Goal: Task Accomplishment & Management: Manage account settings

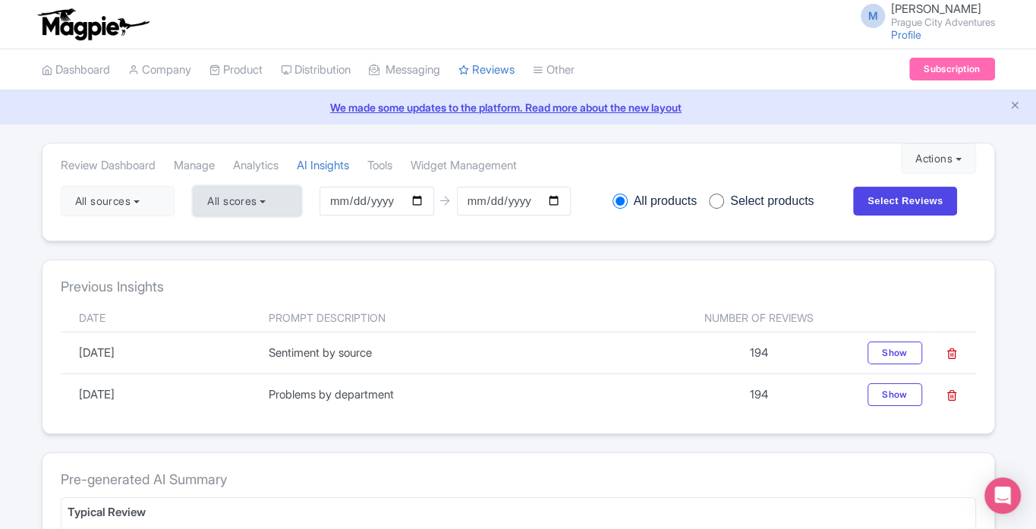
click at [245, 207] on button "All scores" at bounding box center [247, 201] width 108 height 30
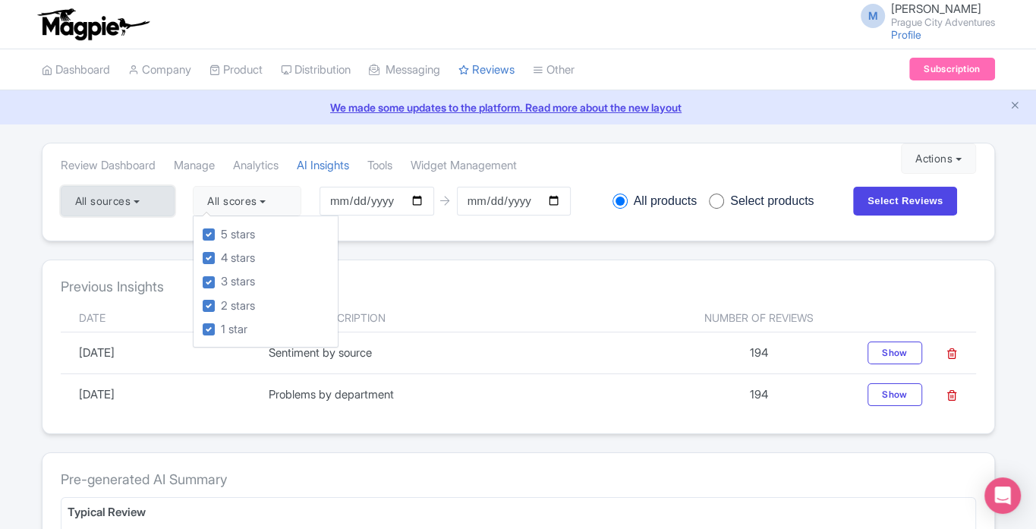
click at [129, 198] on button "All sources" at bounding box center [118, 201] width 115 height 30
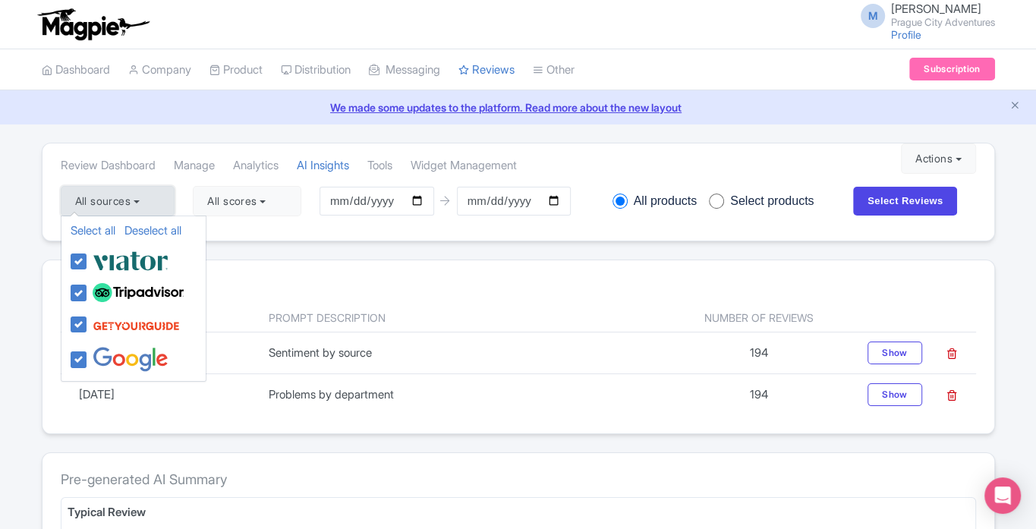
click at [129, 198] on button "All sources" at bounding box center [118, 201] width 115 height 30
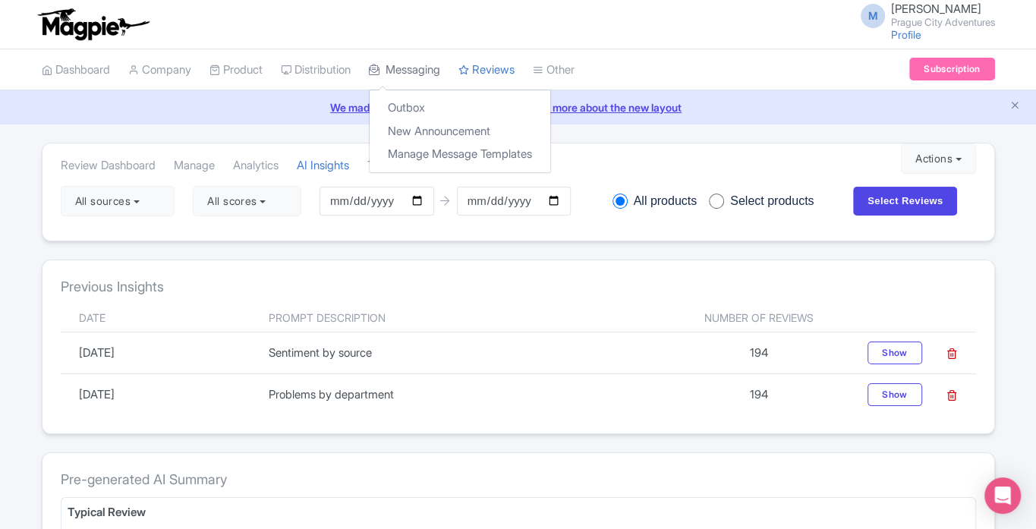
click at [424, 59] on link "Messaging" at bounding box center [404, 70] width 71 height 42
click at [427, 77] on link "Messaging" at bounding box center [404, 70] width 71 height 42
click at [420, 106] on link "Outbox" at bounding box center [460, 108] width 181 height 24
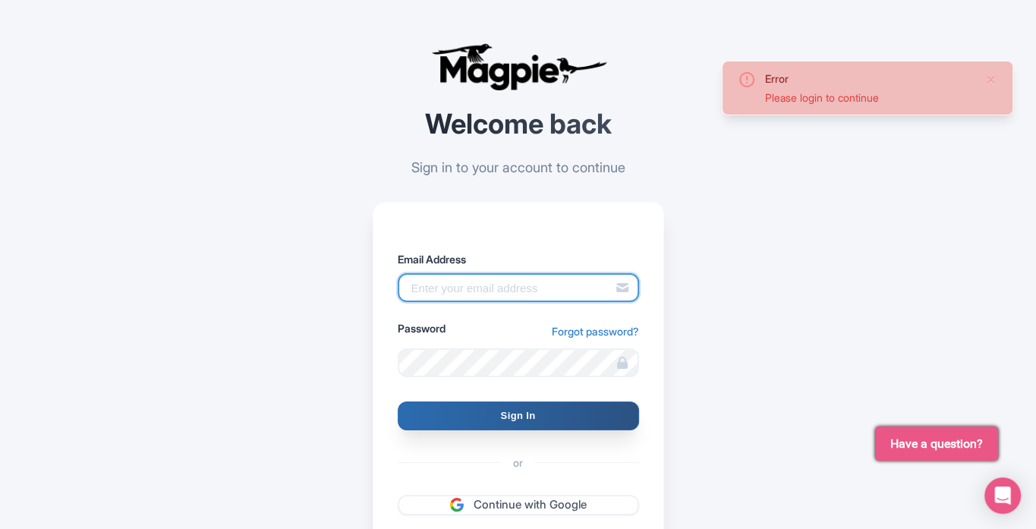
type input "info@praguecityadventures.com"
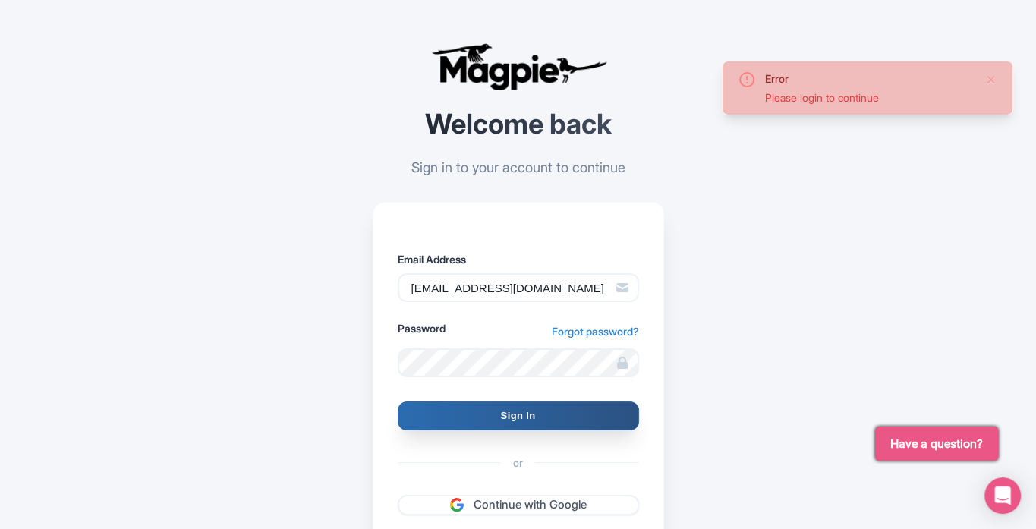
click at [506, 416] on input "Sign In" at bounding box center [518, 416] width 241 height 29
type input "Signing in..."
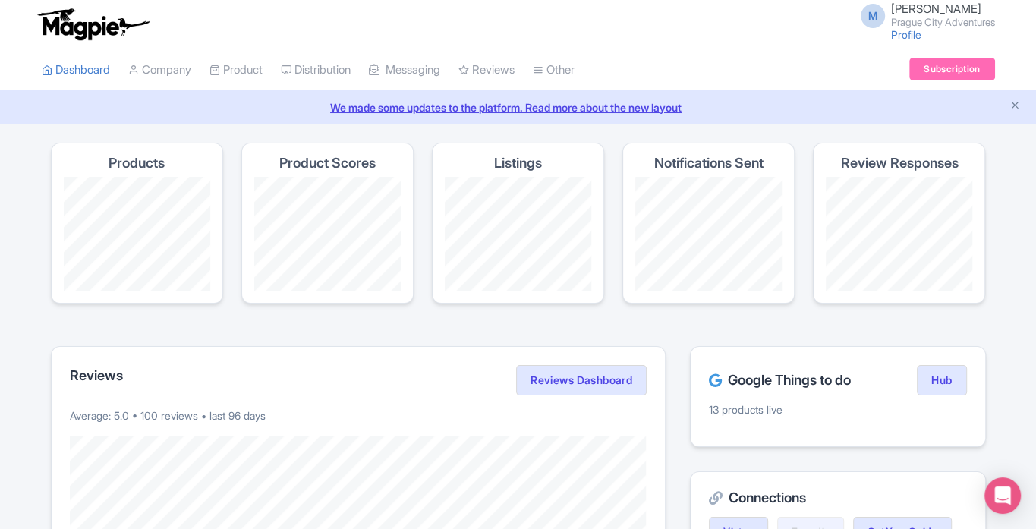
click at [884, 159] on h4 "Review Responses" at bounding box center [899, 163] width 118 height 15
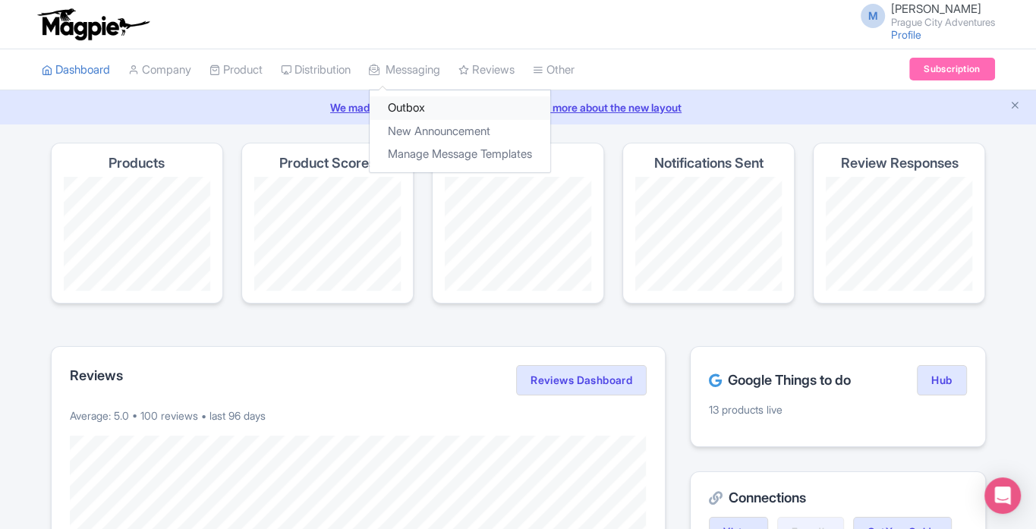
click at [412, 106] on link "Outbox" at bounding box center [460, 108] width 181 height 24
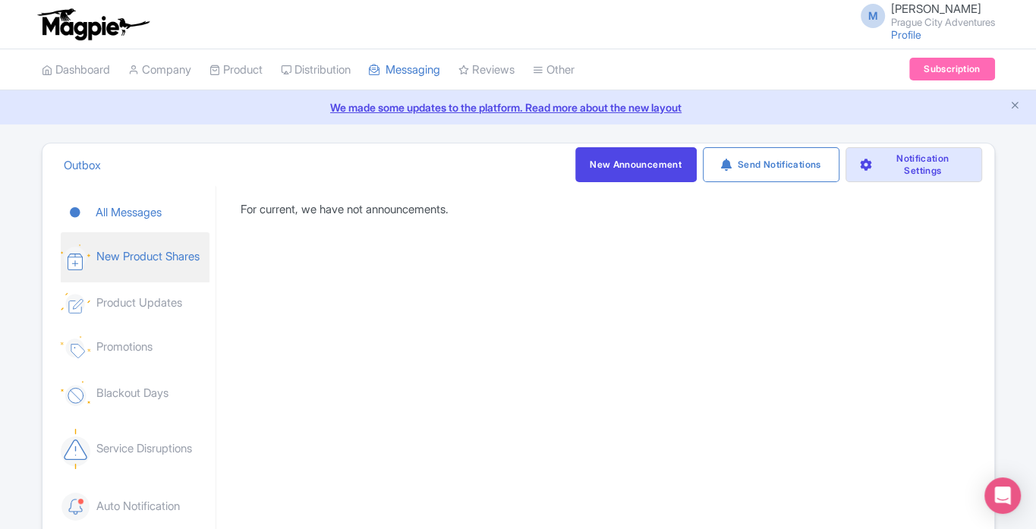
click at [107, 257] on link "New Product Shares" at bounding box center [135, 257] width 149 height 50
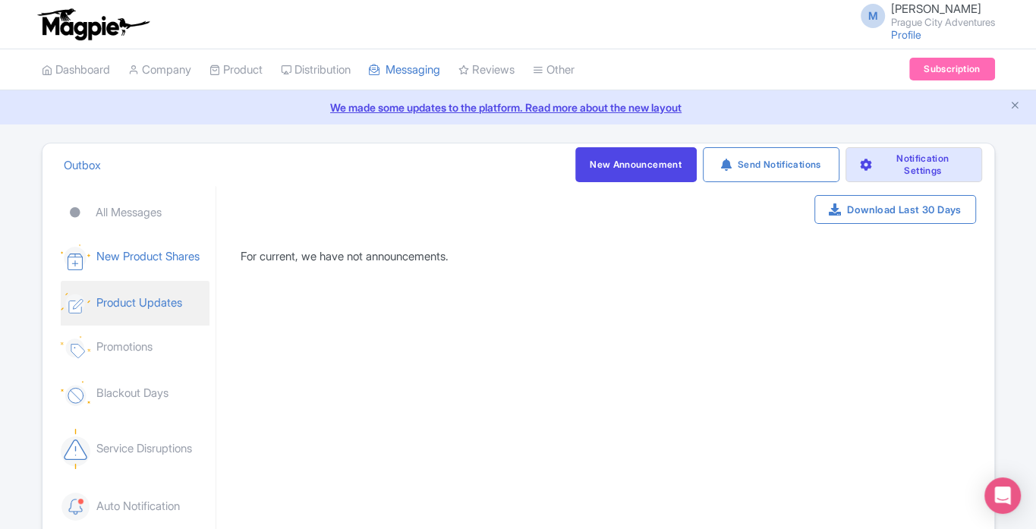
click at [118, 307] on link "Product Updates" at bounding box center [135, 303] width 149 height 45
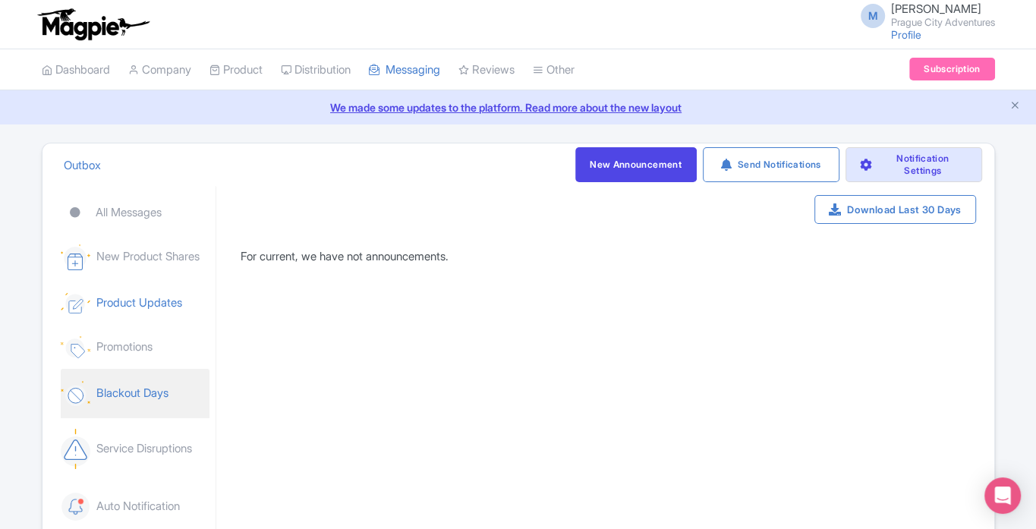
click at [128, 408] on link "Blackout Days" at bounding box center [135, 393] width 149 height 49
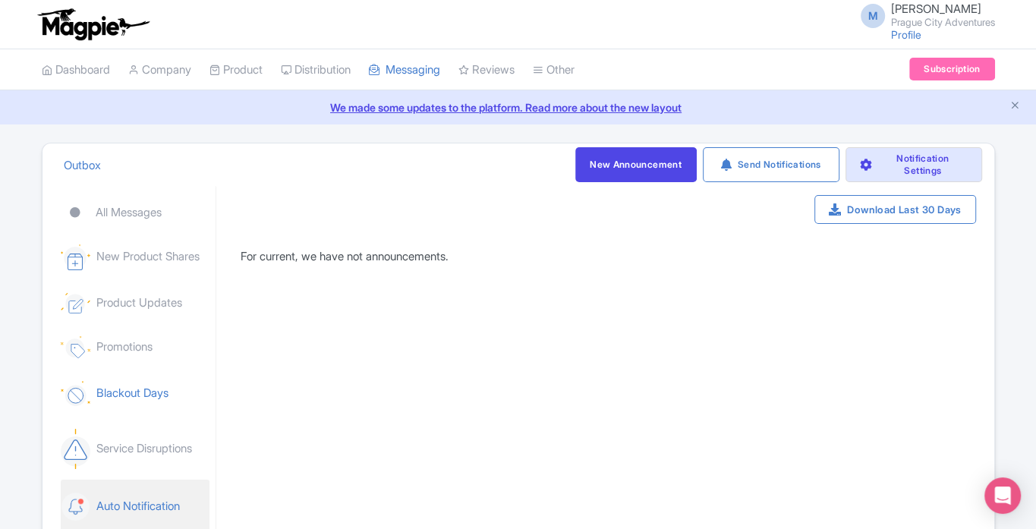
click at [141, 507] on link "Auto Notification" at bounding box center [135, 507] width 149 height 54
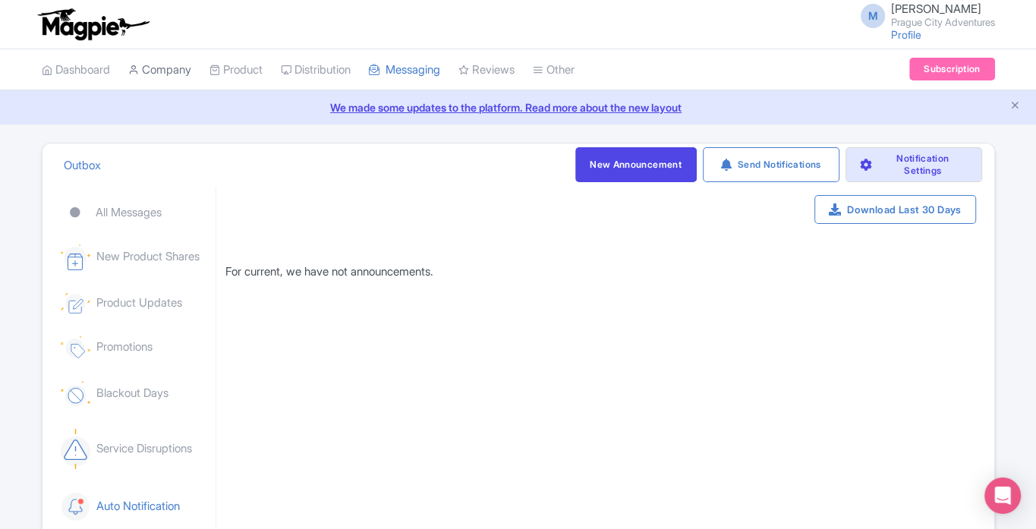
click at [174, 65] on link "Company" at bounding box center [159, 70] width 63 height 42
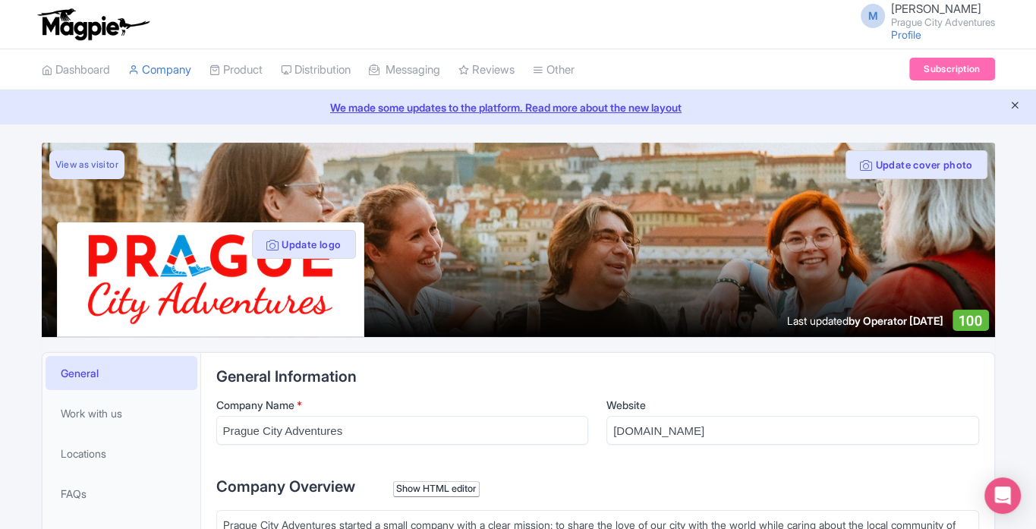
click at [1017, 105] on icon "Close announcement" at bounding box center [1015, 104] width 11 height 11
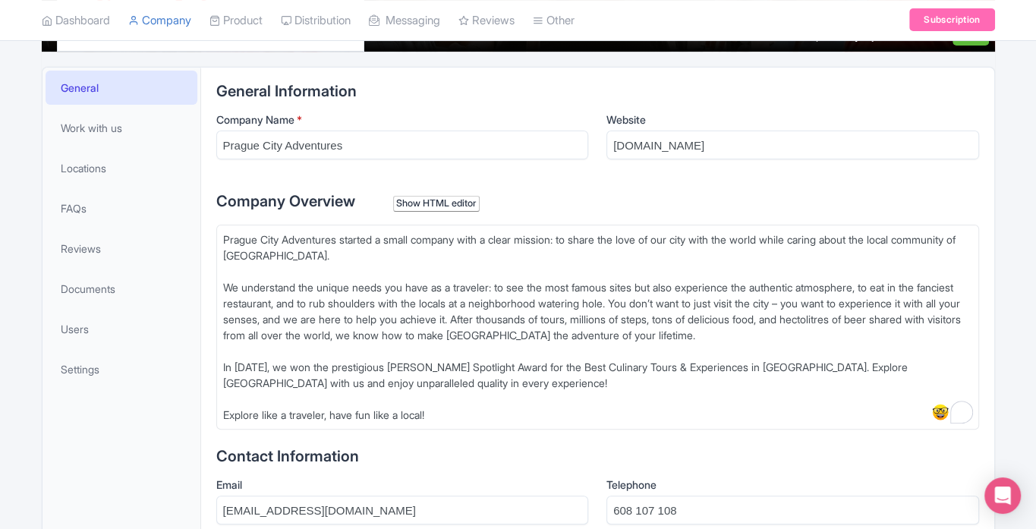
scroll to position [244, 0]
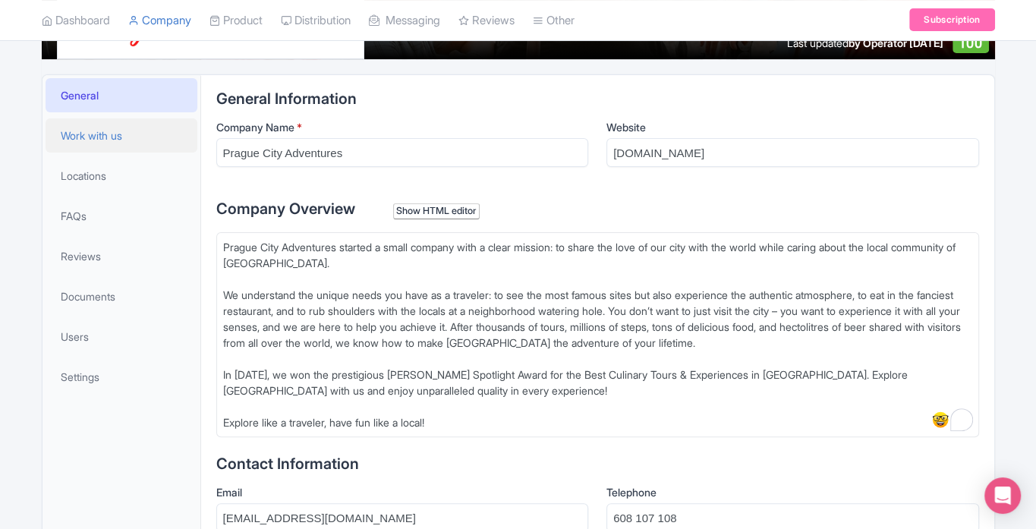
click at [112, 132] on span "Work with us" at bounding box center [91, 136] width 61 height 16
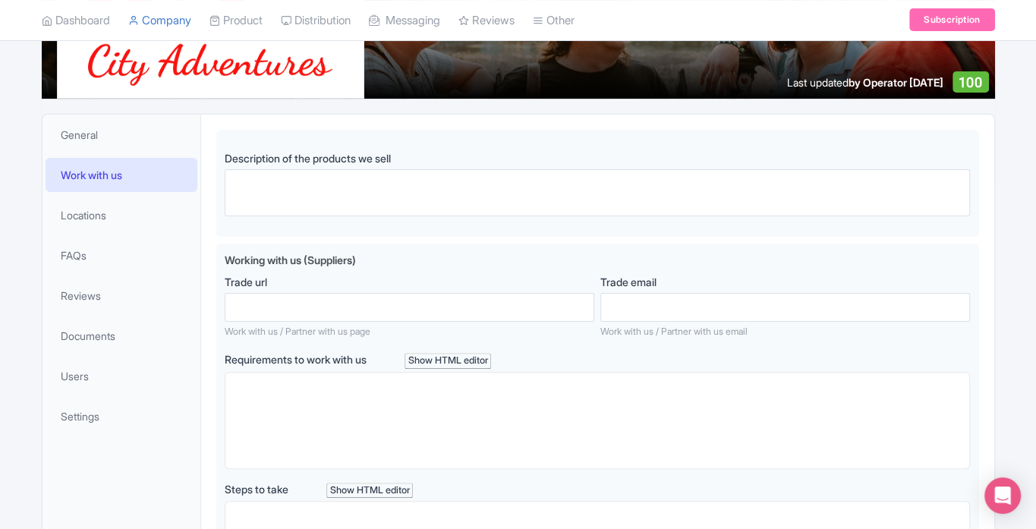
scroll to position [208, 0]
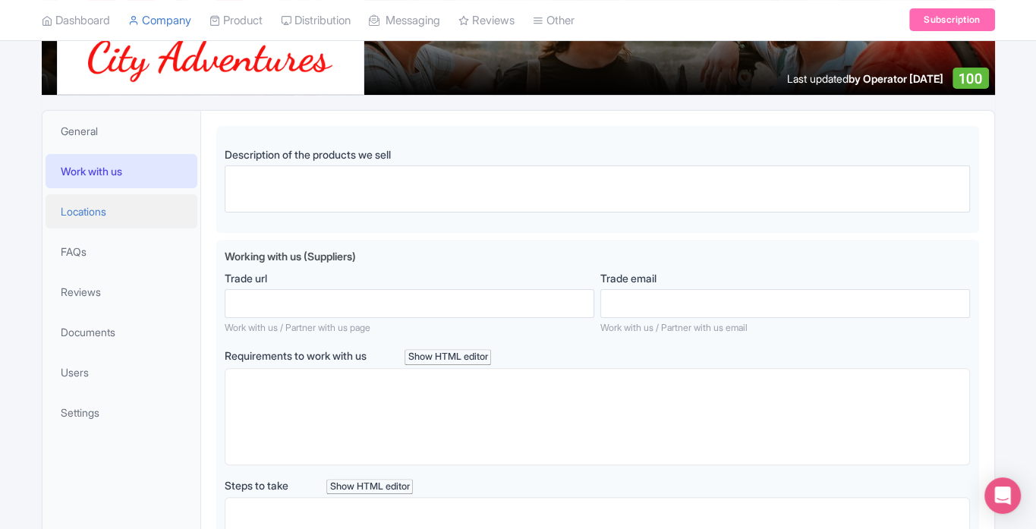
click at [96, 199] on link "Locations" at bounding box center [122, 211] width 152 height 34
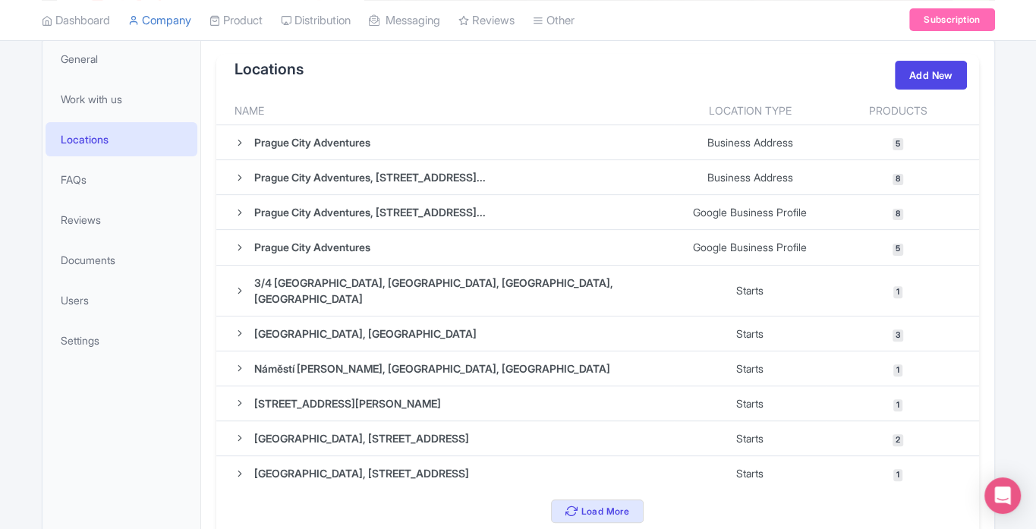
scroll to position [270, 0]
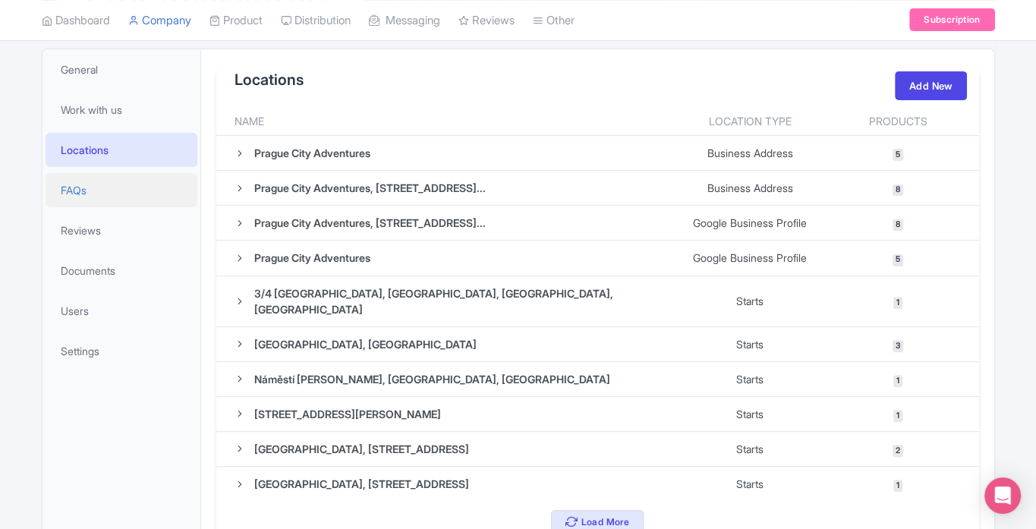
click at [58, 205] on link "FAQs" at bounding box center [122, 190] width 152 height 34
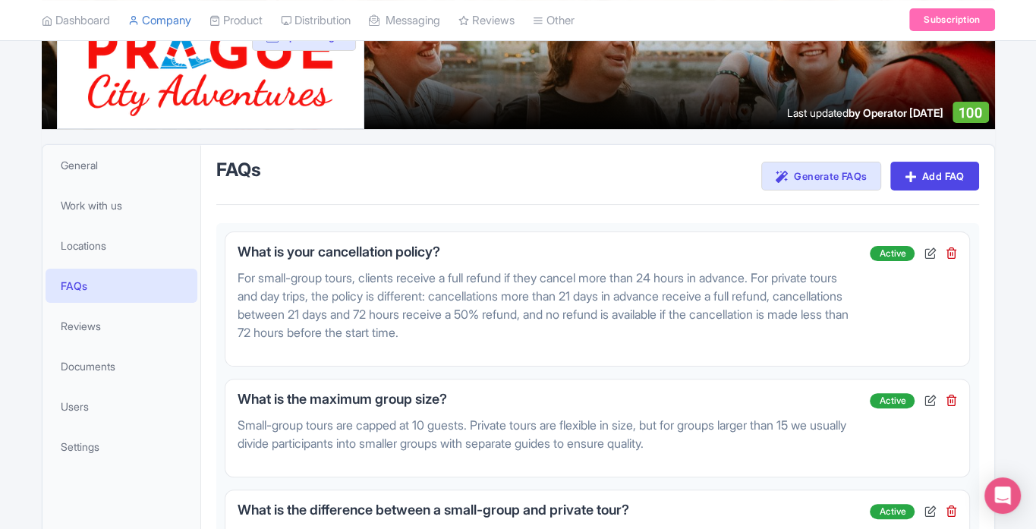
scroll to position [111, 0]
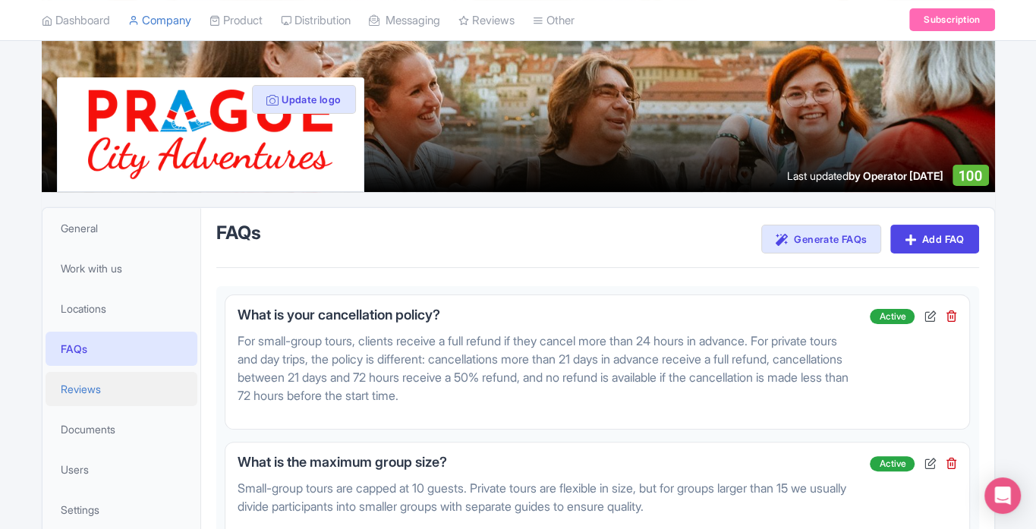
click at [92, 399] on link "Reviews" at bounding box center [122, 389] width 152 height 34
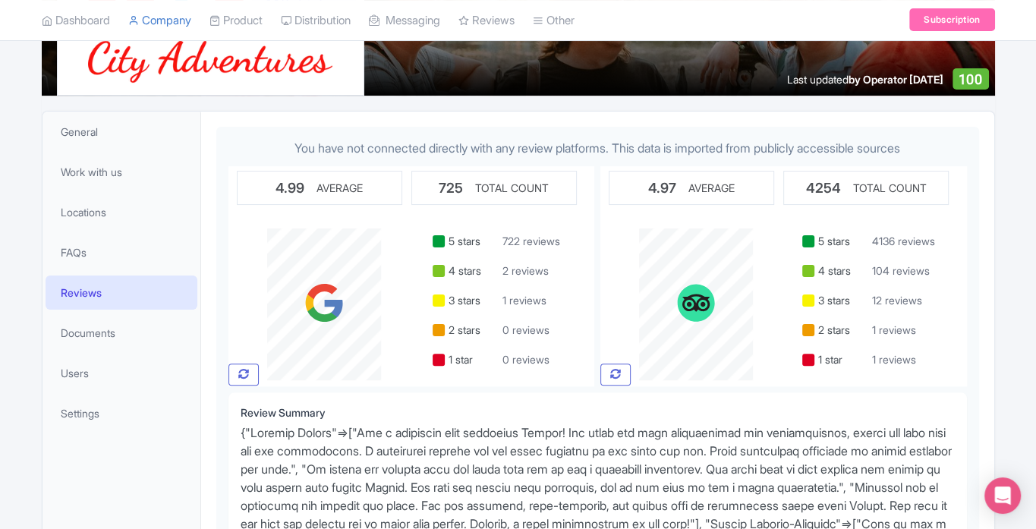
scroll to position [205, 0]
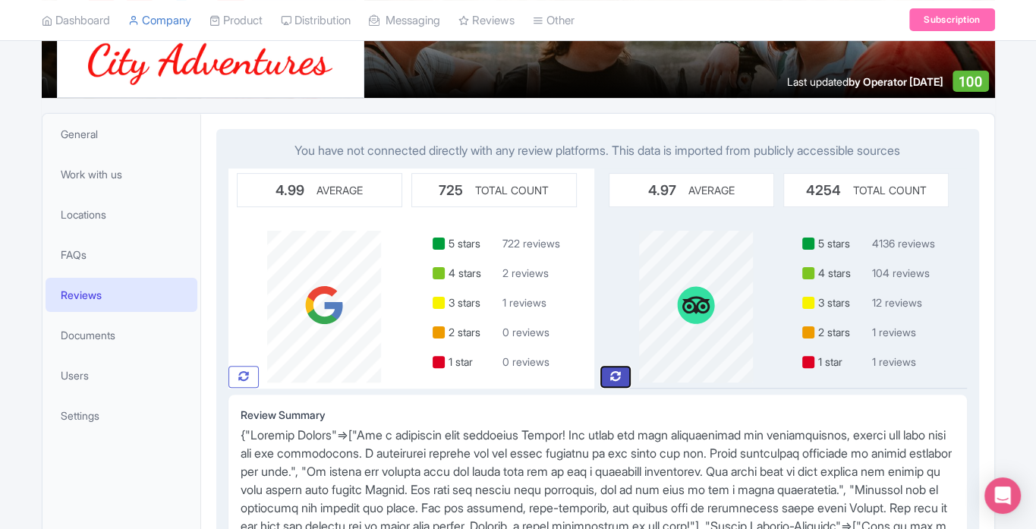
click at [621, 377] on button "button" at bounding box center [616, 377] width 30 height 22
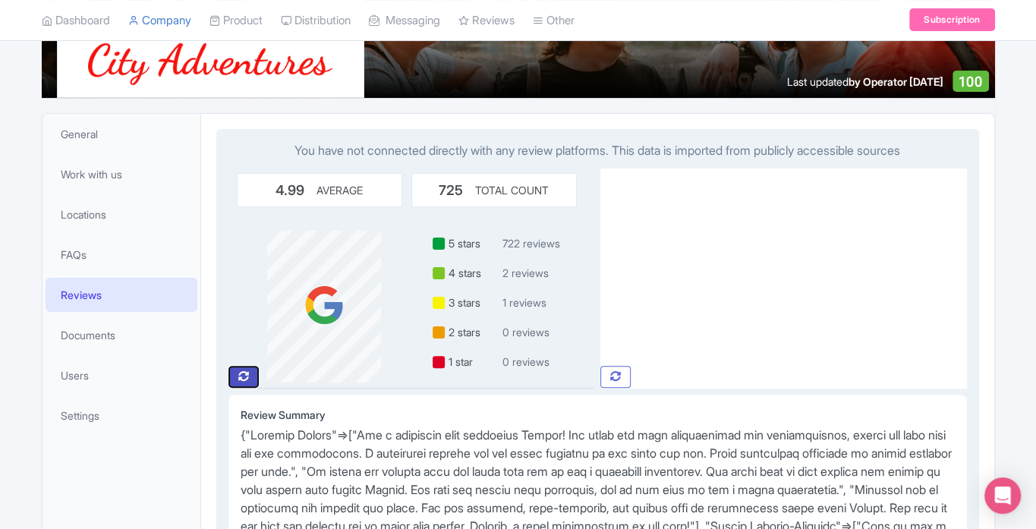
click at [242, 380] on icon "button" at bounding box center [243, 376] width 11 height 11
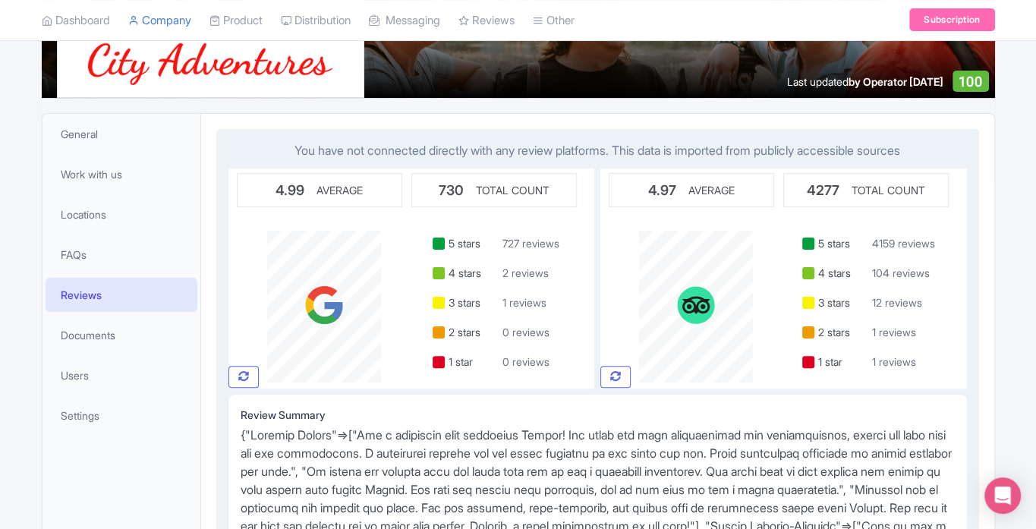
click at [392, 395] on div "Review Summary" at bounding box center [598, 520] width 739 height 250
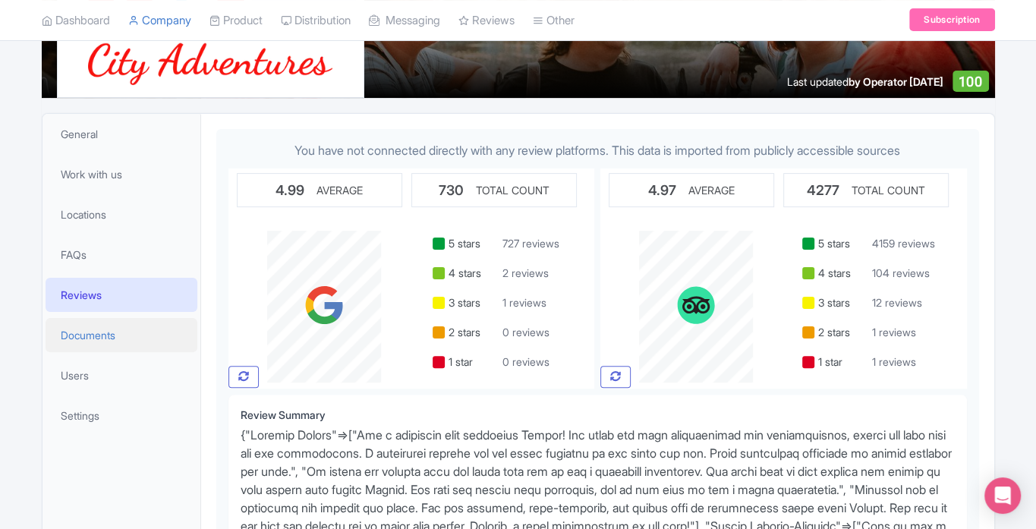
click at [99, 348] on link "Documents" at bounding box center [122, 335] width 152 height 34
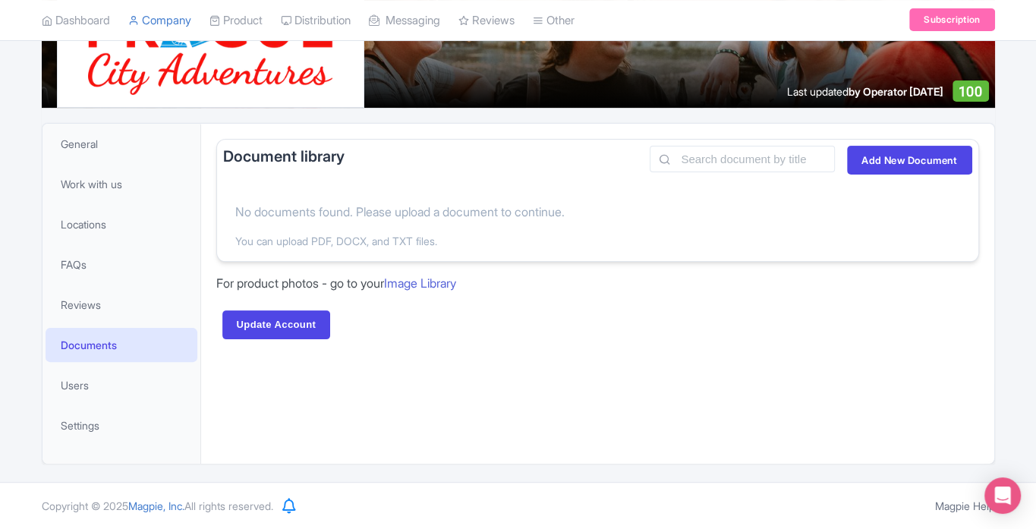
scroll to position [194, 0]
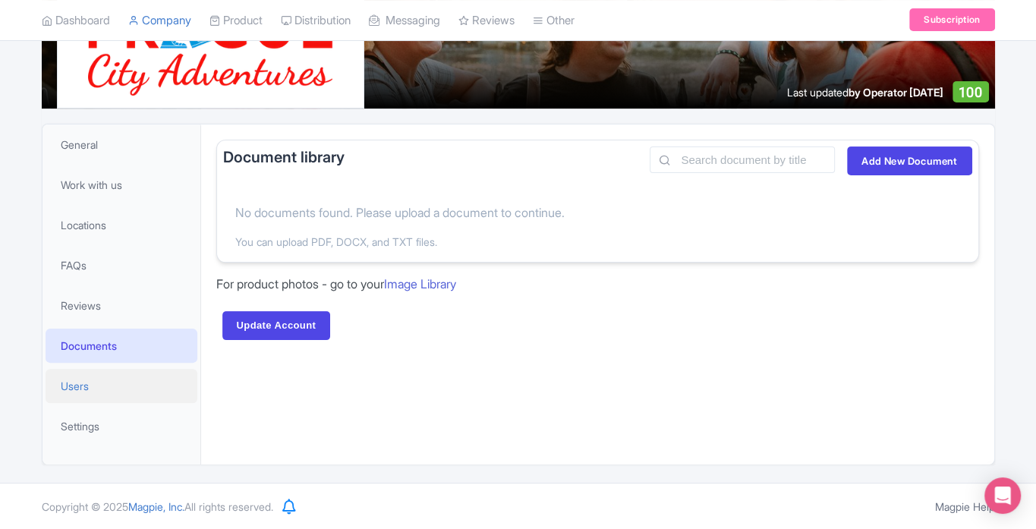
click at [74, 388] on span "Users" at bounding box center [75, 386] width 28 height 16
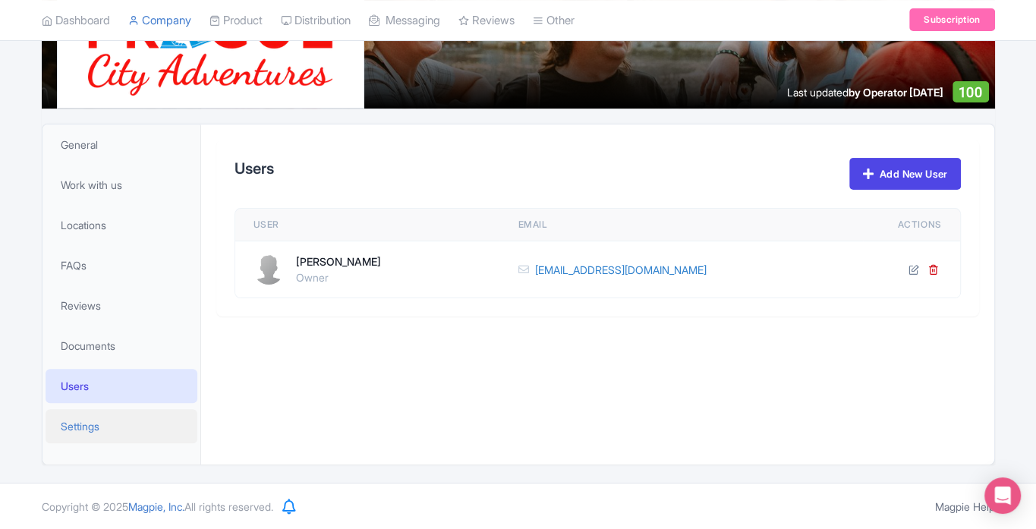
click at [83, 420] on span "Settings" at bounding box center [80, 426] width 39 height 16
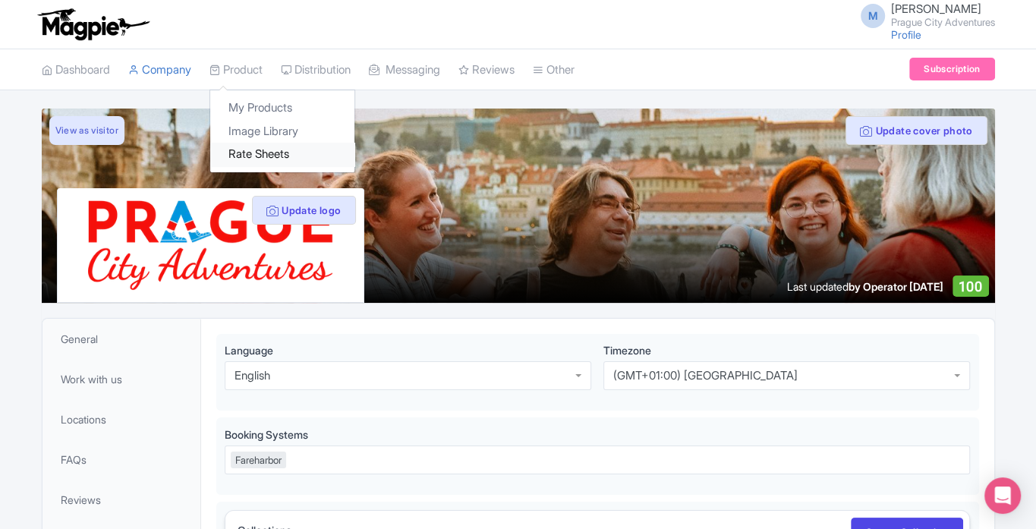
click at [257, 157] on link "Rate Sheets" at bounding box center [282, 155] width 144 height 24
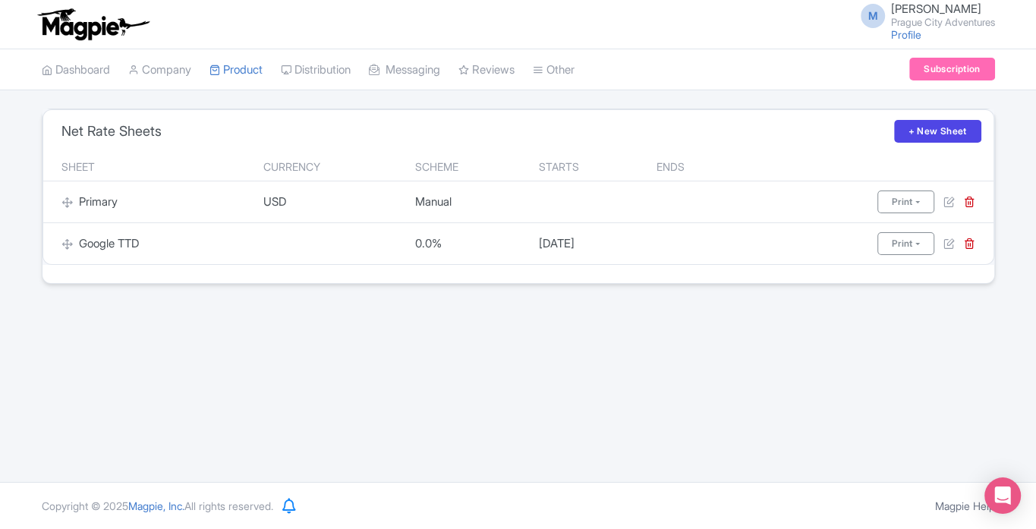
click at [673, 173] on th "Ends" at bounding box center [694, 167] width 93 height 29
click at [523, 156] on link "Analytics" at bounding box center [531, 155] width 144 height 24
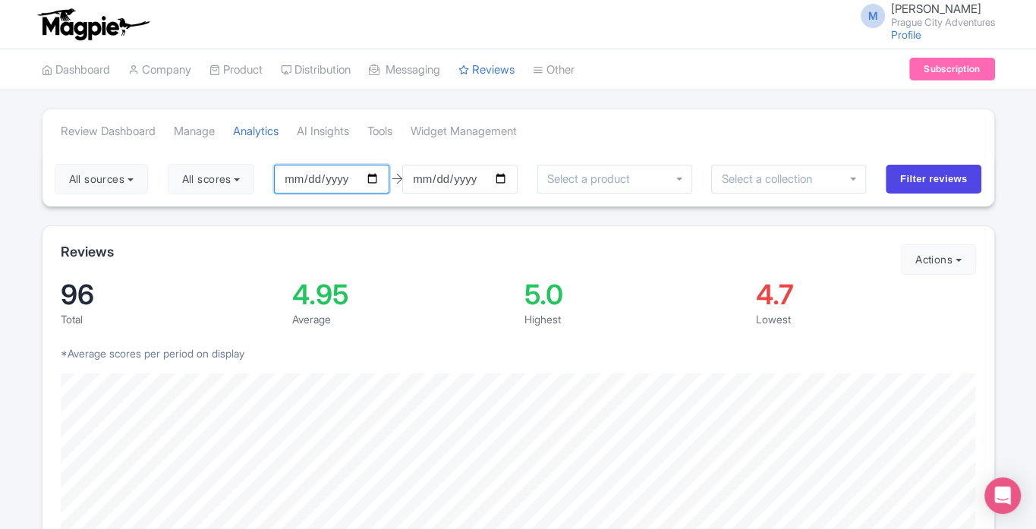
click at [372, 179] on input "[DATE]" at bounding box center [331, 179] width 115 height 29
type input "[DATE]"
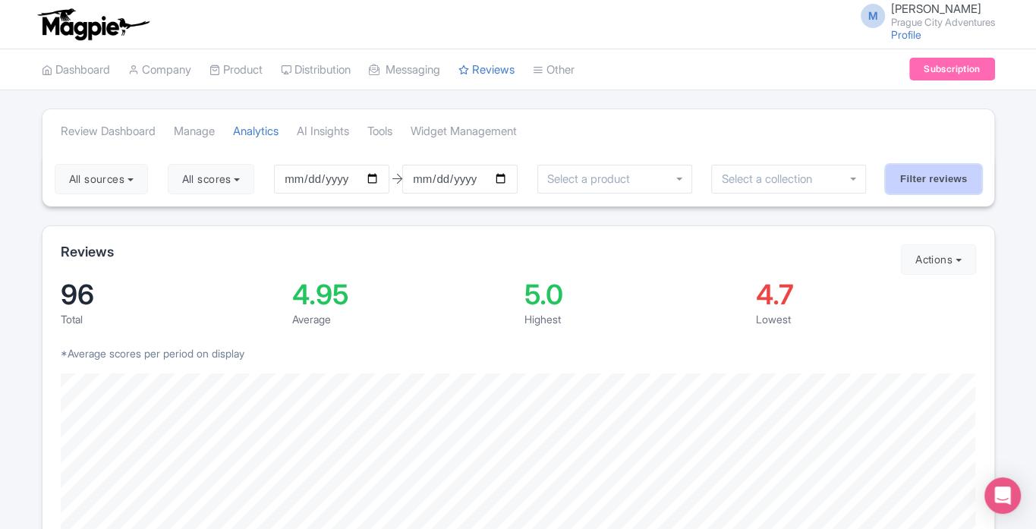
click at [928, 181] on input "Filter reviews" at bounding box center [934, 179] width 96 height 29
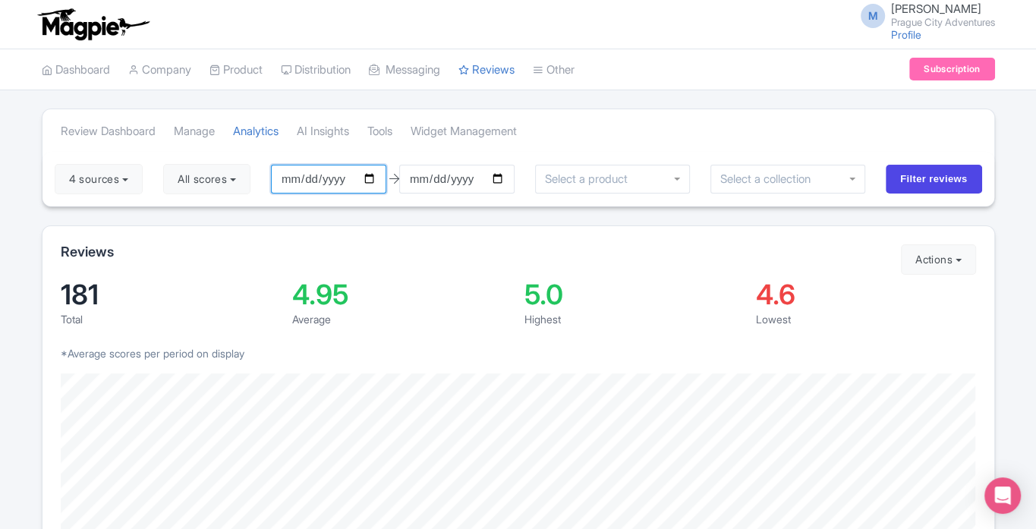
click at [371, 178] on input "2025-05-01" at bounding box center [328, 179] width 115 height 29
type input "2025-04-01"
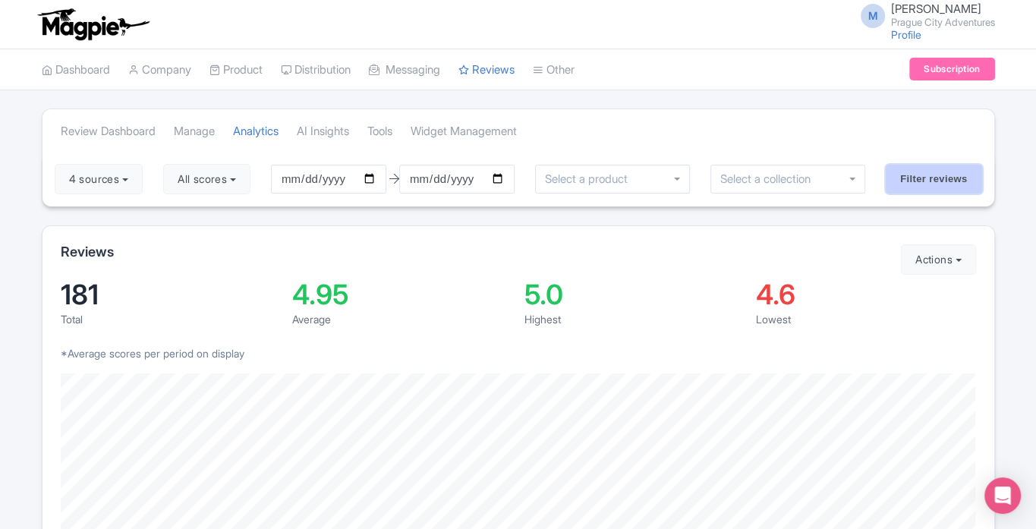
click at [934, 178] on input "Filter reviews" at bounding box center [934, 179] width 96 height 29
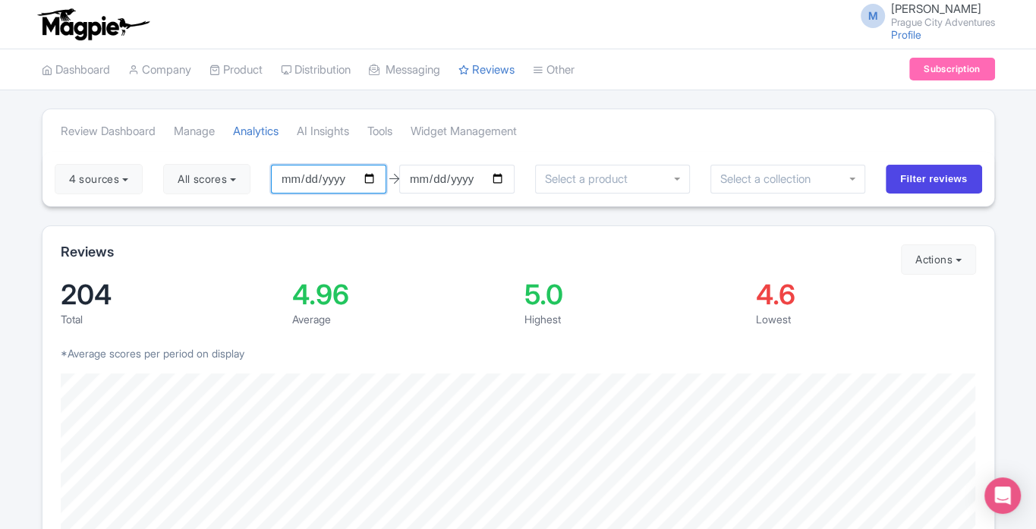
click at [369, 180] on input "[DATE]" at bounding box center [328, 179] width 115 height 29
type input "[DATE]"
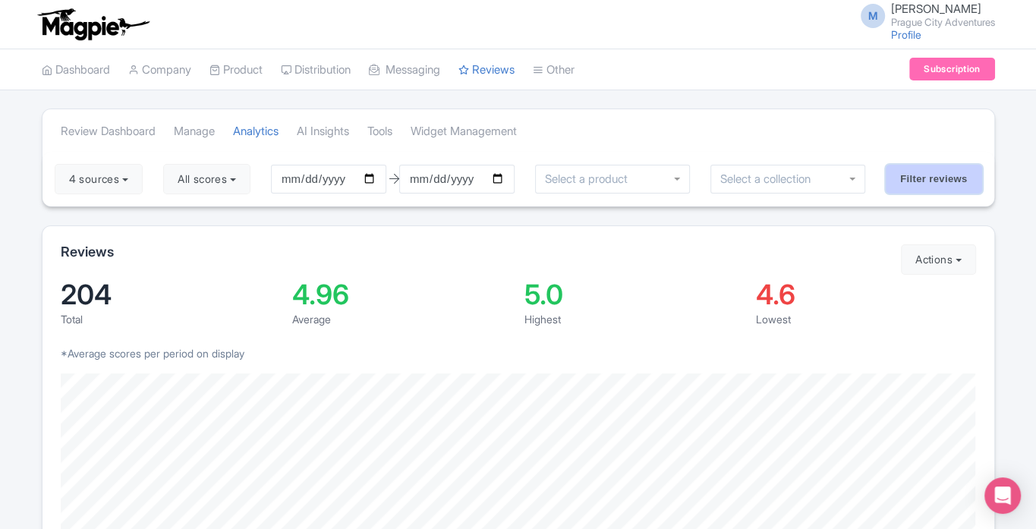
click at [935, 179] on input "Filter reviews" at bounding box center [934, 179] width 96 height 29
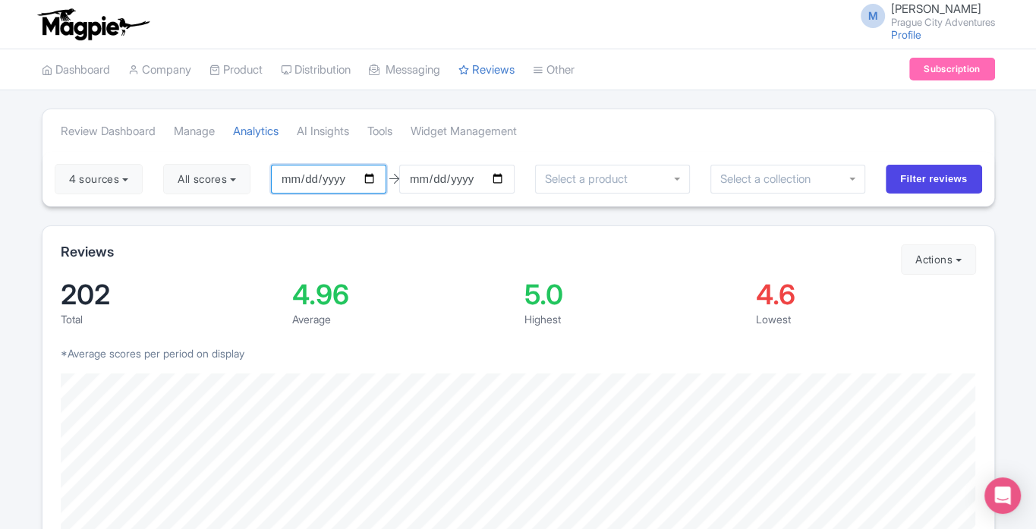
click at [372, 178] on input "2025-04-06" at bounding box center [328, 179] width 115 height 29
type input "[DATE]"
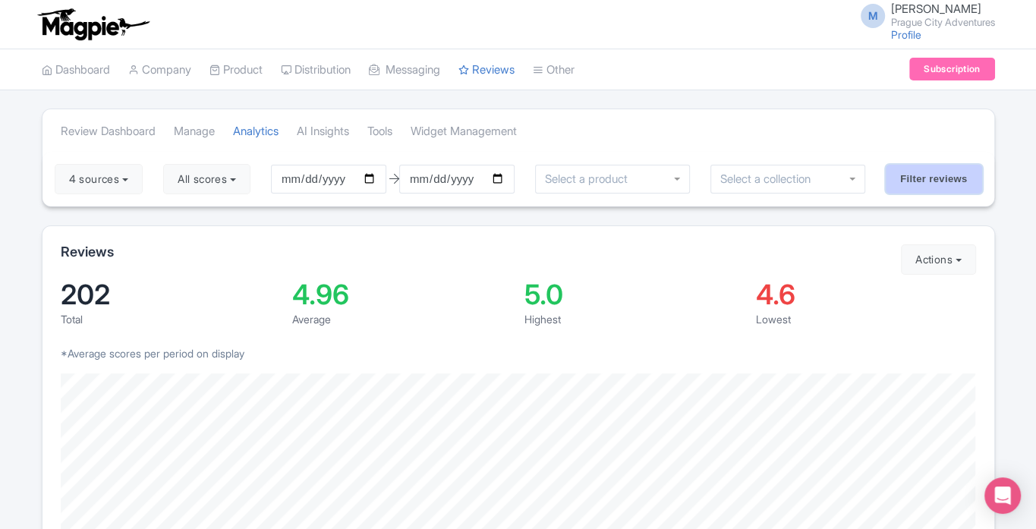
click at [941, 176] on input "Filter reviews" at bounding box center [934, 179] width 96 height 29
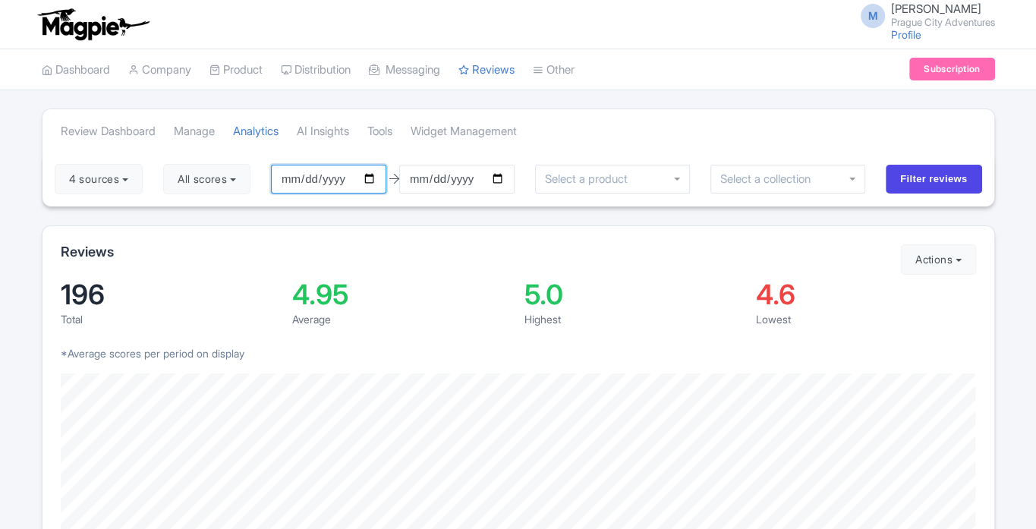
click at [365, 180] on input "[DATE]" at bounding box center [328, 179] width 115 height 29
click at [373, 180] on input "2025-04-13" at bounding box center [328, 179] width 115 height 29
type input "2025-04-08"
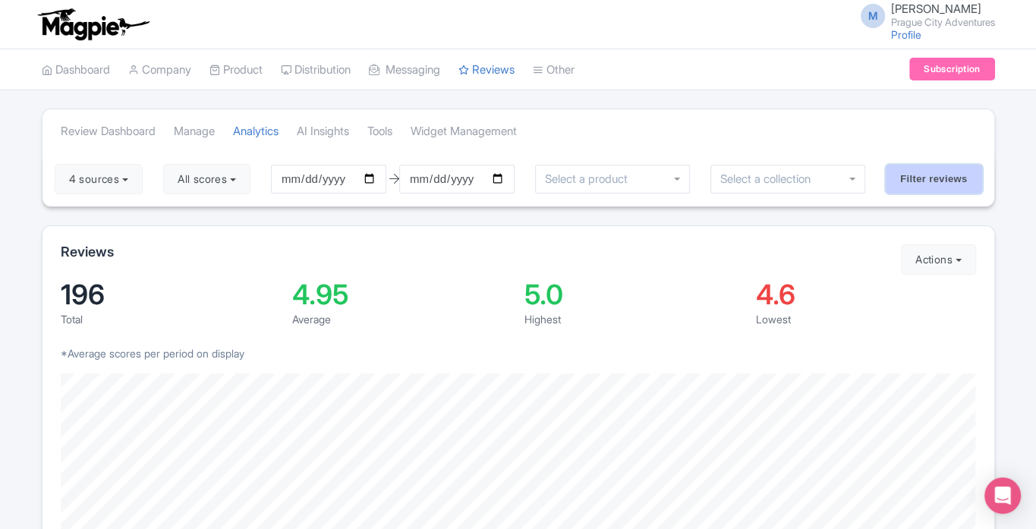
click at [927, 181] on input "Filter reviews" at bounding box center [934, 179] width 96 height 29
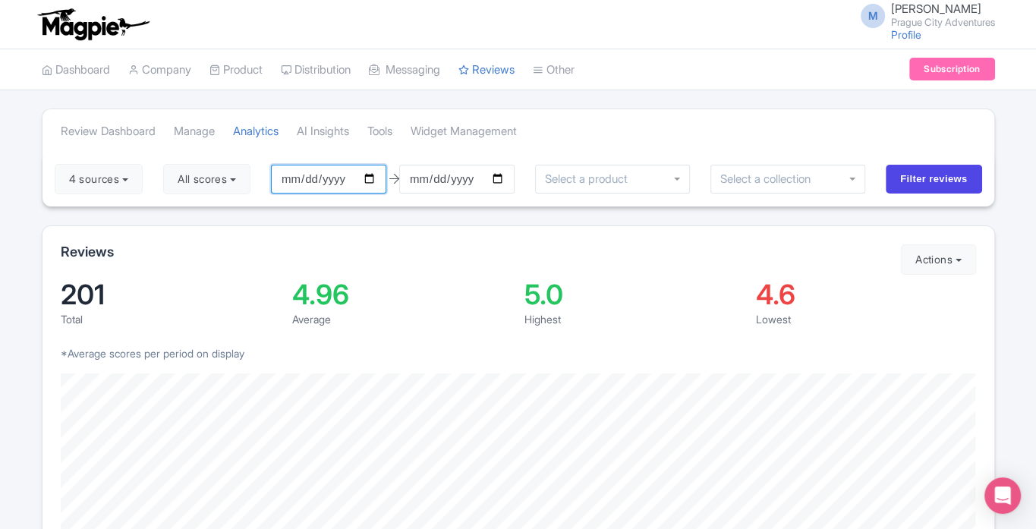
click at [376, 180] on input "2025-04-08" at bounding box center [328, 179] width 115 height 29
type input "[DATE]"
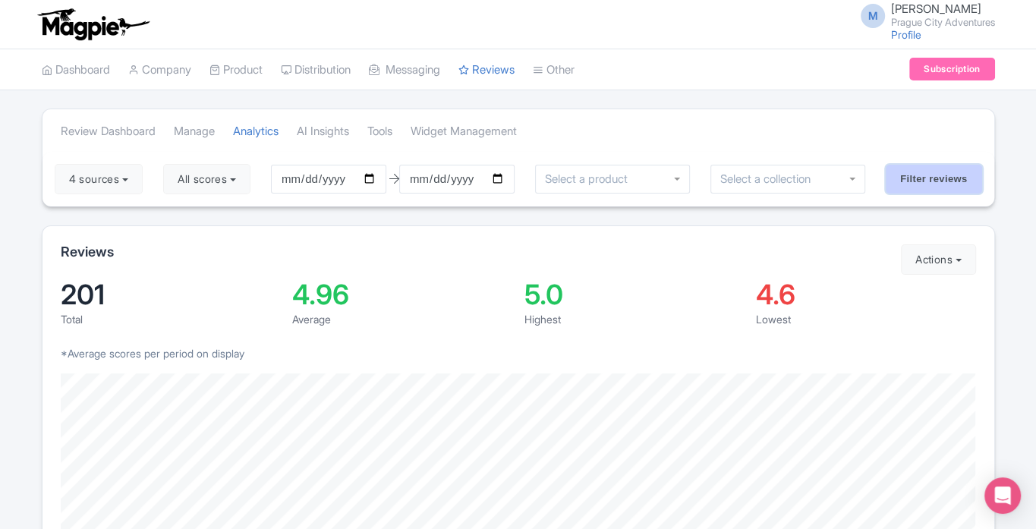
click at [929, 172] on input "Filter reviews" at bounding box center [934, 179] width 96 height 29
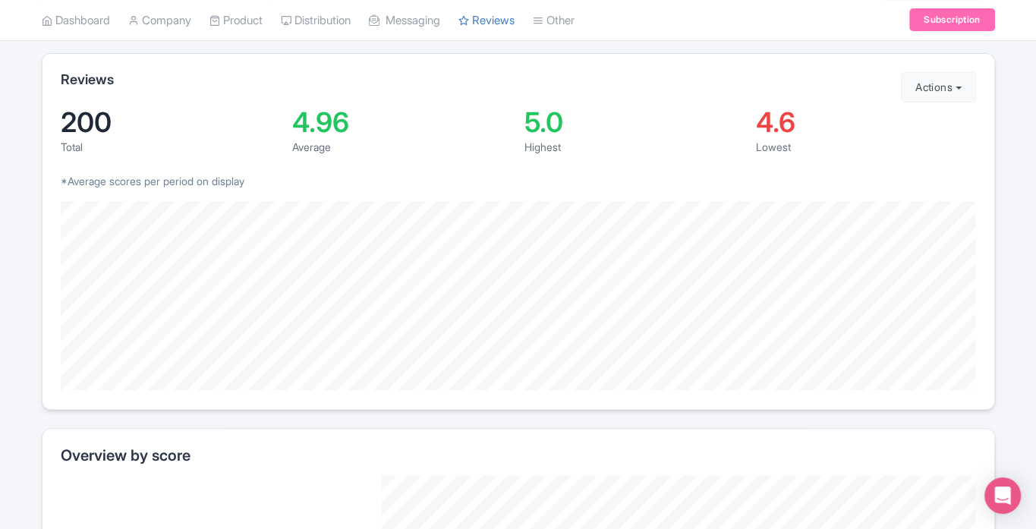
scroll to position [166, 0]
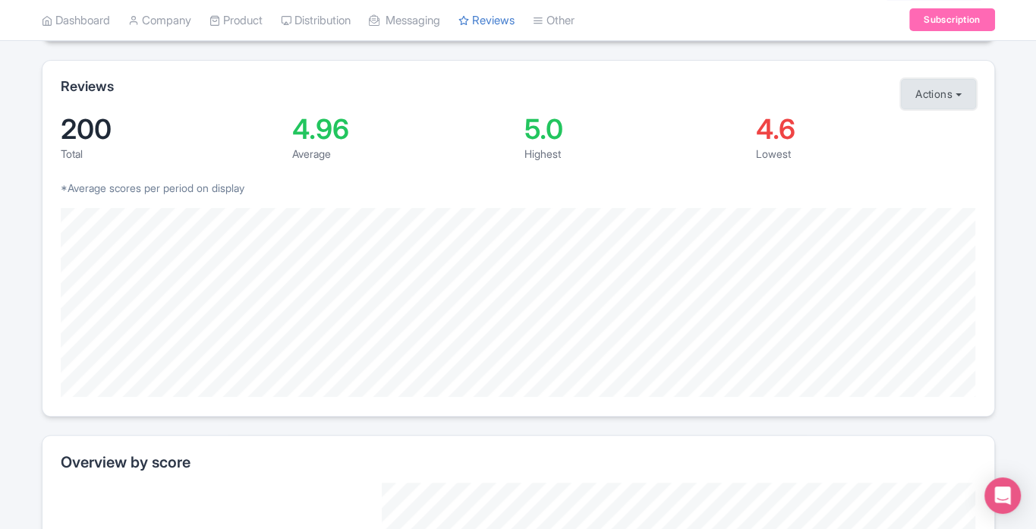
click at [946, 92] on button "Actions" at bounding box center [938, 94] width 75 height 30
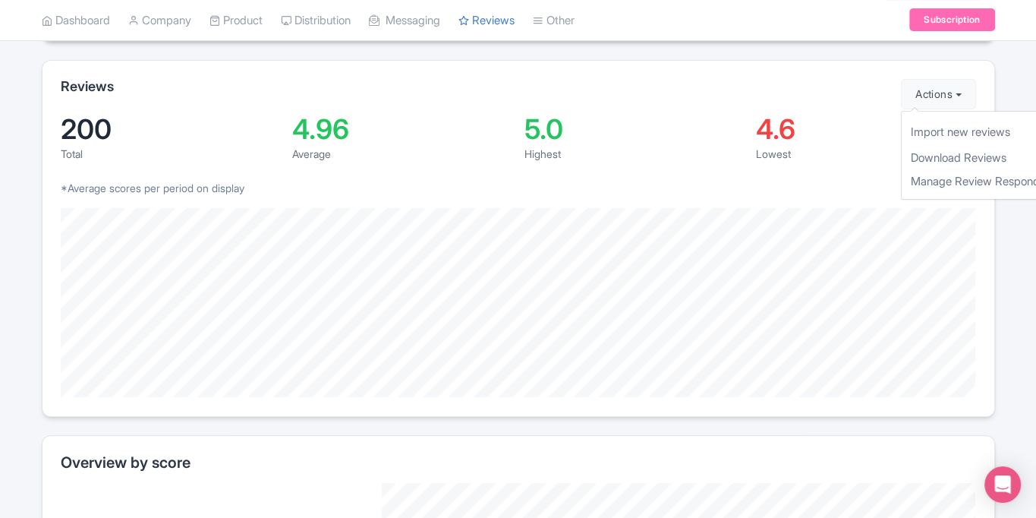
click at [857, 191] on p "*Average scores per period on display" at bounding box center [519, 188] width 916 height 16
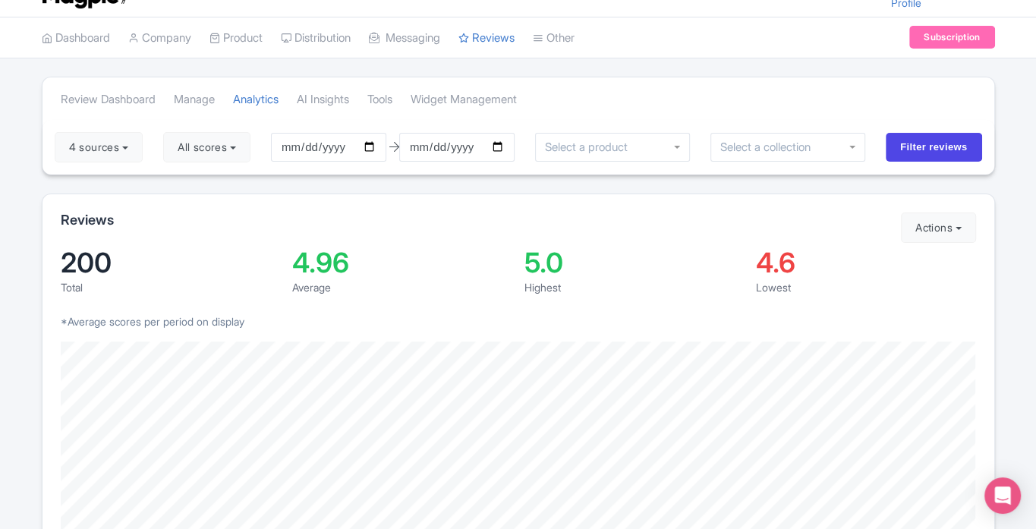
scroll to position [0, 0]
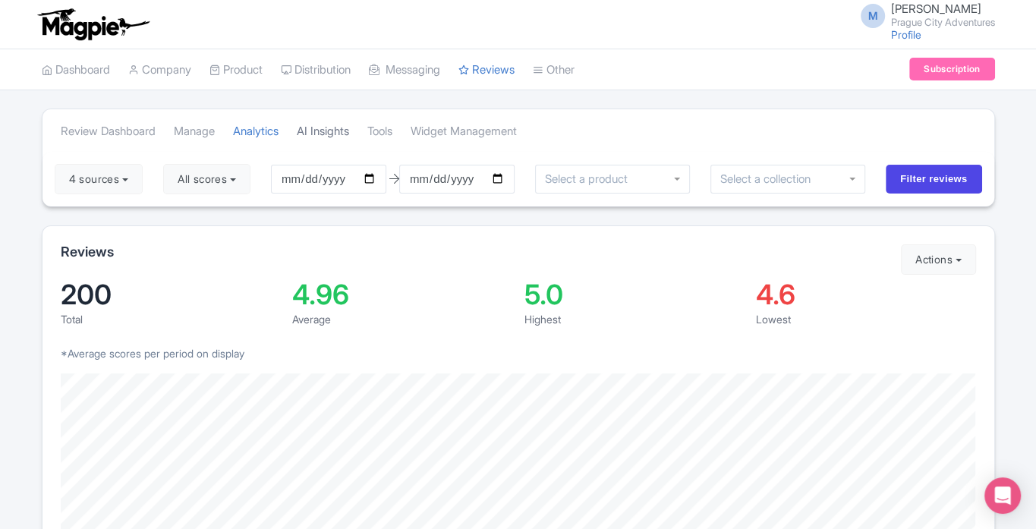
click at [336, 130] on link "AI Insights" at bounding box center [323, 132] width 52 height 42
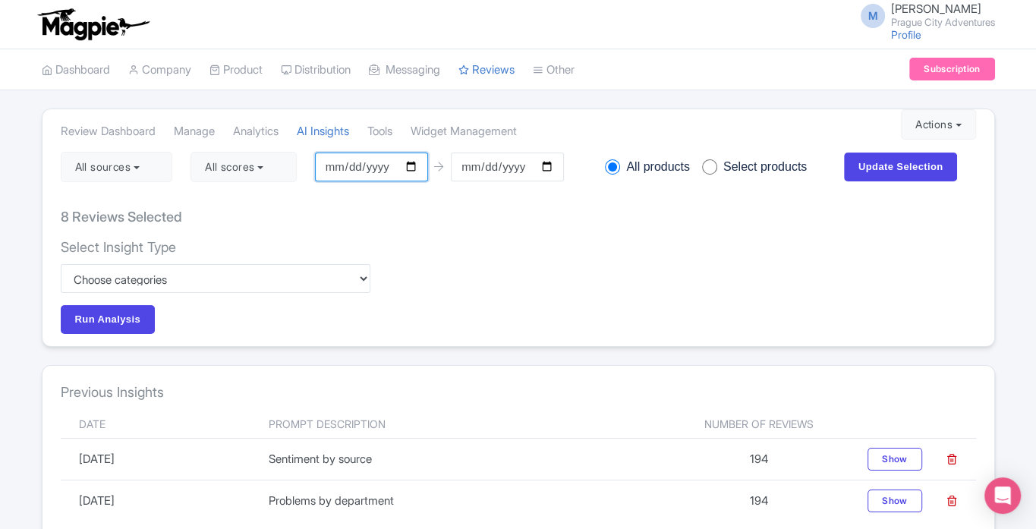
click at [418, 163] on input "[DATE]" at bounding box center [371, 167] width 113 height 29
type input "[DATE]"
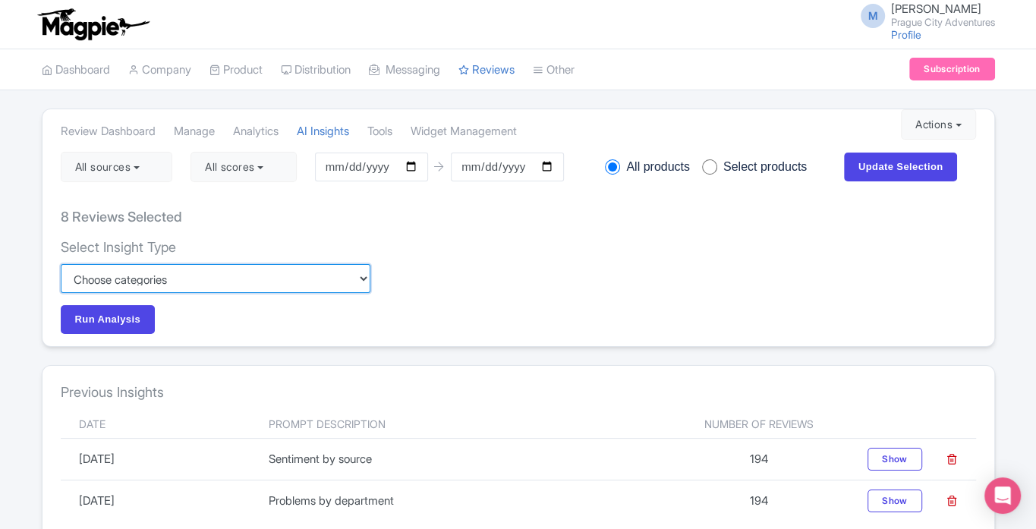
click at [263, 283] on select "Custom Choose categories Staff names - both positive and negative context Probl…" at bounding box center [216, 278] width 310 height 29
click at [61, 264] on select "Custom Choose categories Staff names - both positive and negative context Probl…" at bounding box center [216, 278] width 310 height 29
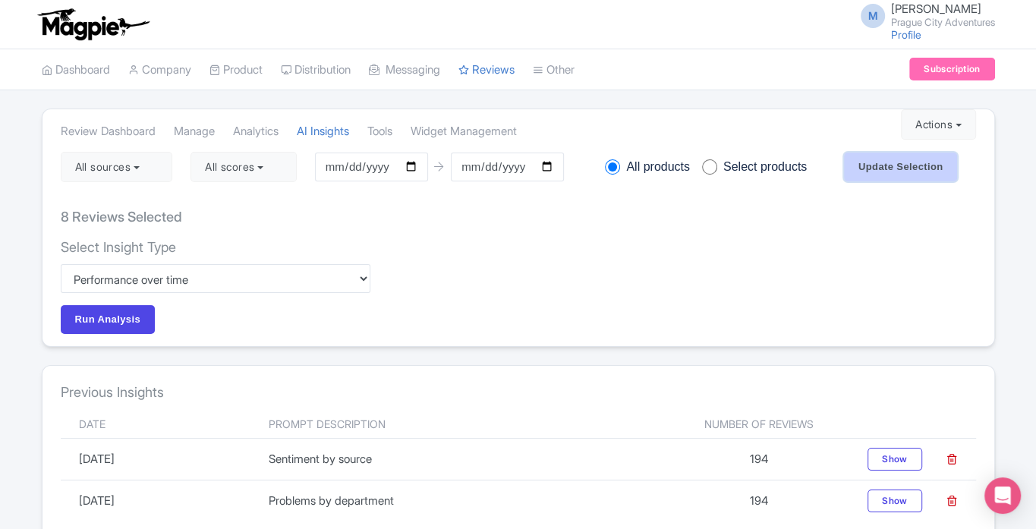
click at [887, 168] on input "Update Selection" at bounding box center [901, 167] width 114 height 29
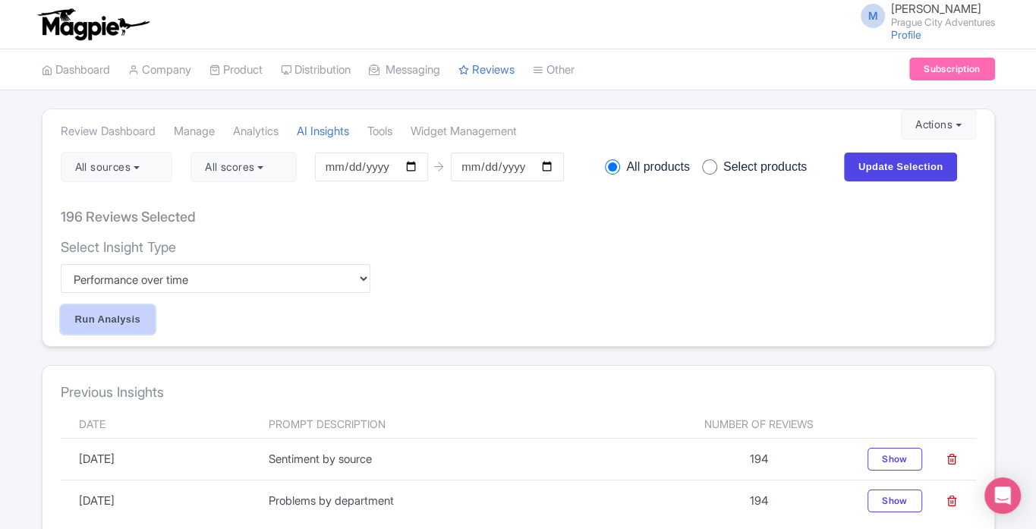
click at [90, 322] on input "Run Analysis" at bounding box center [108, 319] width 95 height 29
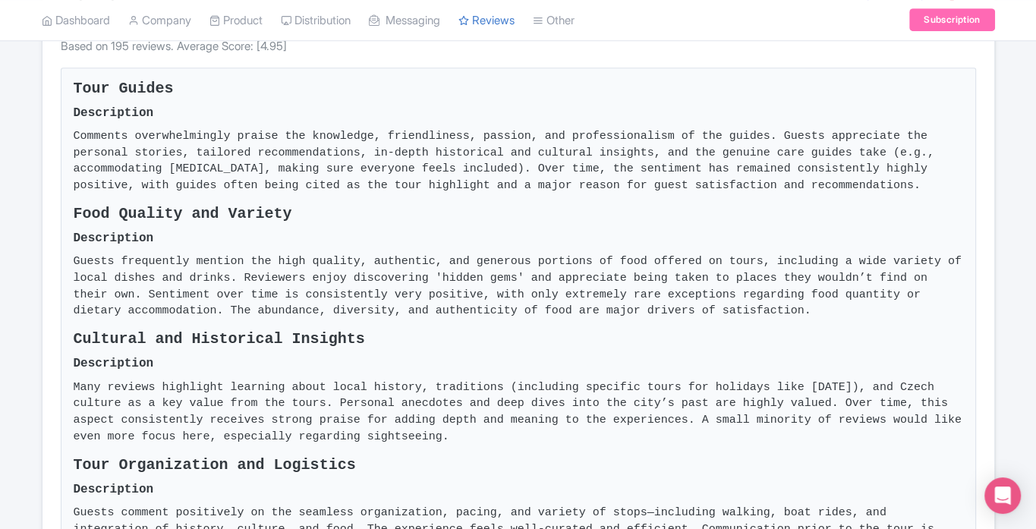
scroll to position [542, 0]
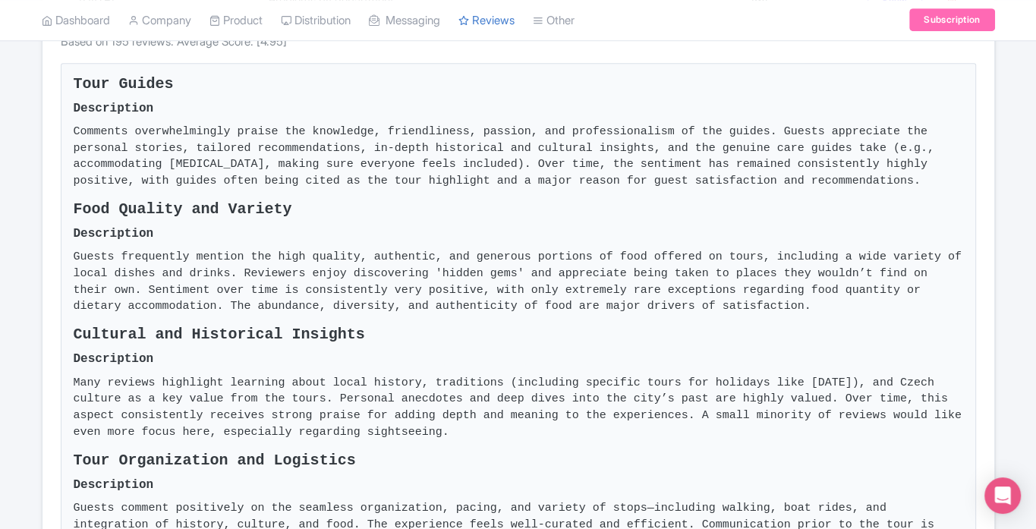
click at [784, 178] on li "Comments overwhelmingly praise the knowledge, friendliness, passion, and profes…" at bounding box center [519, 157] width 890 height 66
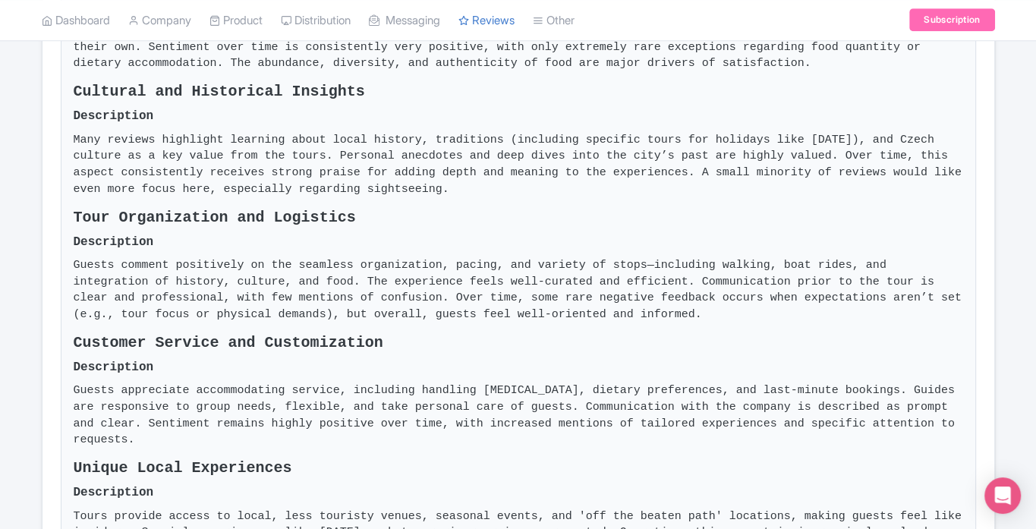
scroll to position [815, 0]
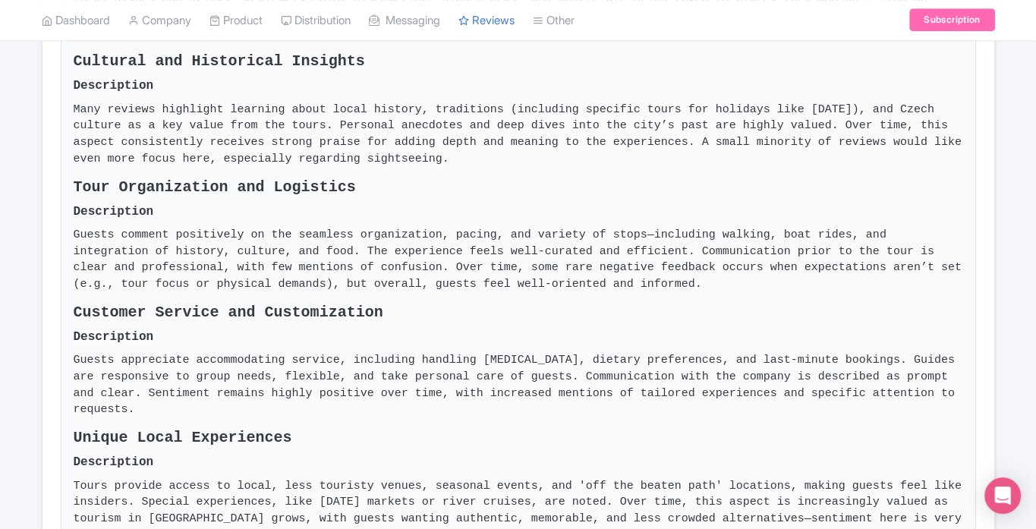
click at [784, 179] on h3 "Tour Organization and Logistics" at bounding box center [519, 187] width 890 height 17
click at [509, 332] on h4 "Description" at bounding box center [519, 338] width 890 height 14
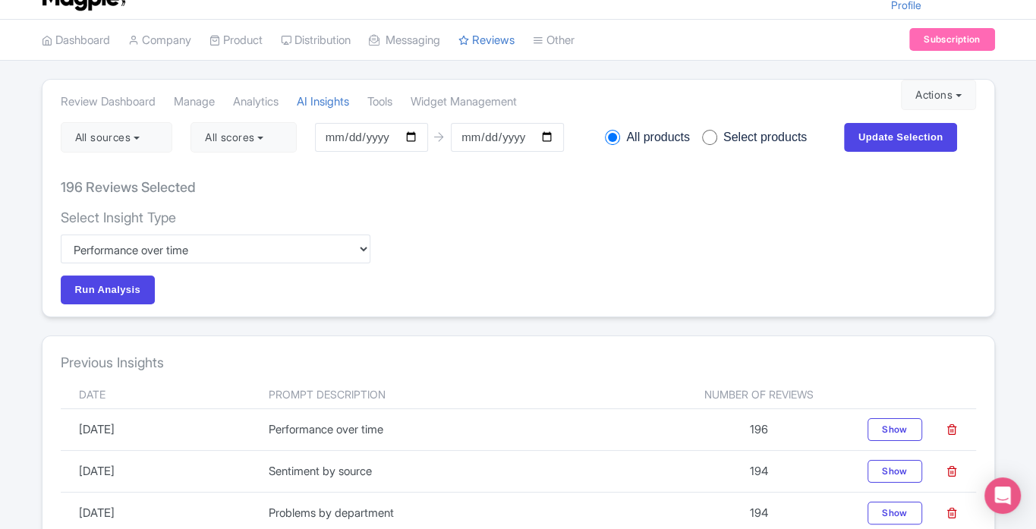
scroll to position [26, 0]
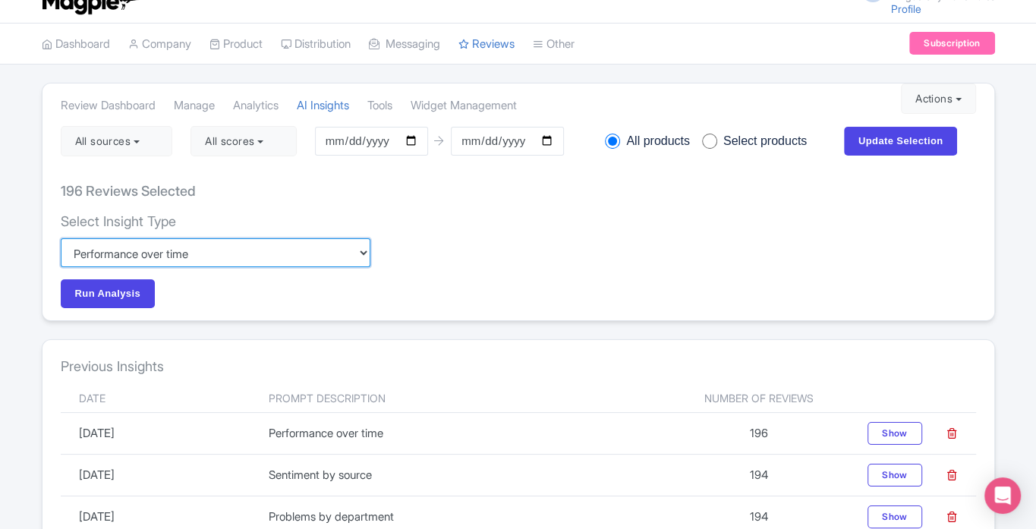
click at [287, 250] on select "Custom Choose categories Staff names - both positive and negative context Probl…" at bounding box center [216, 252] width 310 height 29
click at [61, 238] on select "Custom Choose categories Staff names - both positive and negative context Probl…" at bounding box center [216, 252] width 310 height 29
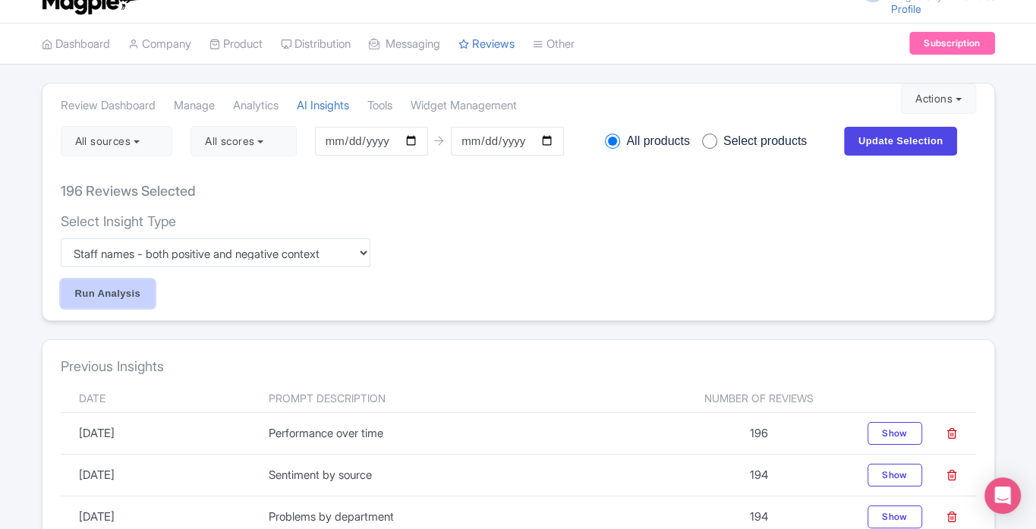
click at [81, 291] on input "Run Analysis" at bounding box center [108, 293] width 95 height 29
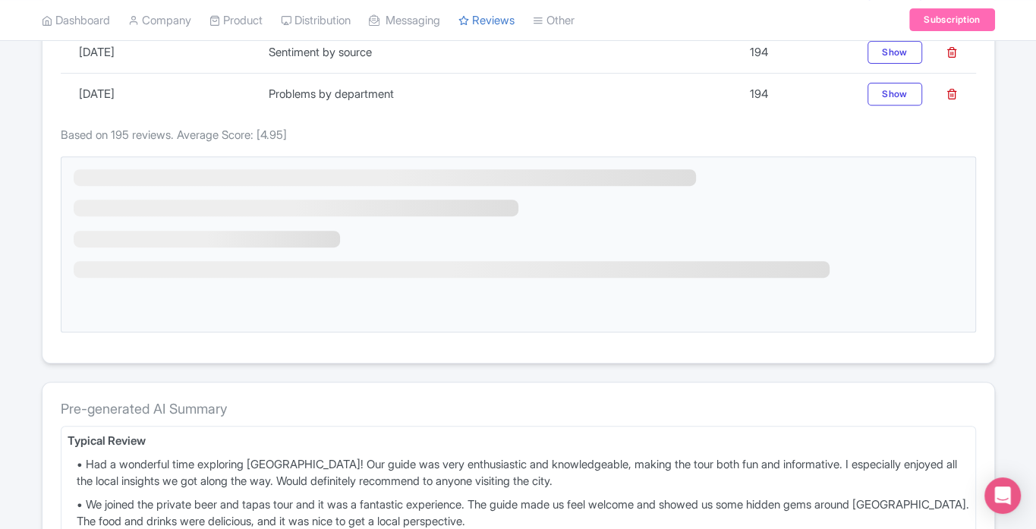
scroll to position [454, 0]
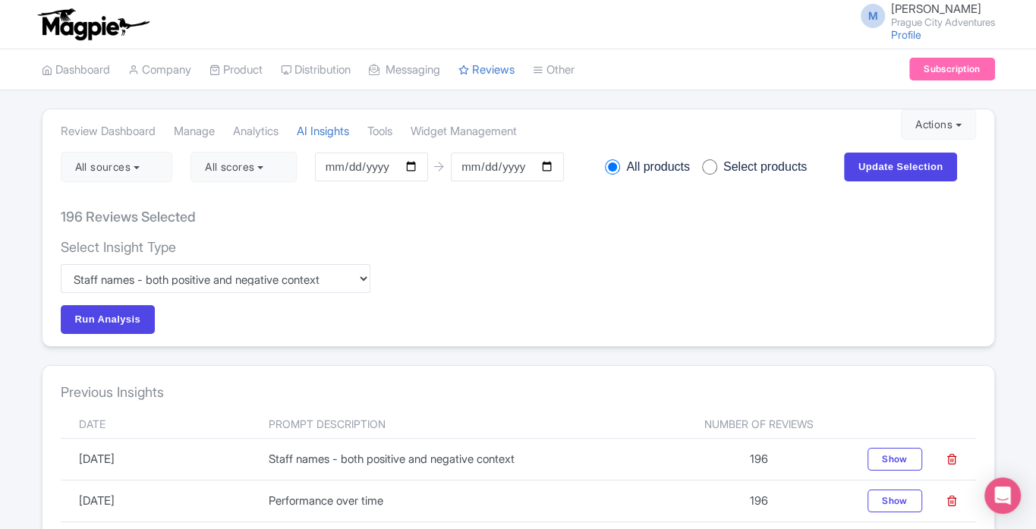
scroll to position [0, 0]
click at [314, 276] on select "Custom Choose categories Staff names - both positive and negative context Probl…" at bounding box center [216, 278] width 310 height 29
select select "77a14570-485b-4ce1-b595-8a0067541cc9"
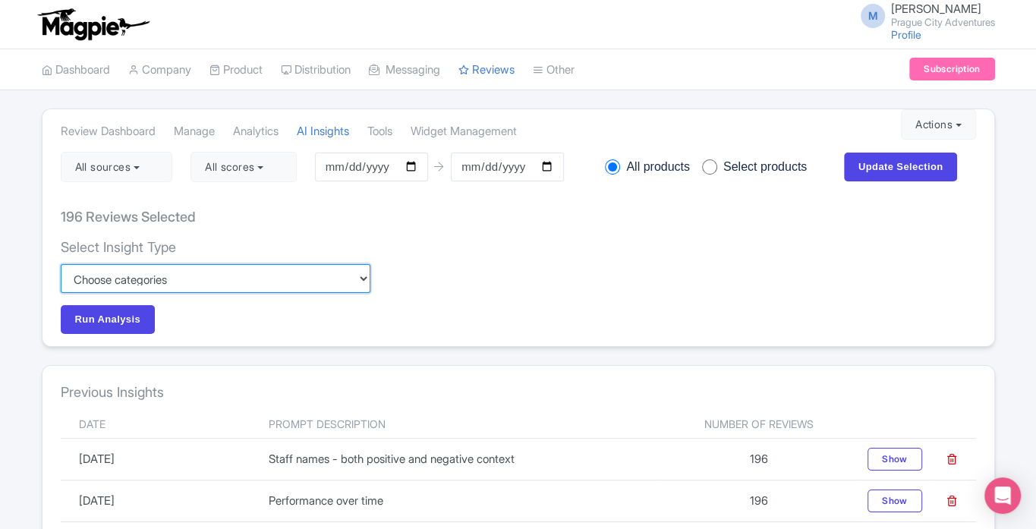
click at [61, 264] on select "Custom Choose categories Staff names - both positive and negative context Probl…" at bounding box center [216, 278] width 310 height 29
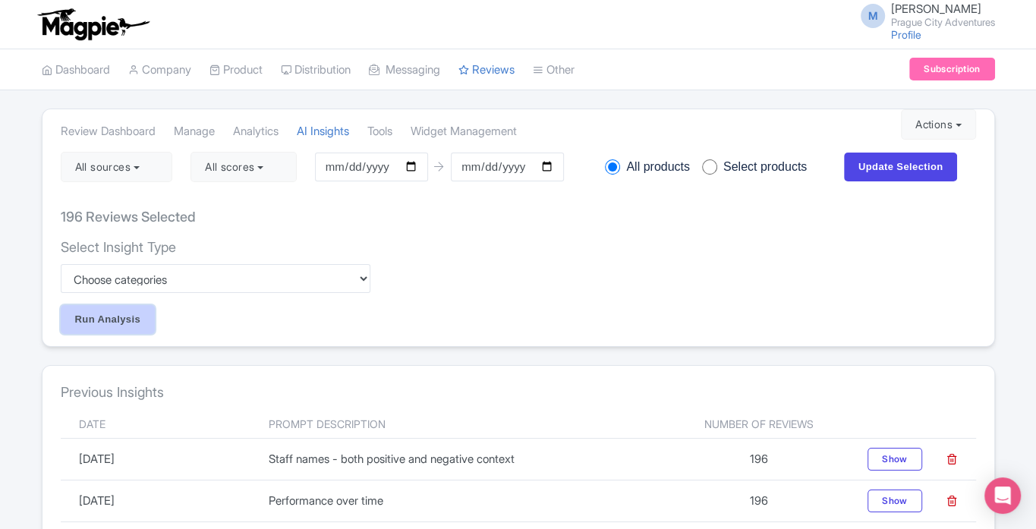
click at [103, 318] on input "Run Analysis" at bounding box center [108, 319] width 95 height 29
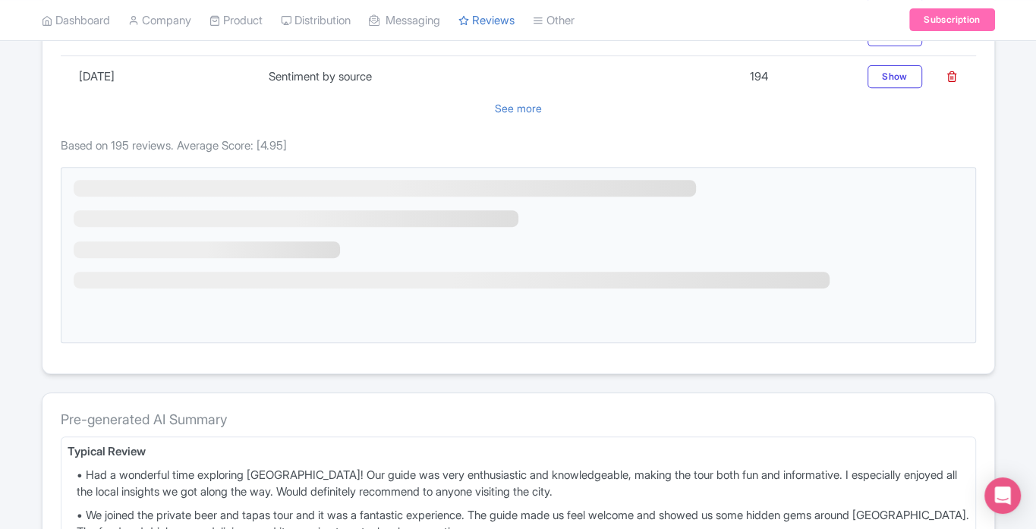
scroll to position [462, 0]
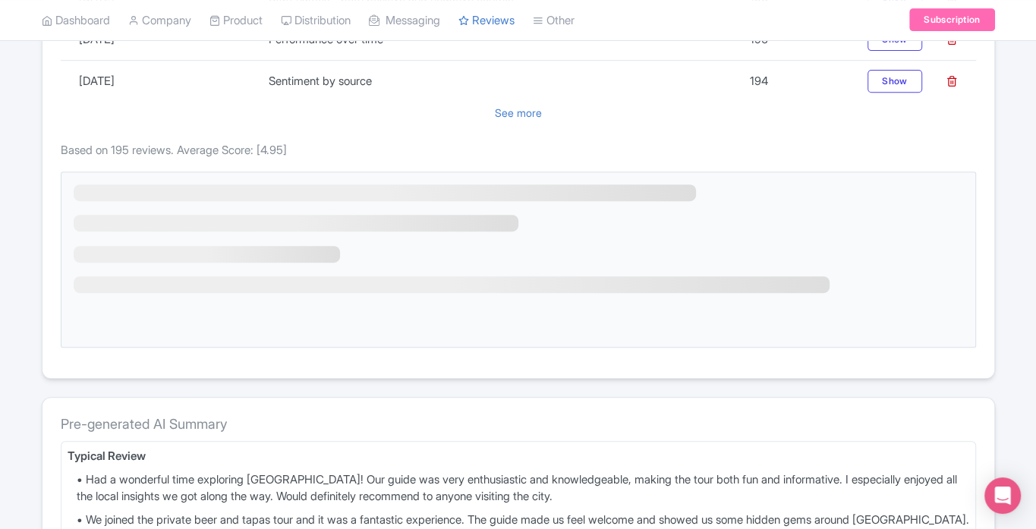
click at [501, 110] on p "See more" at bounding box center [519, 113] width 916 height 34
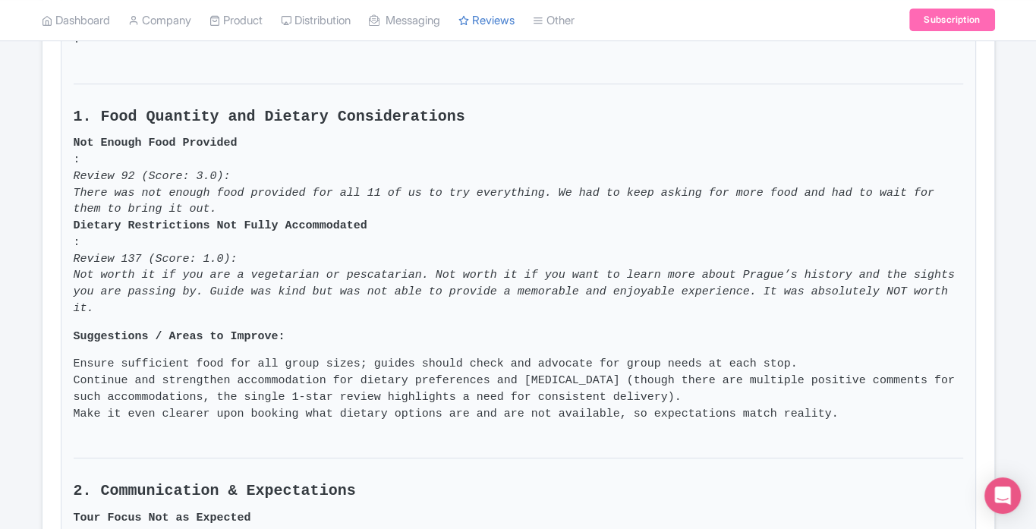
scroll to position [728, 0]
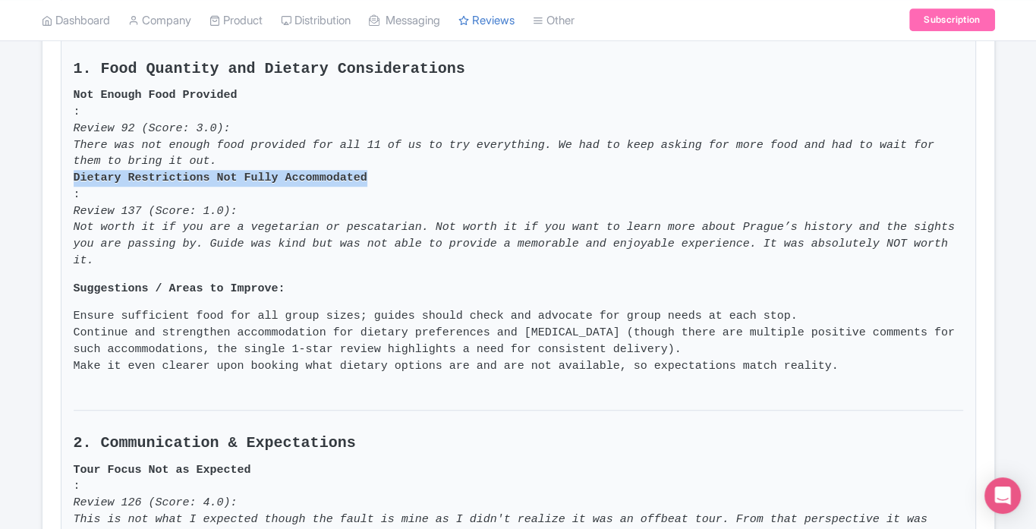
drag, startPoint x: 1033, startPoint y: 162, endPoint x: 1033, endPoint y: 178, distance: 15.2
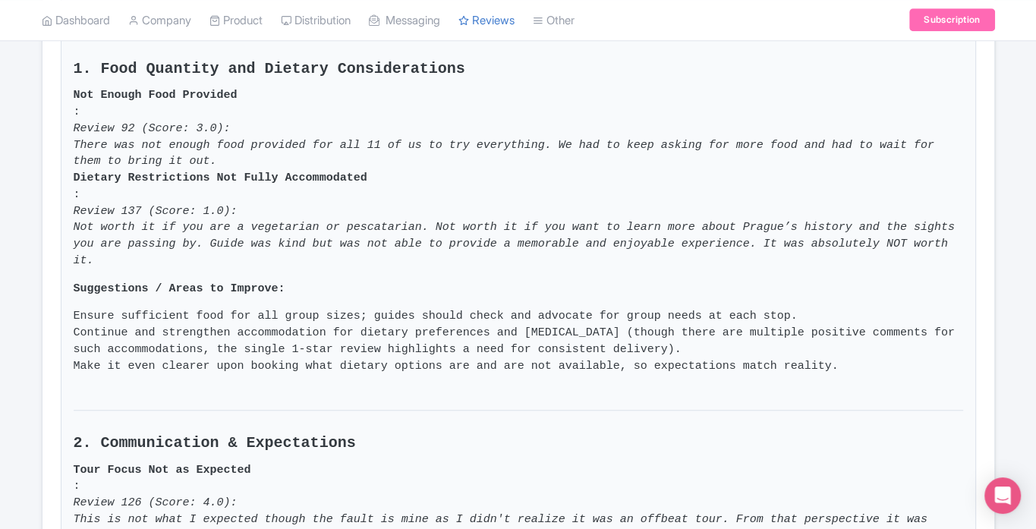
click at [838, 217] on em "Review 137 (Score: 1.0):" at bounding box center [519, 211] width 890 height 17
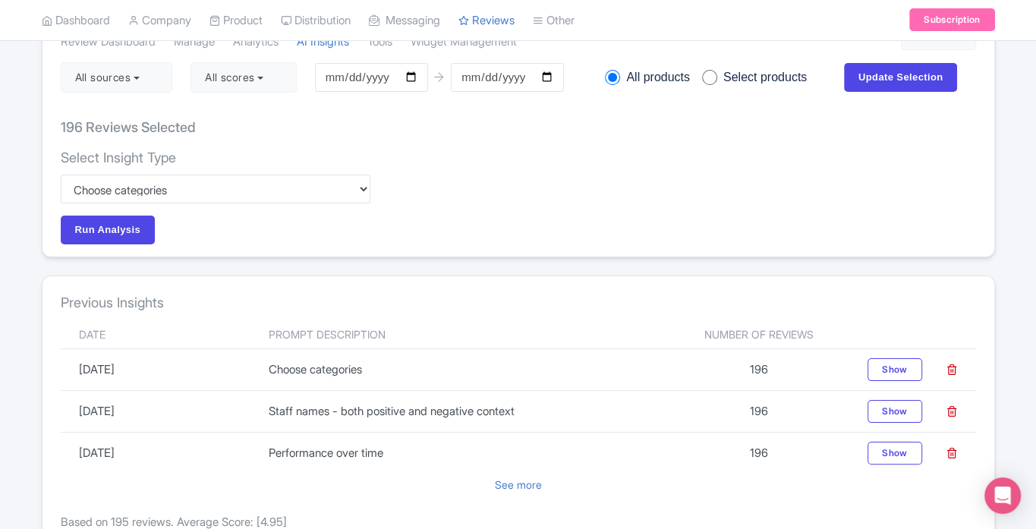
scroll to position [0, 0]
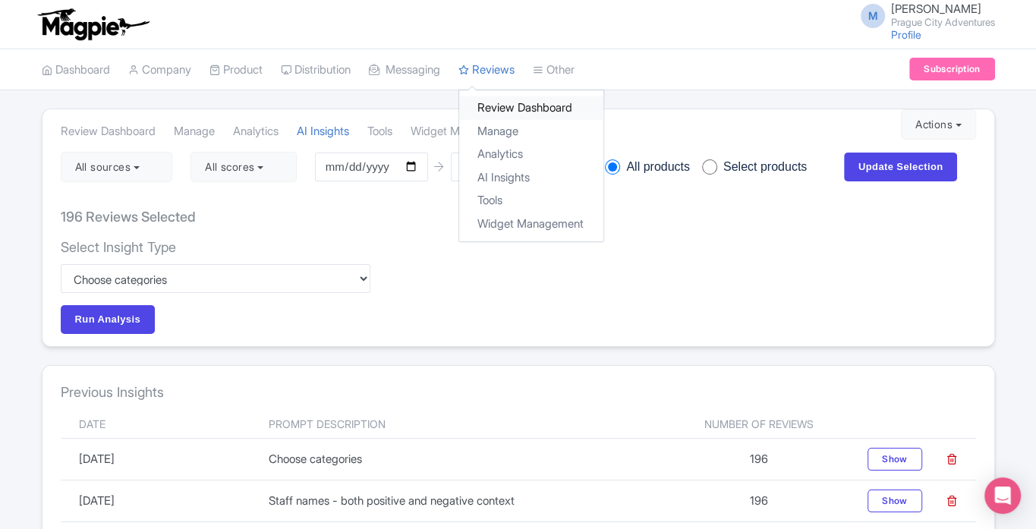
click at [524, 104] on link "Review Dashboard" at bounding box center [531, 108] width 144 height 24
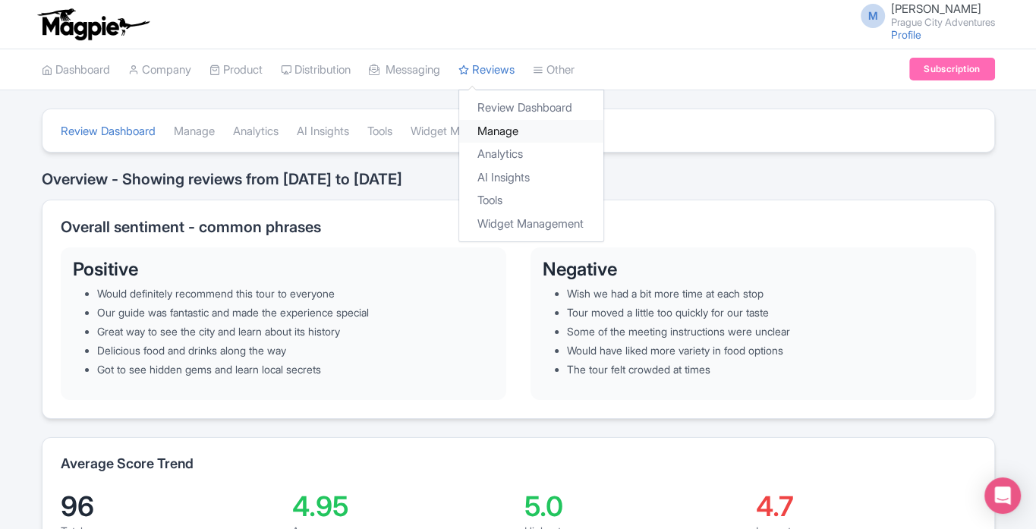
click at [517, 135] on link "Manage" at bounding box center [531, 132] width 144 height 24
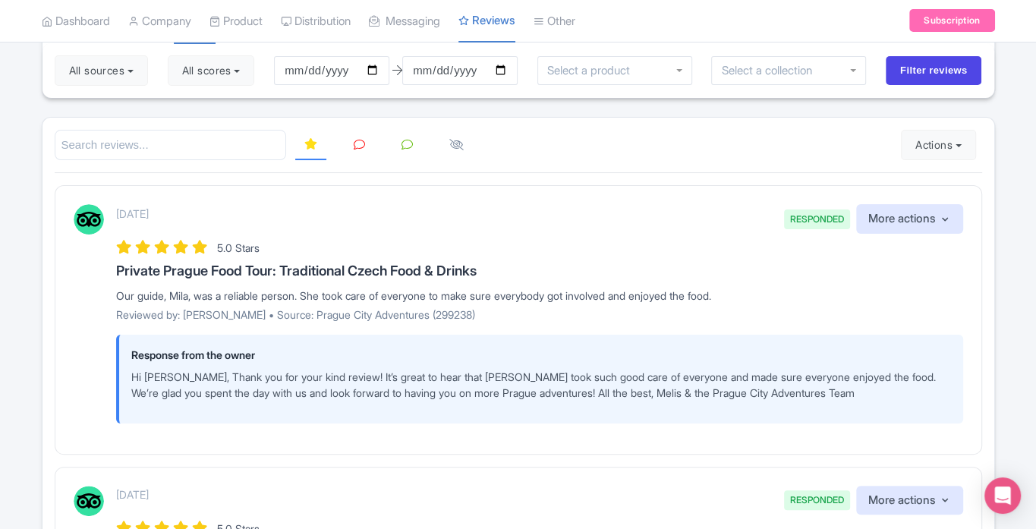
scroll to position [18, 0]
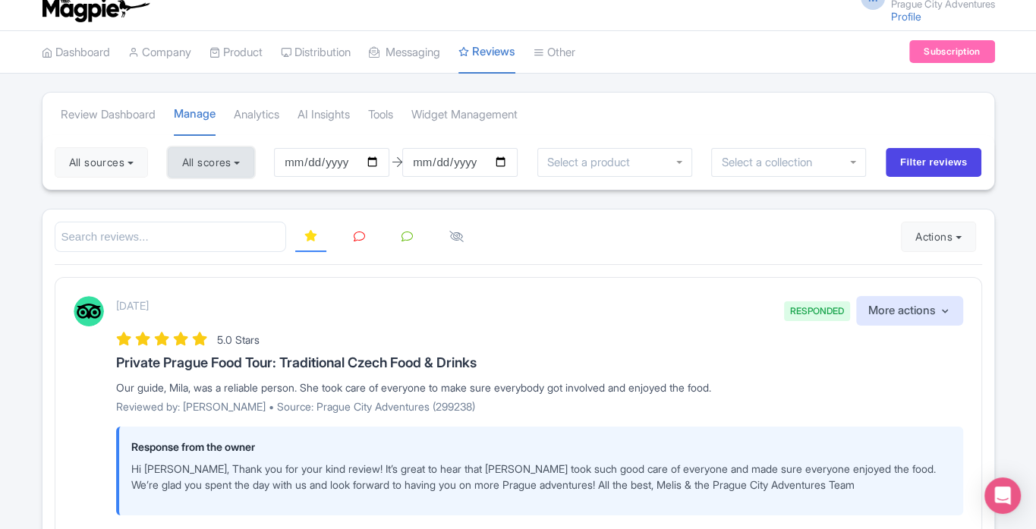
click at [200, 158] on button "All scores" at bounding box center [211, 162] width 87 height 30
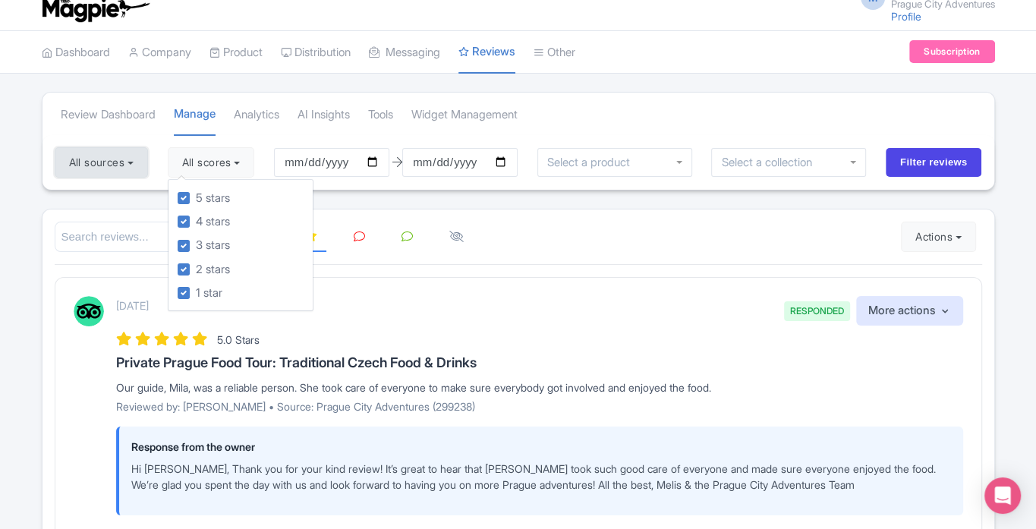
click at [131, 163] on button "All sources" at bounding box center [101, 162] width 93 height 30
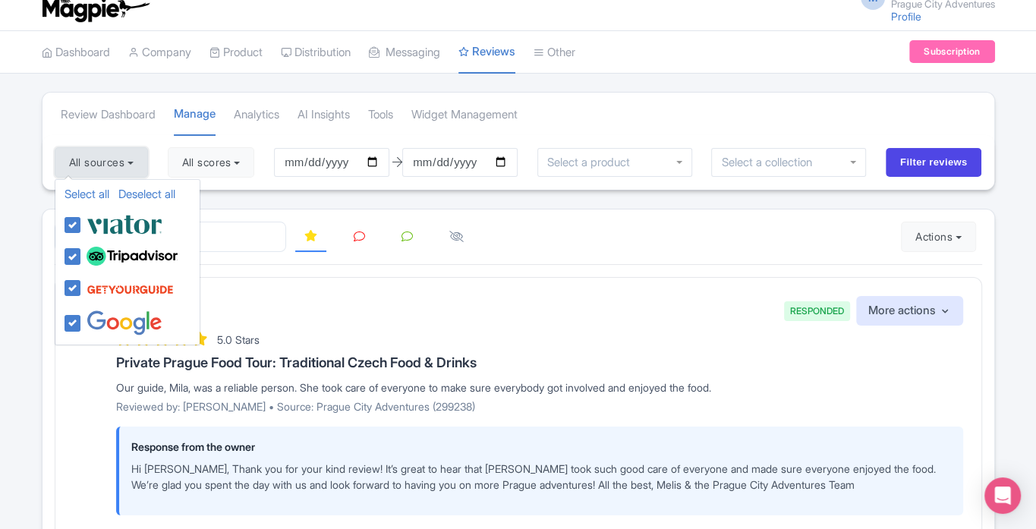
click at [131, 163] on button "All sources" at bounding box center [101, 162] width 93 height 30
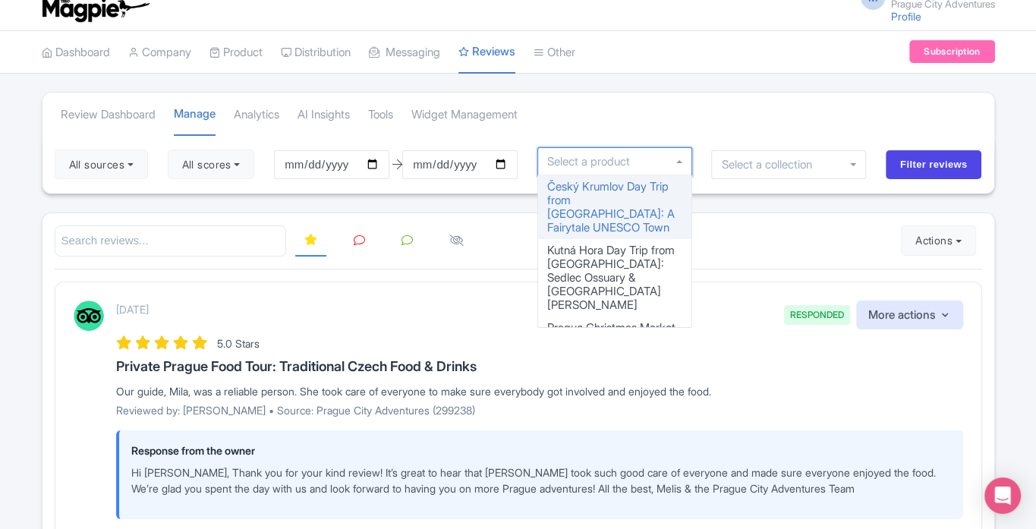
click at [654, 149] on div at bounding box center [615, 161] width 155 height 29
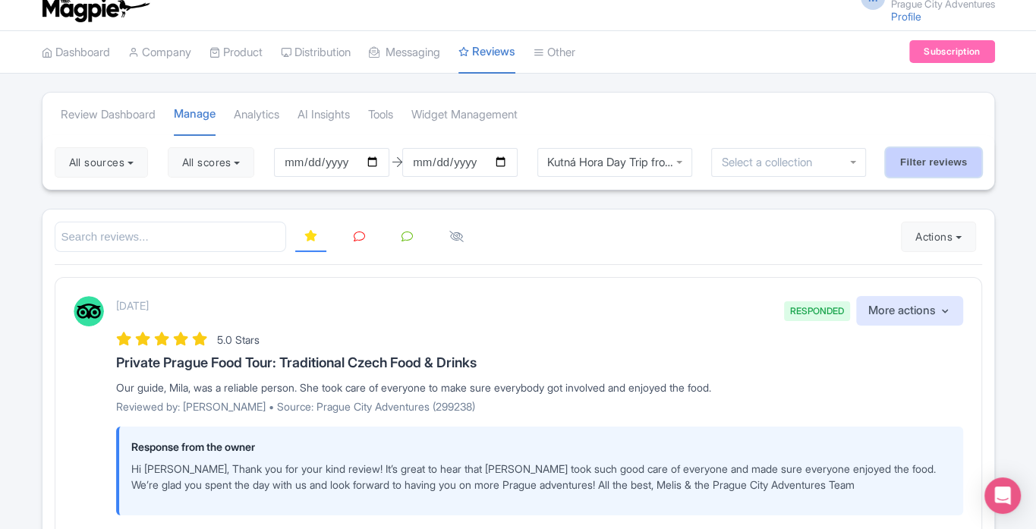
click at [945, 153] on input "Filter reviews" at bounding box center [934, 162] width 96 height 29
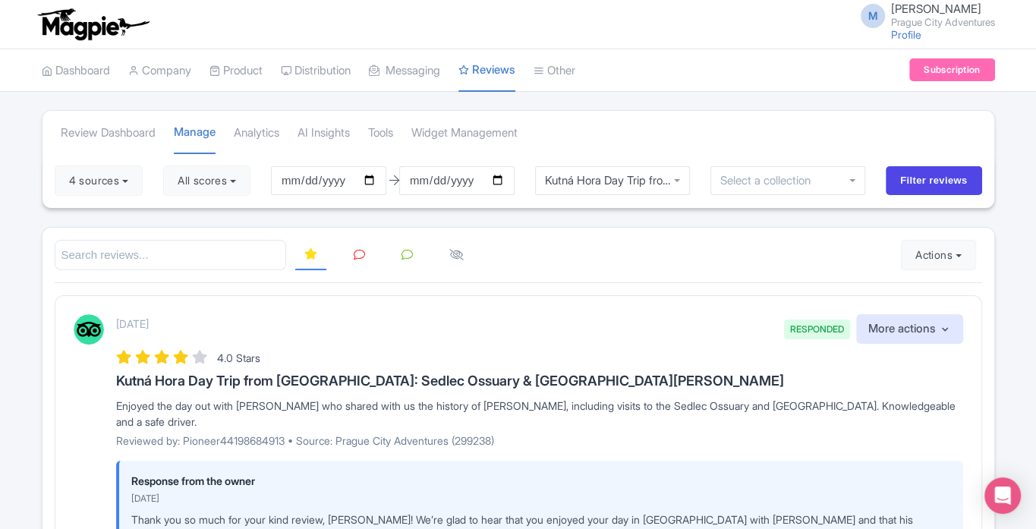
click at [945, 153] on div "4 sources Select all Deselect all Select all Deselect all Prague City Adventure…" at bounding box center [519, 180] width 952 height 55
click at [521, 203] on link "Tools" at bounding box center [531, 203] width 144 height 24
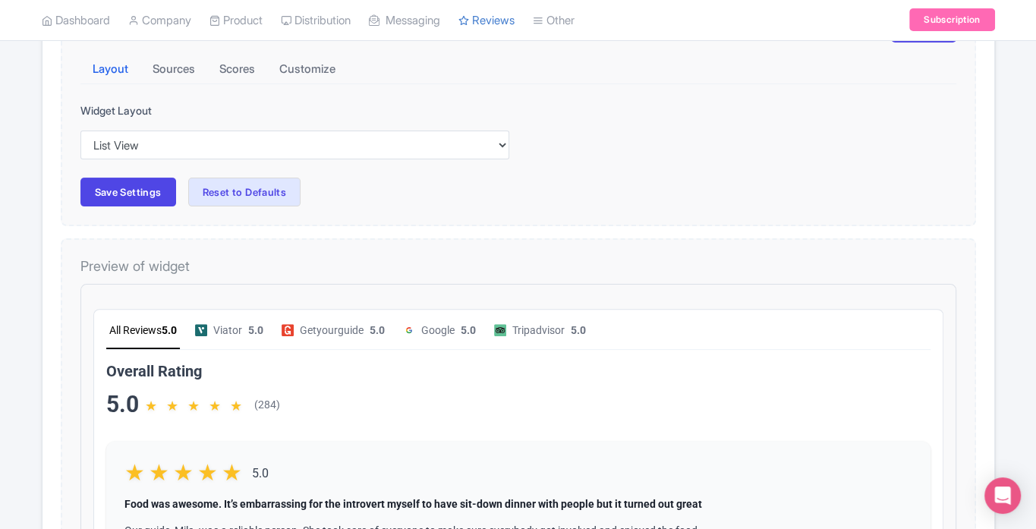
scroll to position [232, 0]
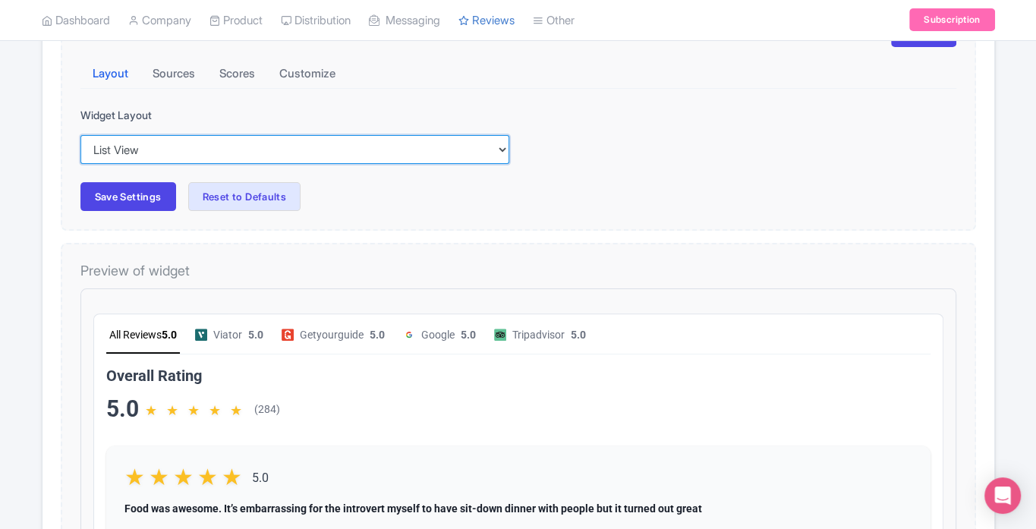
click at [266, 151] on select "Inline View Floating View List View Carousel View" at bounding box center [294, 149] width 429 height 29
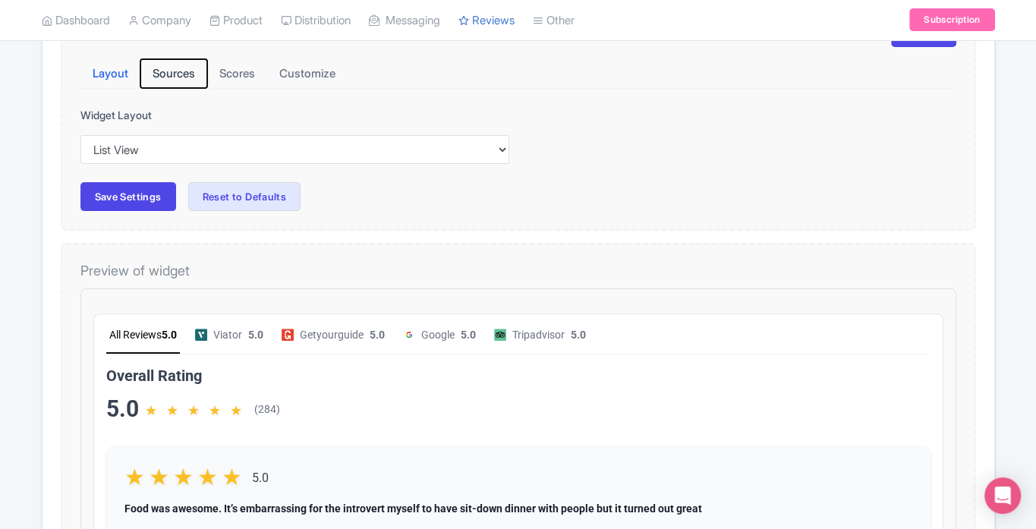
click at [172, 76] on button "Sources" at bounding box center [173, 74] width 67 height 30
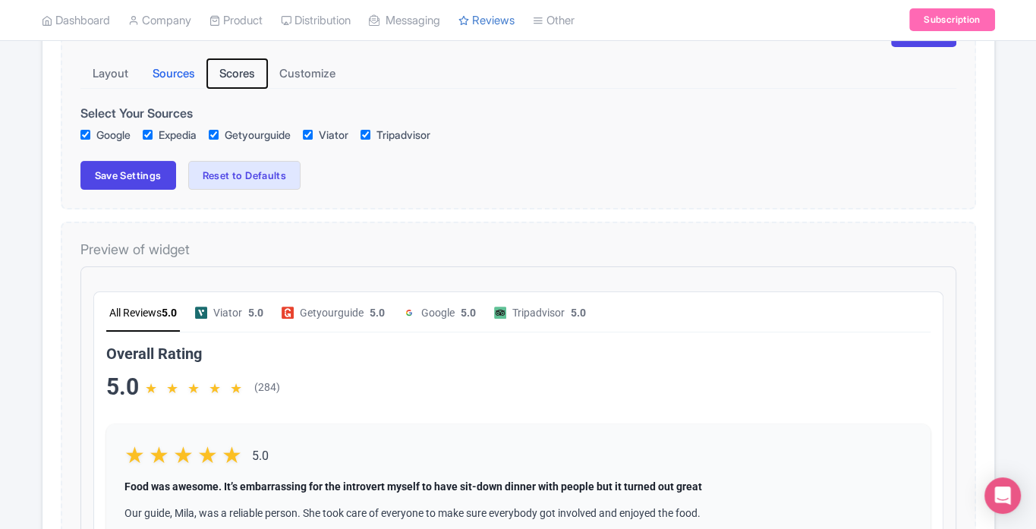
click at [242, 65] on button "Scores" at bounding box center [237, 74] width 60 height 30
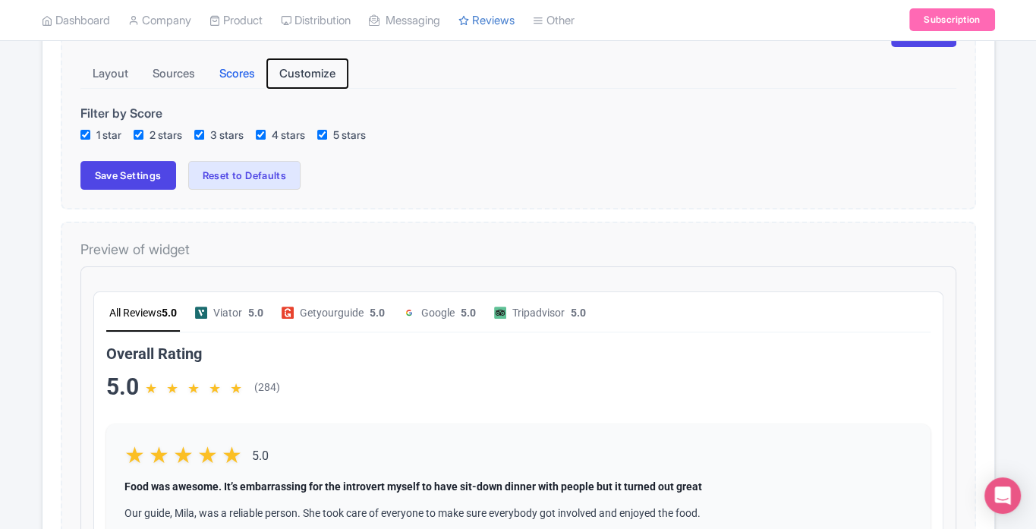
click at [307, 77] on button "Customize" at bounding box center [307, 74] width 80 height 30
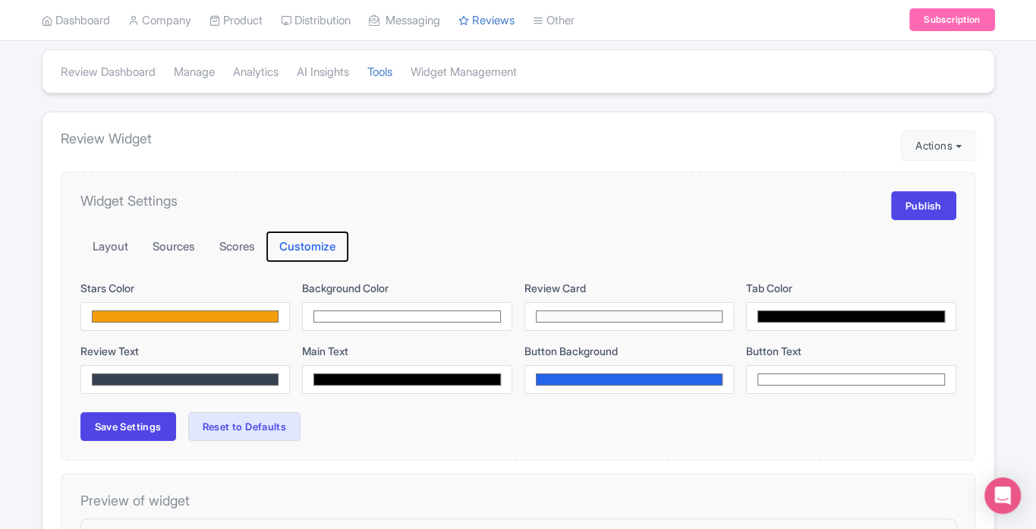
scroll to position [0, 0]
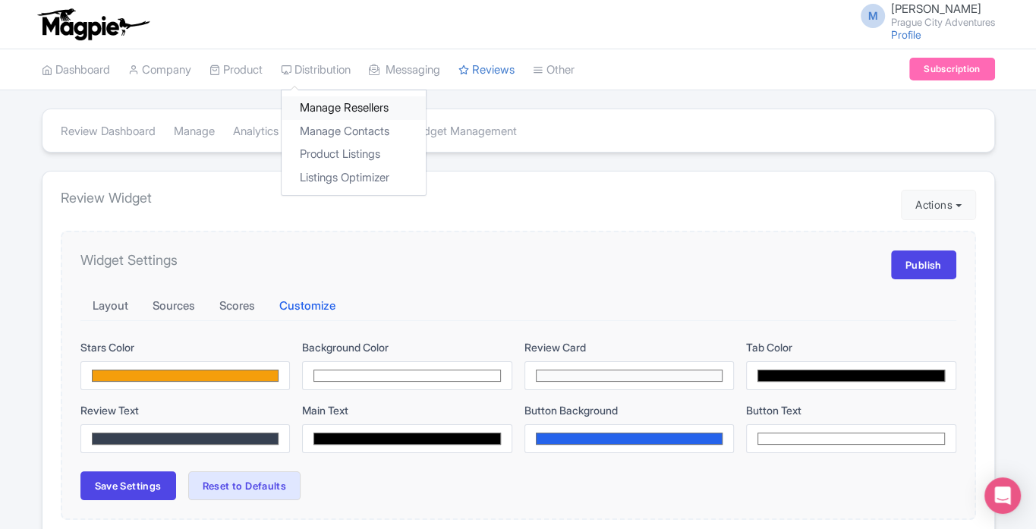
click at [346, 103] on link "Manage Resellers" at bounding box center [354, 108] width 144 height 24
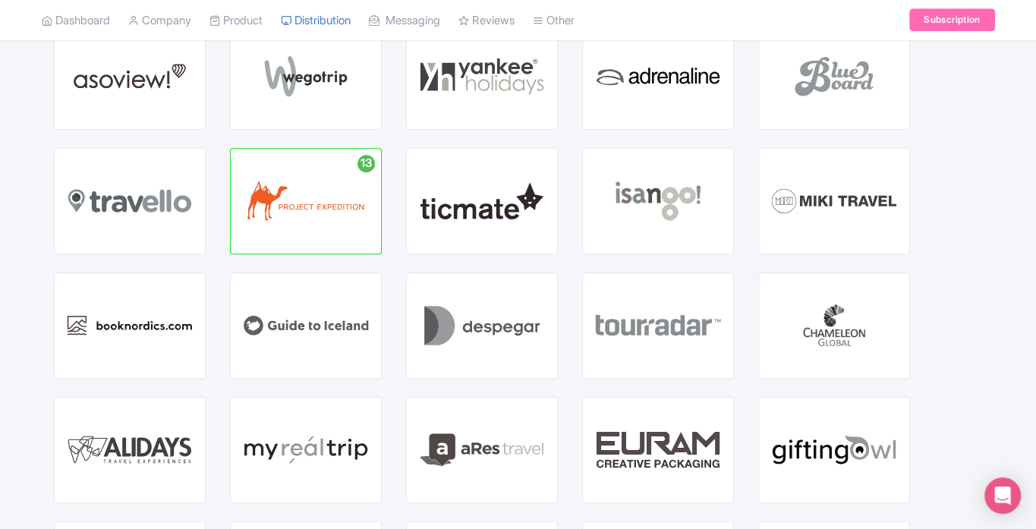
scroll to position [805, 0]
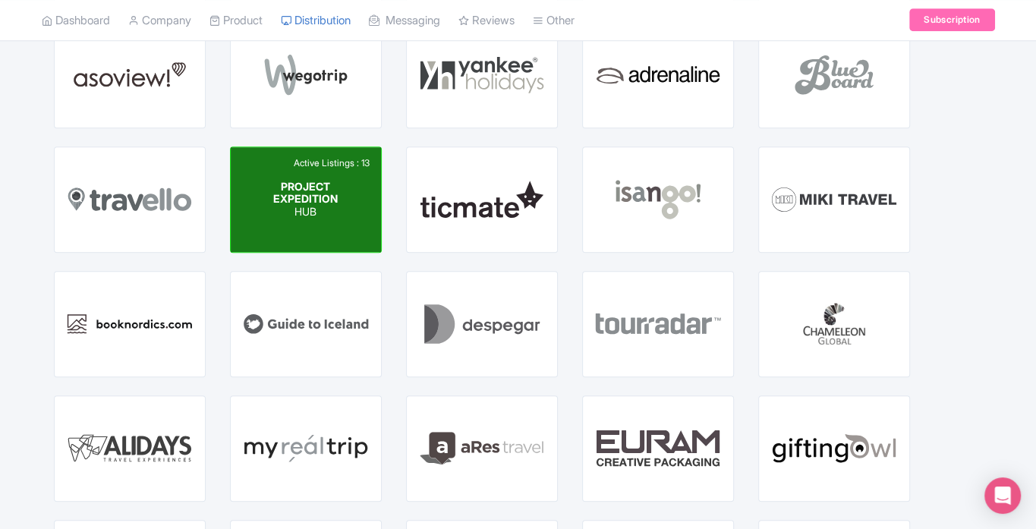
click at [303, 236] on div "Active Listings : 13 PROJECT EXPEDITION HUB" at bounding box center [306, 199] width 150 height 105
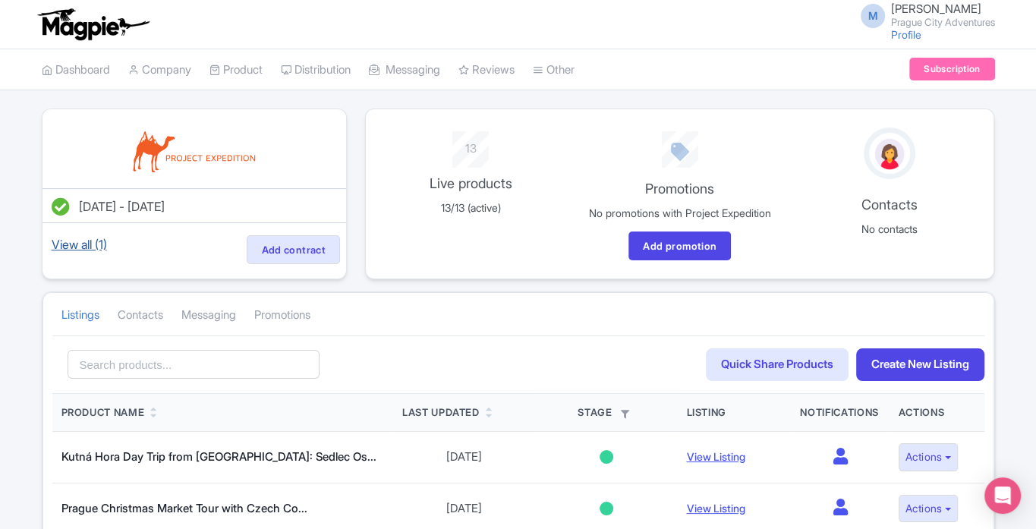
click at [89, 241] on link "View all (1)" at bounding box center [79, 244] width 61 height 21
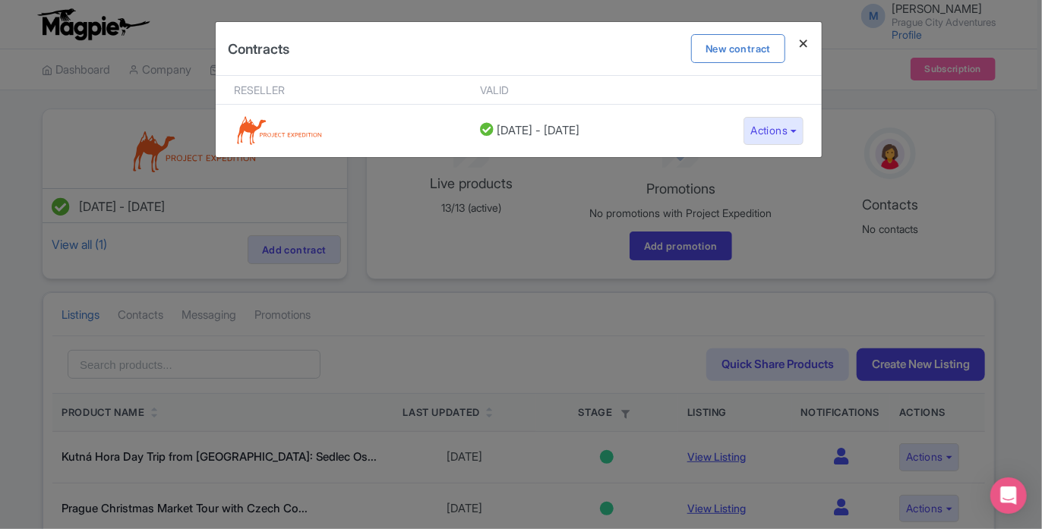
click at [803, 39] on h4 at bounding box center [803, 43] width 36 height 43
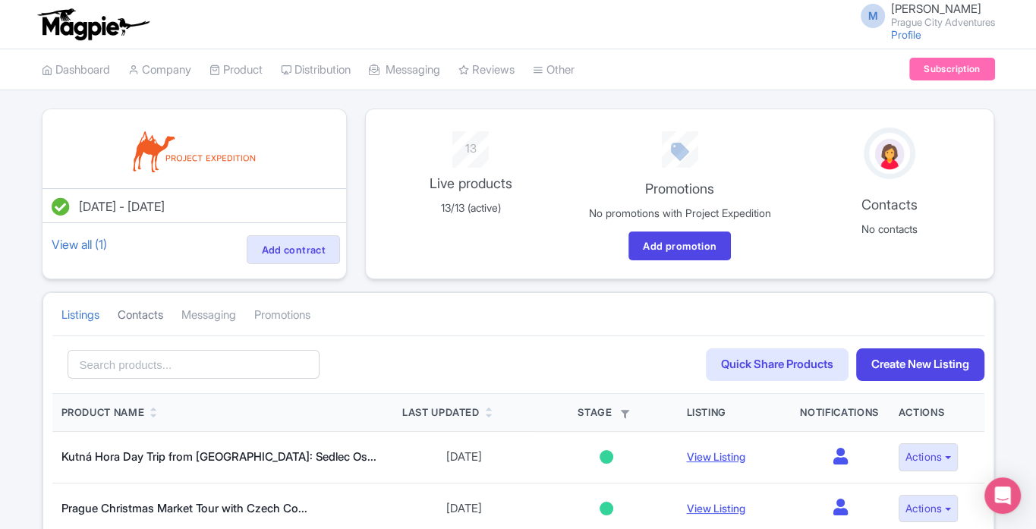
click at [141, 331] on link "Contacts" at bounding box center [141, 316] width 46 height 42
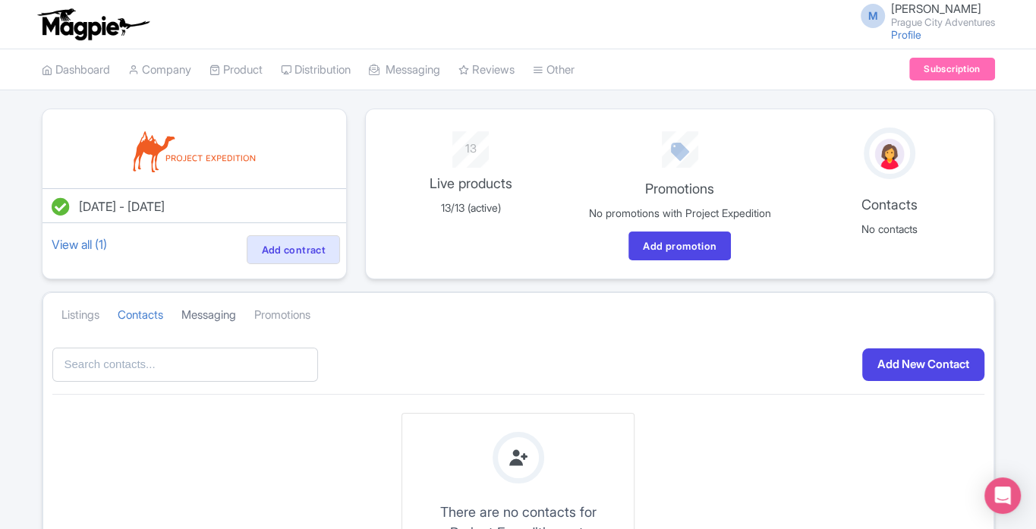
click at [209, 331] on link "Messaging" at bounding box center [208, 316] width 55 height 42
click at [276, 330] on link "Promotions" at bounding box center [282, 316] width 56 height 42
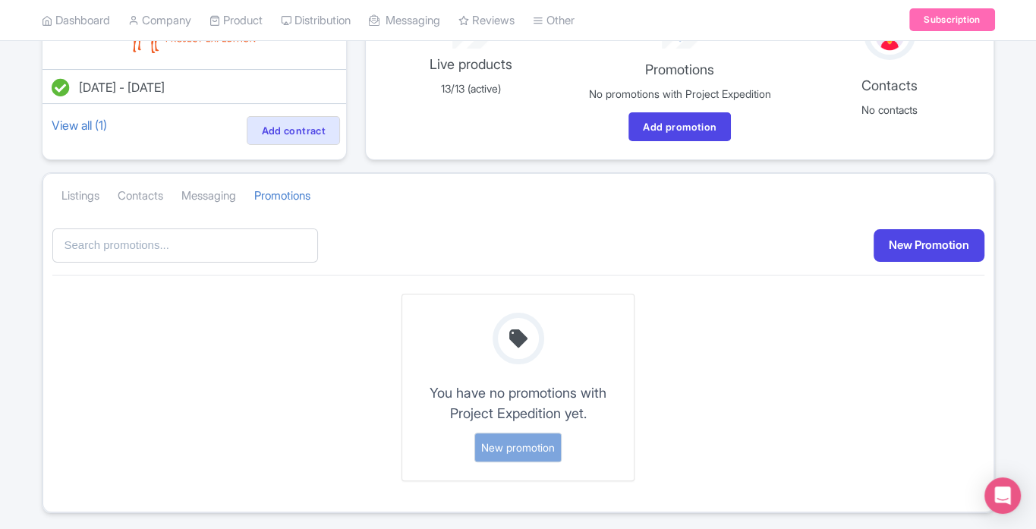
scroll to position [114, 0]
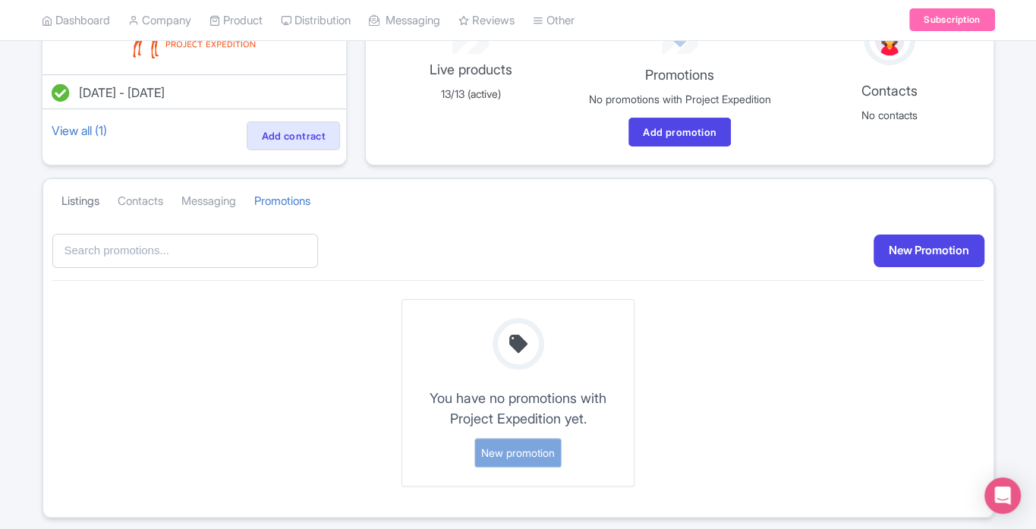
click at [73, 216] on link "Listings" at bounding box center [80, 202] width 38 height 42
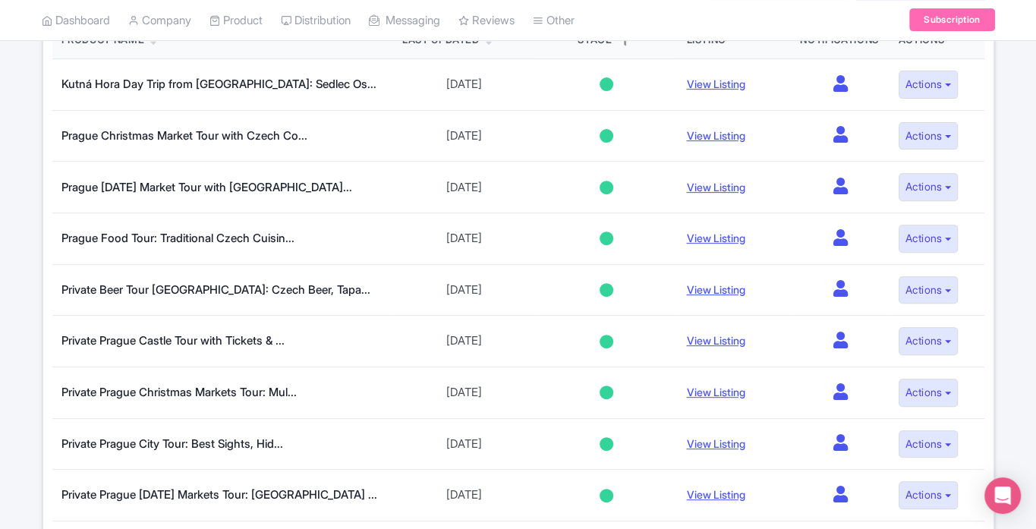
scroll to position [380, 0]
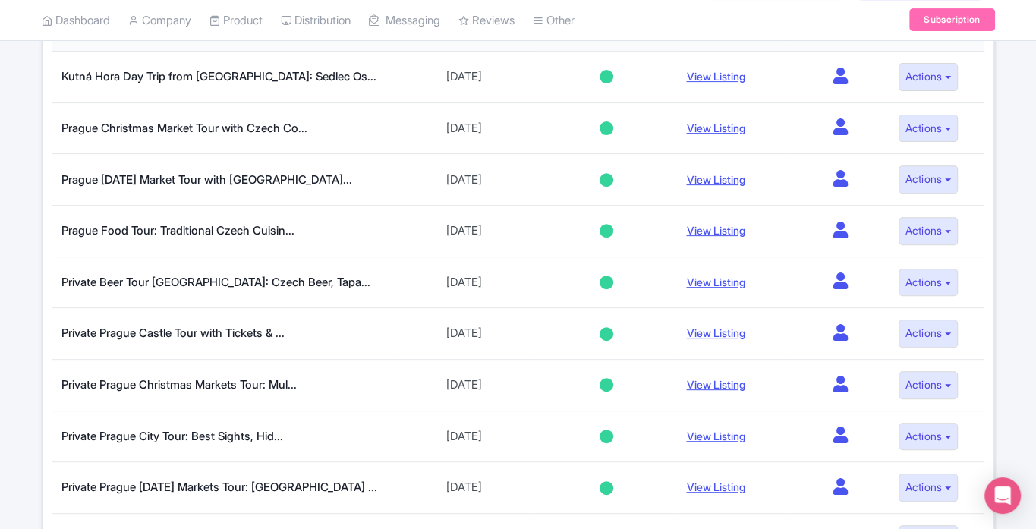
drag, startPoint x: 998, startPoint y: 241, endPoint x: 1025, endPoint y: 235, distance: 28.0
click at [1025, 235] on div "Mar 08, 2024 - Mar 08, 2025 View all (1) Add contract 13 Live products 13/13 (a…" at bounding box center [518, 238] width 1036 height 1020
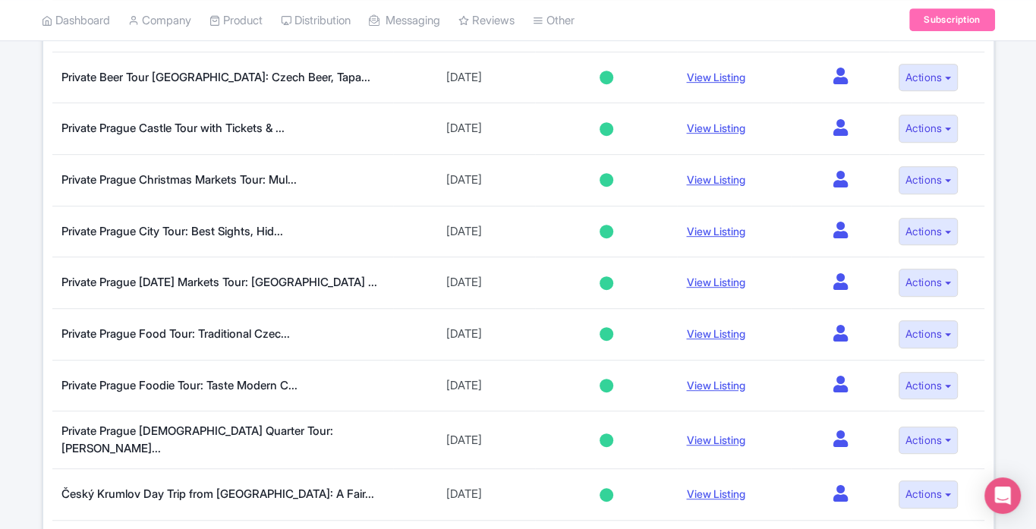
scroll to position [548, 0]
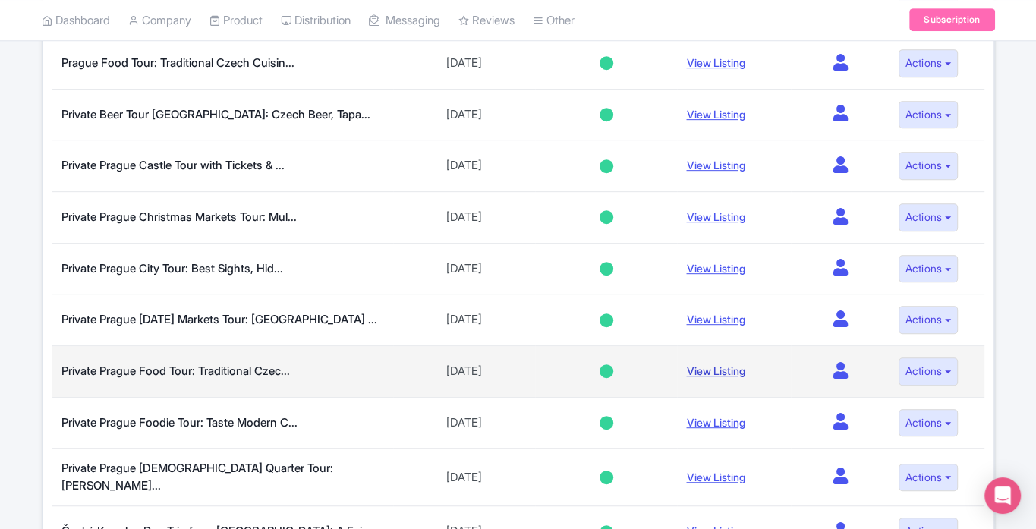
click at [716, 377] on link "View Listing" at bounding box center [715, 370] width 58 height 13
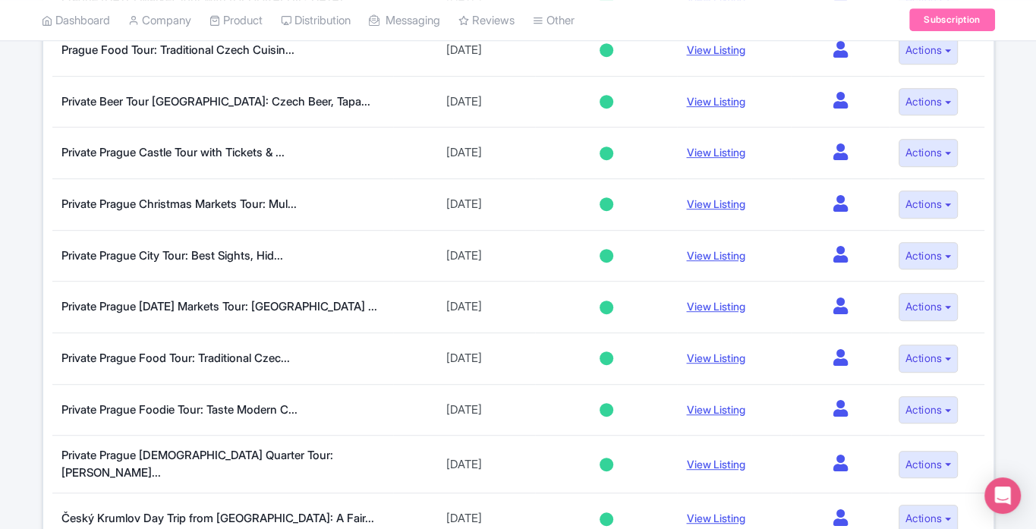
scroll to position [562, 0]
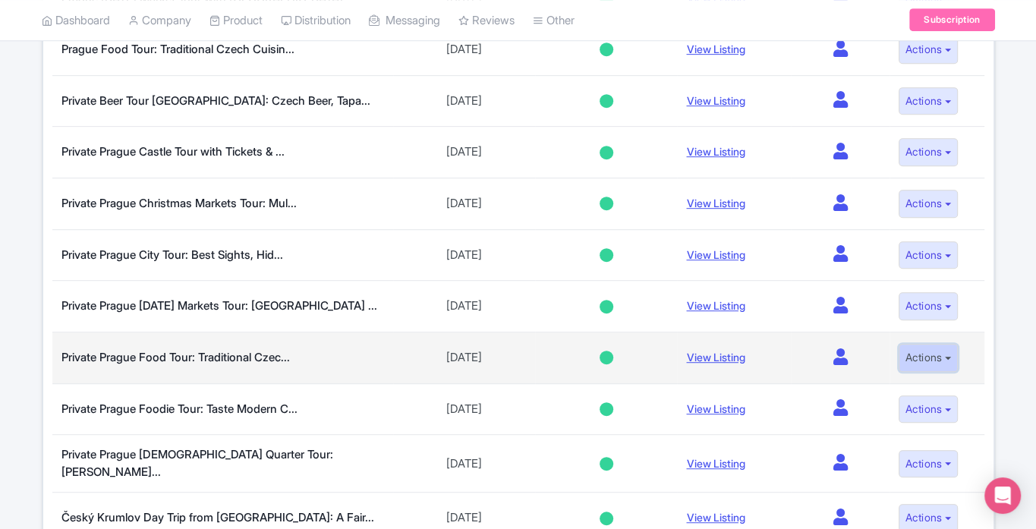
click at [947, 370] on button "Actions" at bounding box center [929, 358] width 60 height 28
click at [900, 447] on link "View on Magpie" at bounding box center [891, 438] width 144 height 24
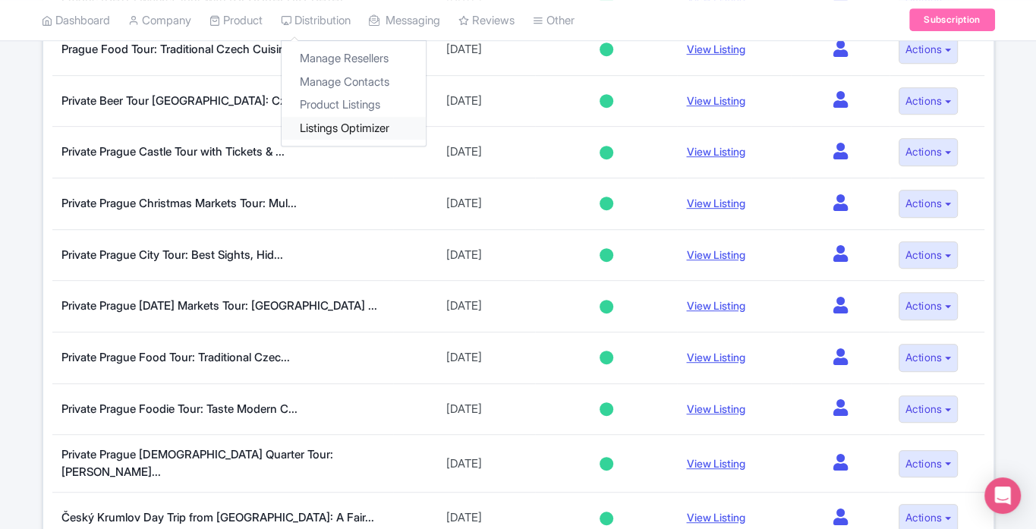
click at [359, 132] on link "Listings Optimizer" at bounding box center [354, 129] width 144 height 24
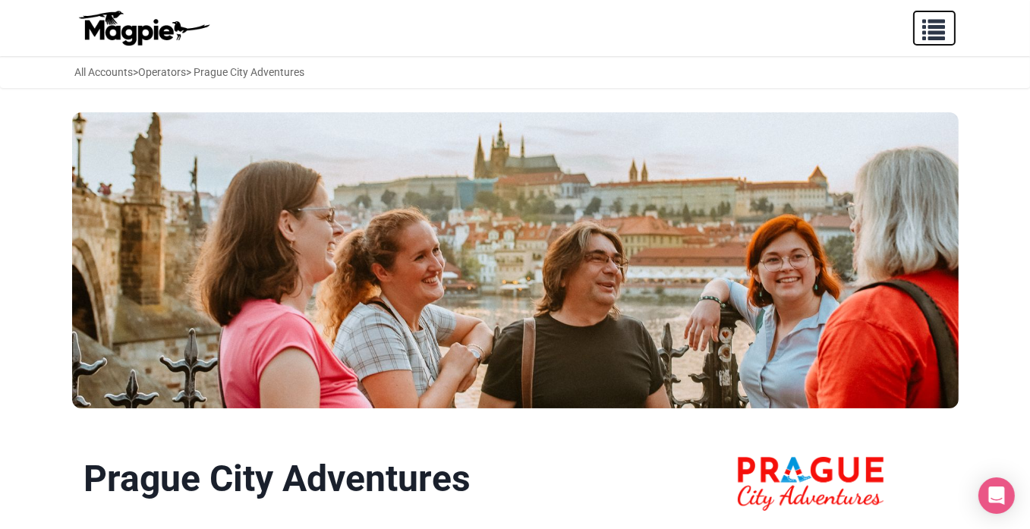
click at [935, 38] on span "button" at bounding box center [934, 26] width 23 height 23
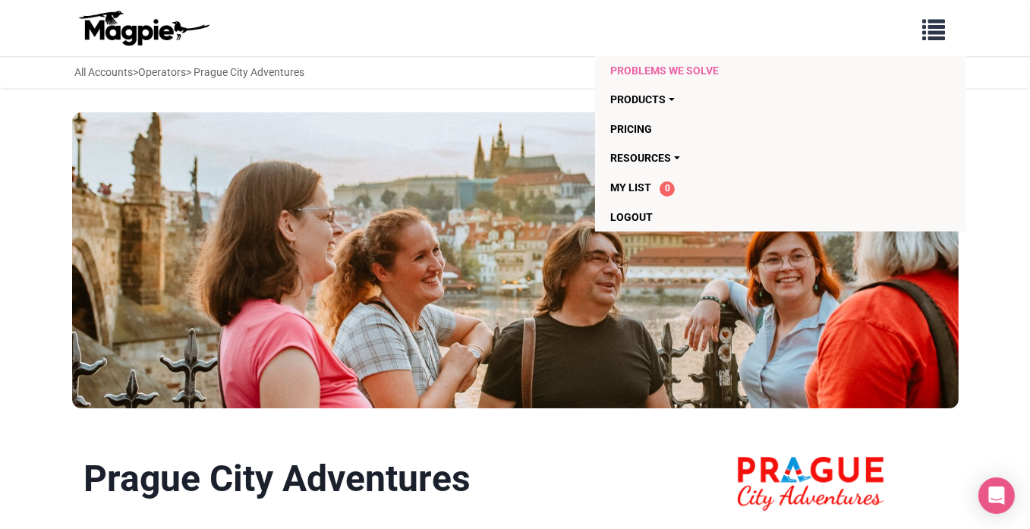
click at [673, 74] on link "Problems we solve" at bounding box center [750, 70] width 280 height 29
click at [662, 162] on link "Resources" at bounding box center [750, 157] width 280 height 29
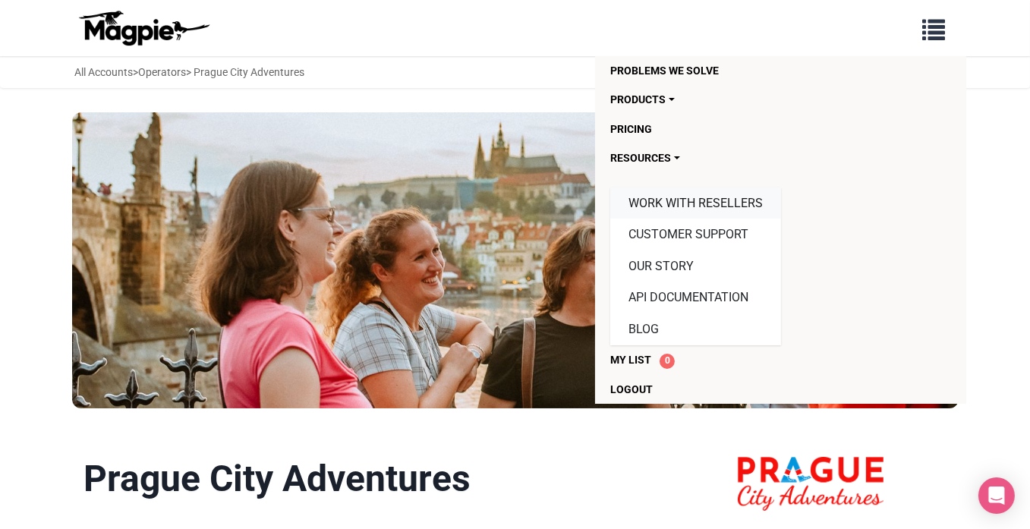
click at [669, 214] on link "Work with resellers" at bounding box center [695, 204] width 171 height 32
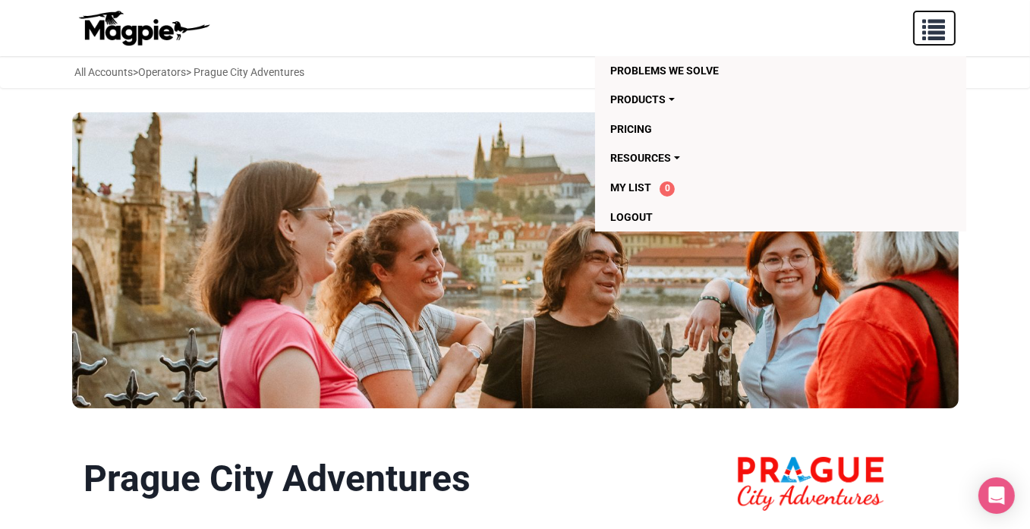
click at [933, 20] on span "button" at bounding box center [934, 26] width 23 height 23
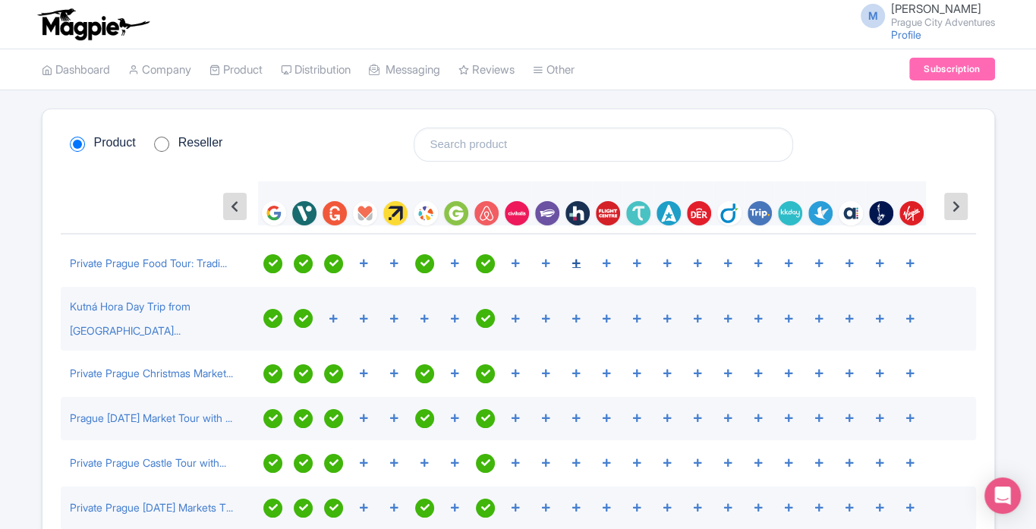
click at [576, 260] on icon at bounding box center [576, 263] width 8 height 9
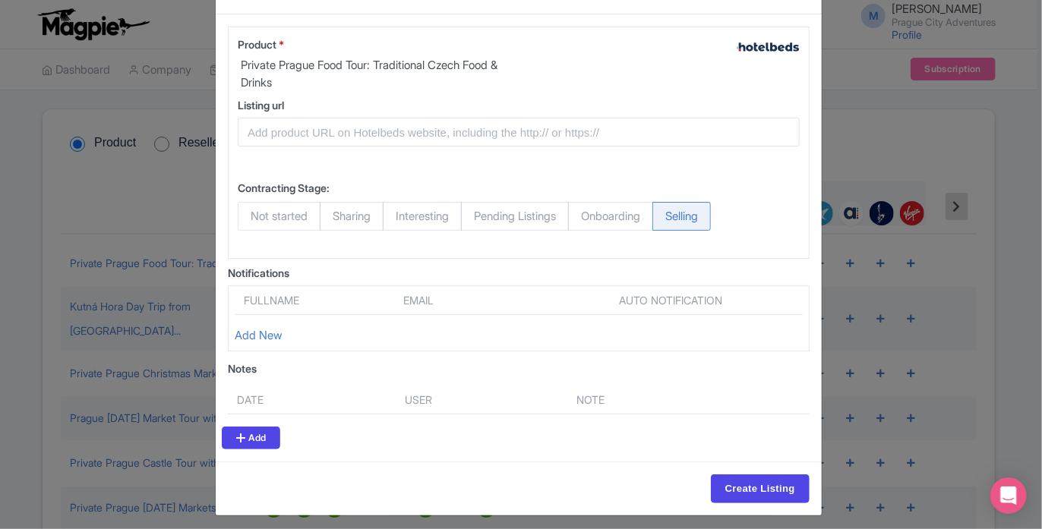
scroll to position [60, 0]
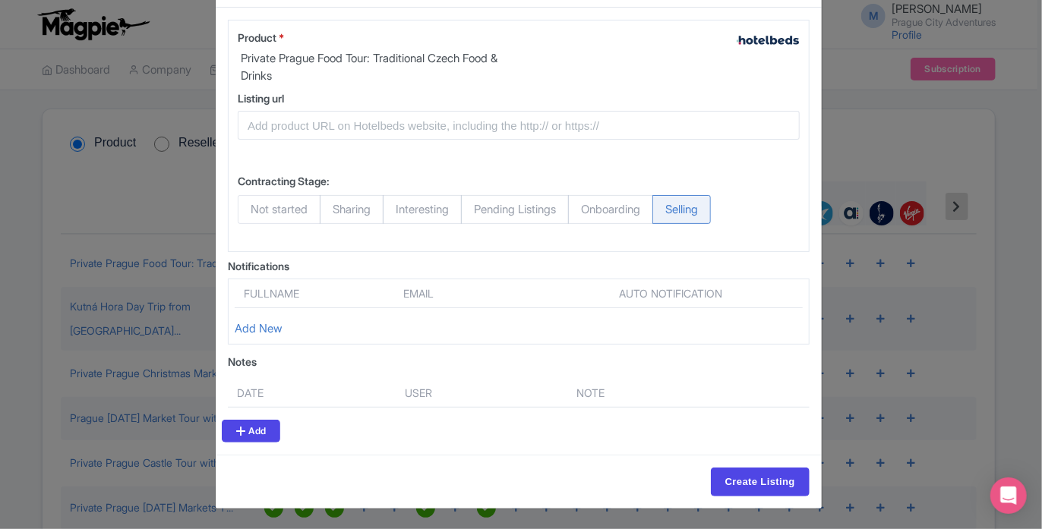
click at [222, 216] on div "grid_listing Account Product Product * Private Prague Food Tour: Traditional Cz…" at bounding box center [519, 231] width 606 height 447
click at [273, 210] on span "Not started" at bounding box center [279, 209] width 83 height 29
click at [253, 210] on input "Not started" at bounding box center [245, 202] width 15 height 15
radio input "true"
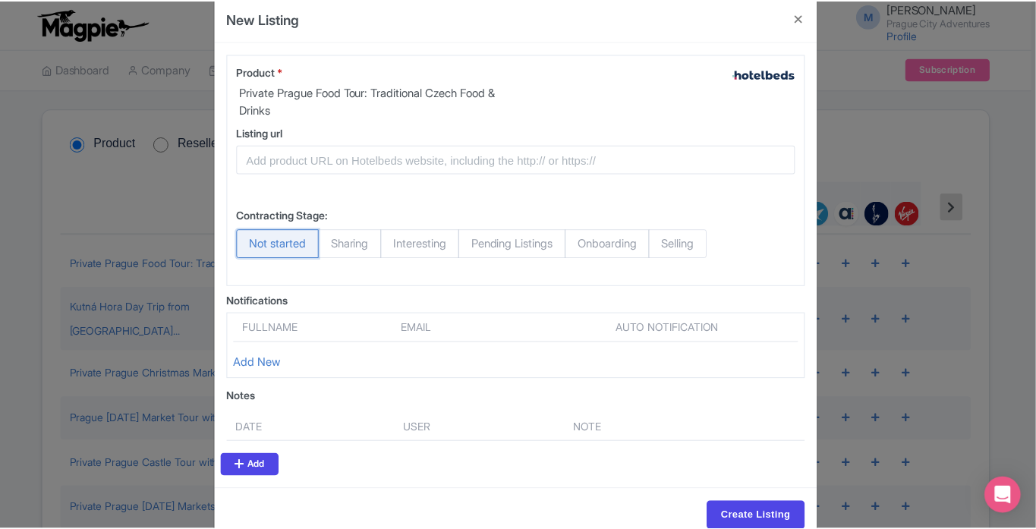
scroll to position [0, 0]
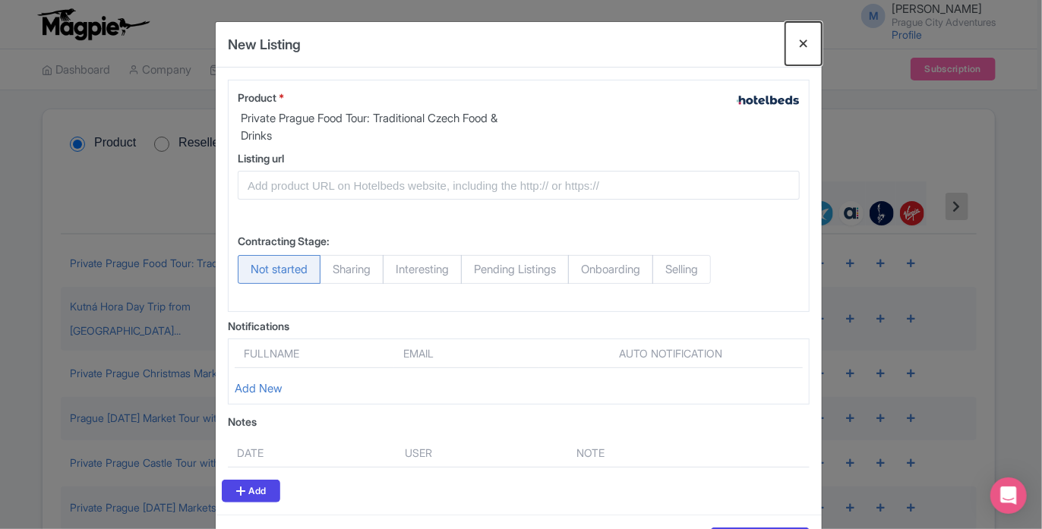
click at [803, 43] on button "Close" at bounding box center [803, 43] width 36 height 43
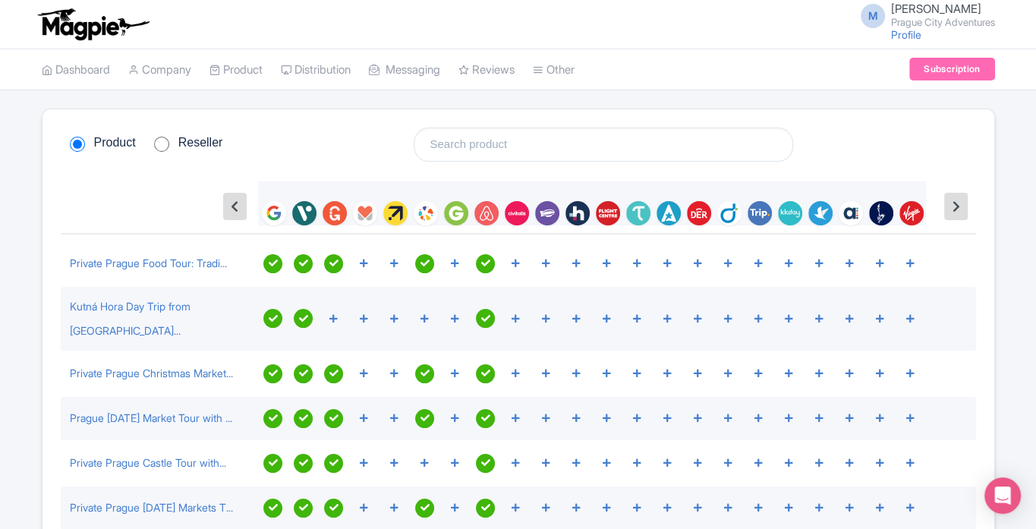
click at [157, 146] on input "Reseller" at bounding box center [161, 144] width 15 height 15
radio input "true"
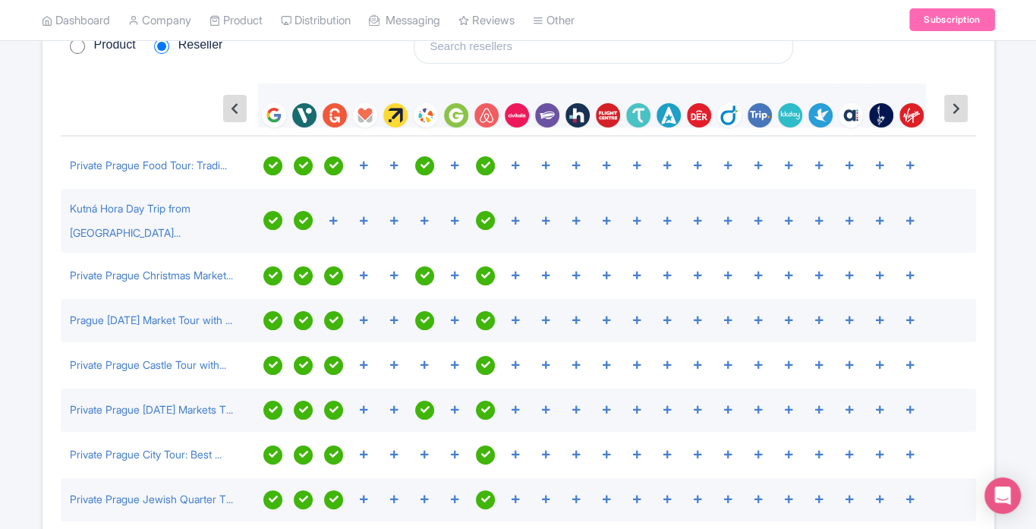
scroll to position [88, 0]
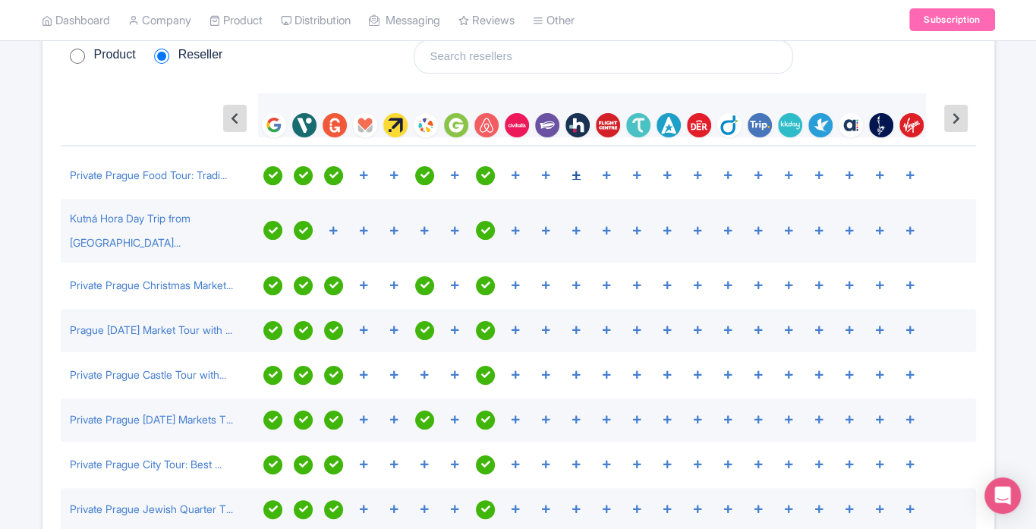
click at [579, 175] on icon at bounding box center [576, 175] width 8 height 9
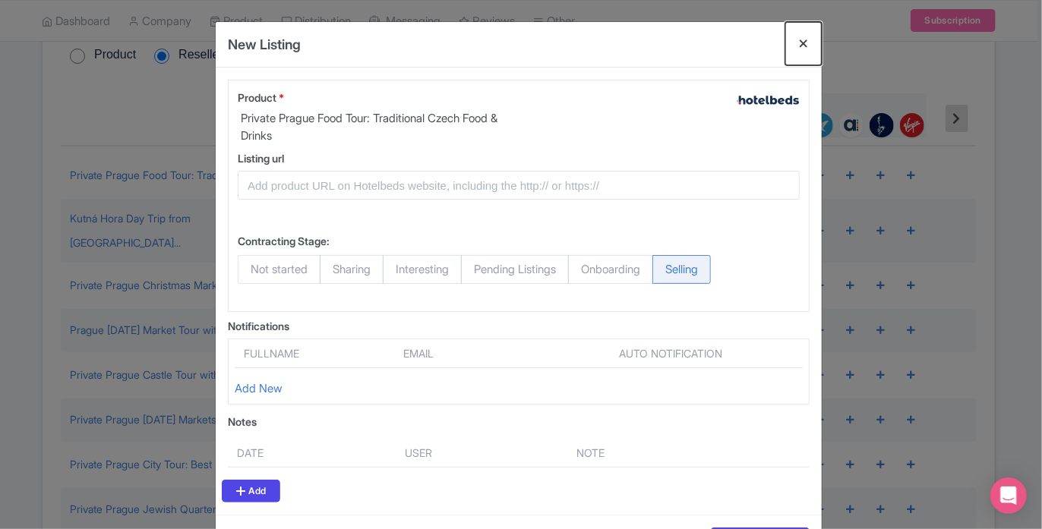
click at [802, 39] on button "Close" at bounding box center [803, 43] width 36 height 43
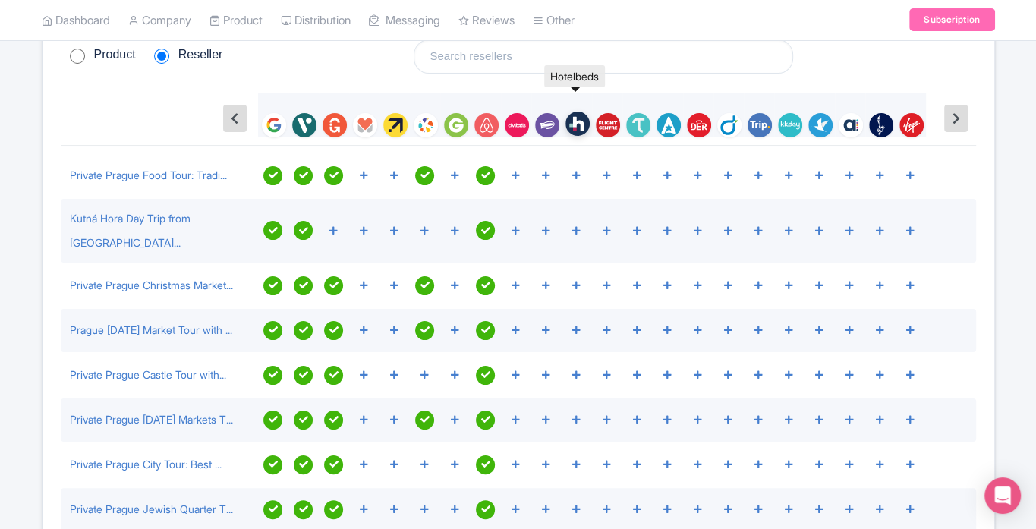
click at [583, 128] on img at bounding box center [578, 124] width 24 height 24
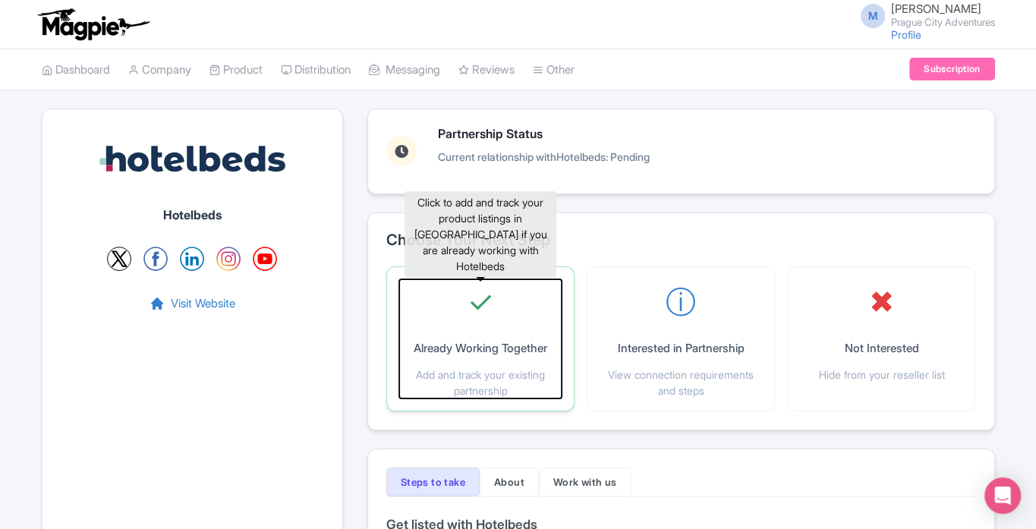
click at [481, 332] on div "✓ Already Working Together Add and track your existing partnership" at bounding box center [480, 338] width 162 height 119
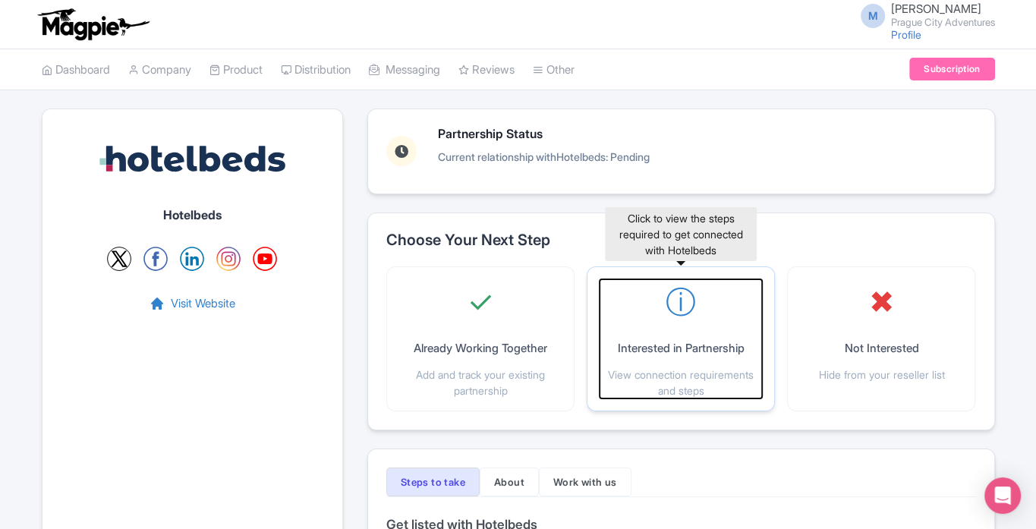
click at [698, 349] on p "Interested in Partnership" at bounding box center [681, 348] width 127 height 17
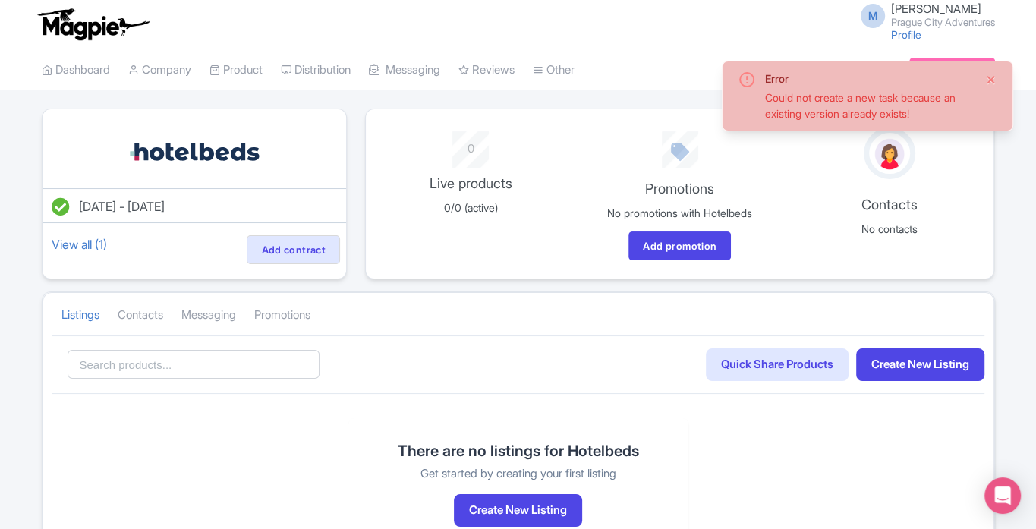
click at [993, 76] on button "Close" at bounding box center [991, 80] width 12 height 18
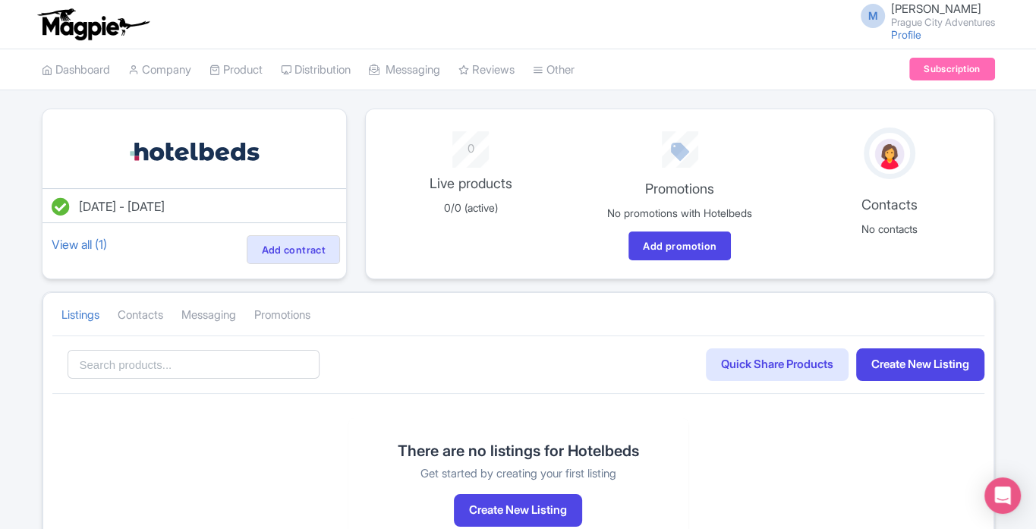
scroll to position [99, 0]
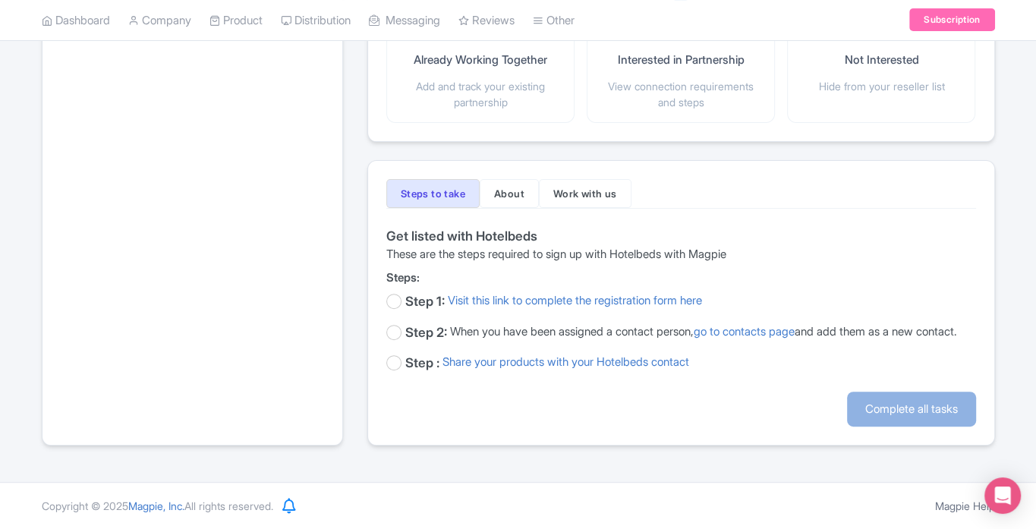
scroll to position [304, 0]
click at [509, 185] on button "About" at bounding box center [509, 193] width 59 height 29
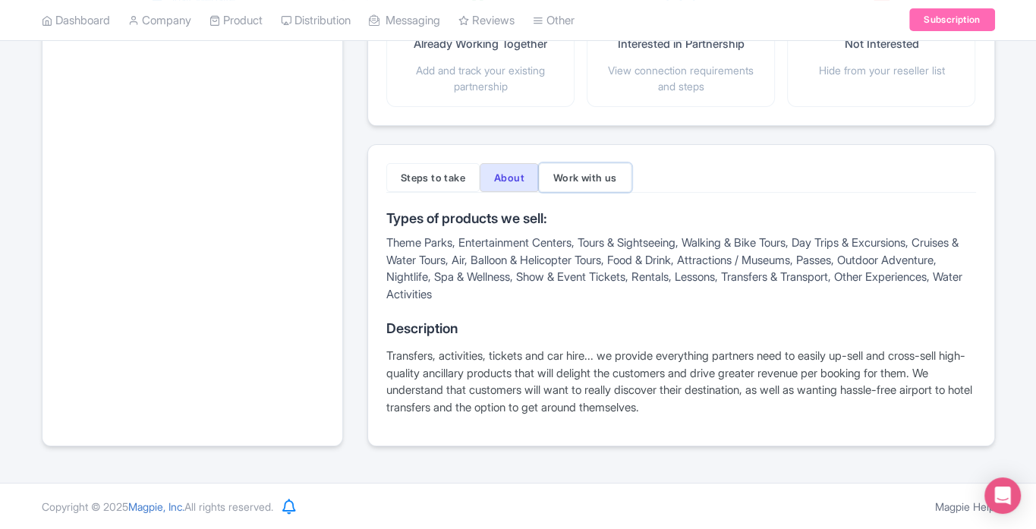
click at [593, 178] on button "Work with us" at bounding box center [585, 177] width 93 height 29
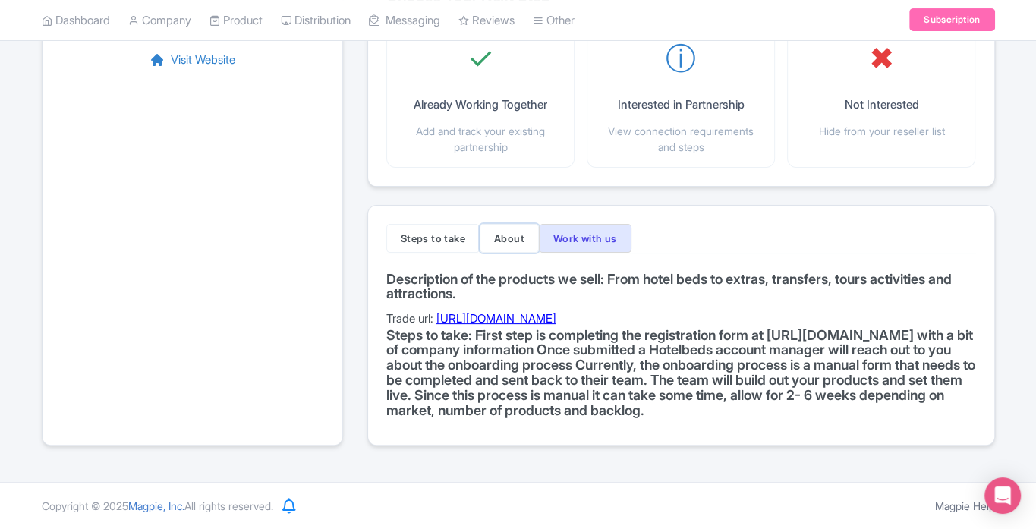
click at [507, 224] on button "About" at bounding box center [509, 238] width 59 height 29
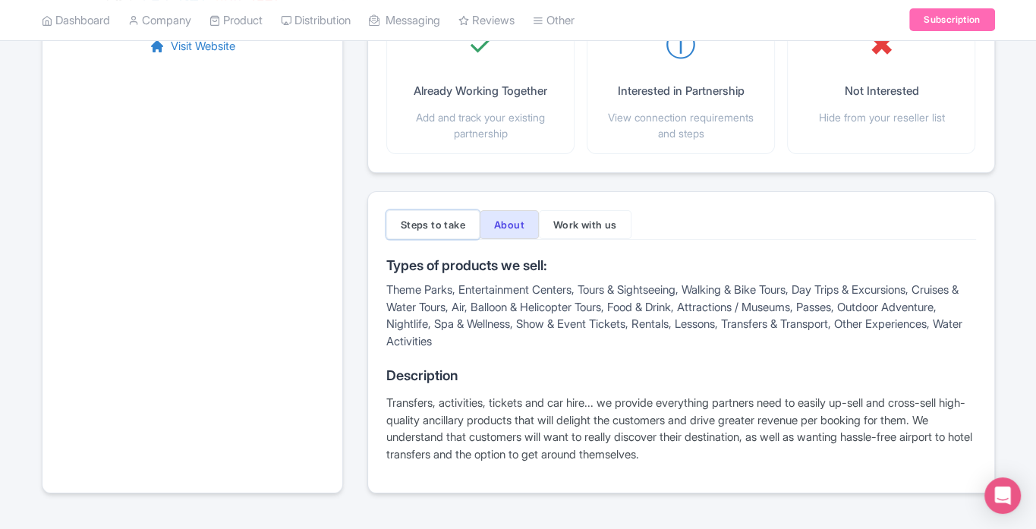
click at [420, 216] on button "Steps to take" at bounding box center [432, 224] width 93 height 29
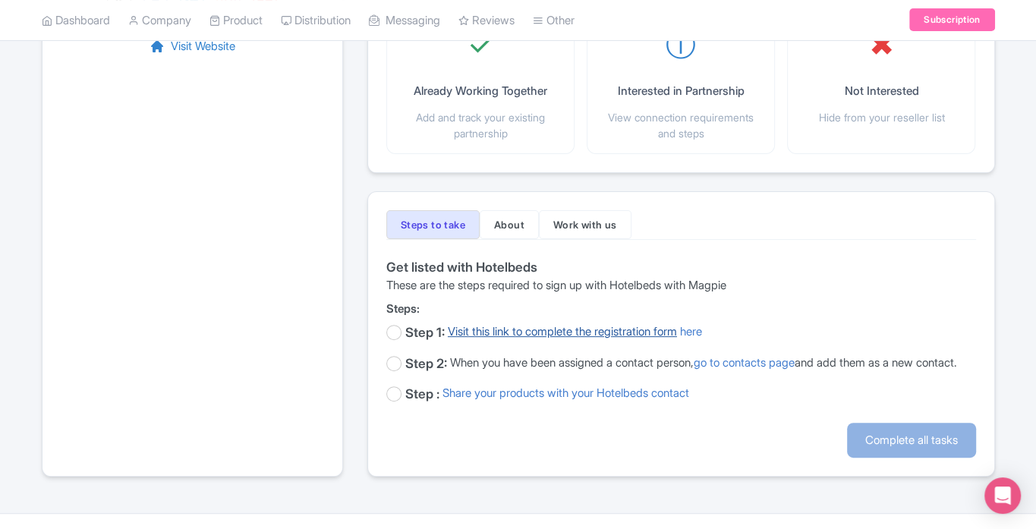
click at [497, 326] on link "Visit this link to complete the registration form" at bounding box center [562, 333] width 229 height 20
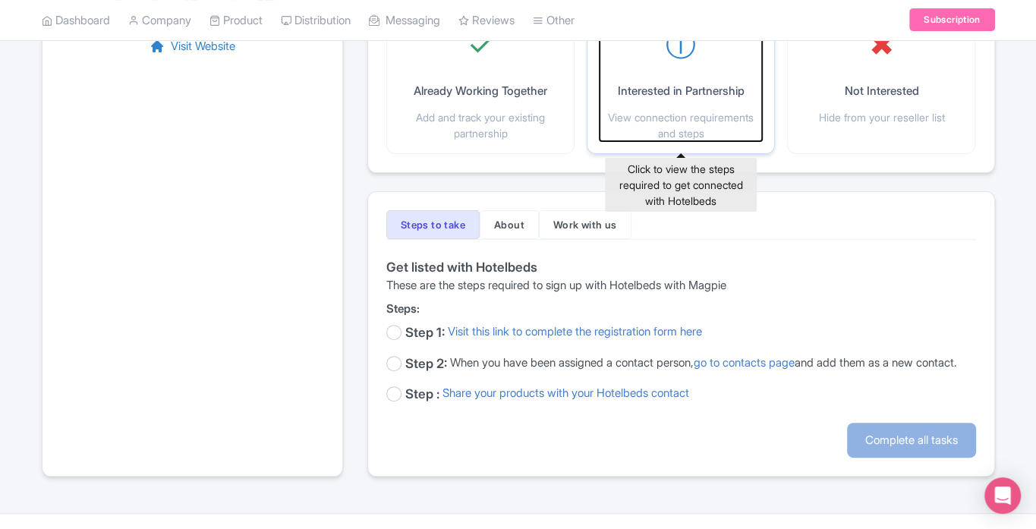
click at [712, 106] on div "ⓘ Interested in Partnership View connection requirements and steps" at bounding box center [681, 81] width 162 height 119
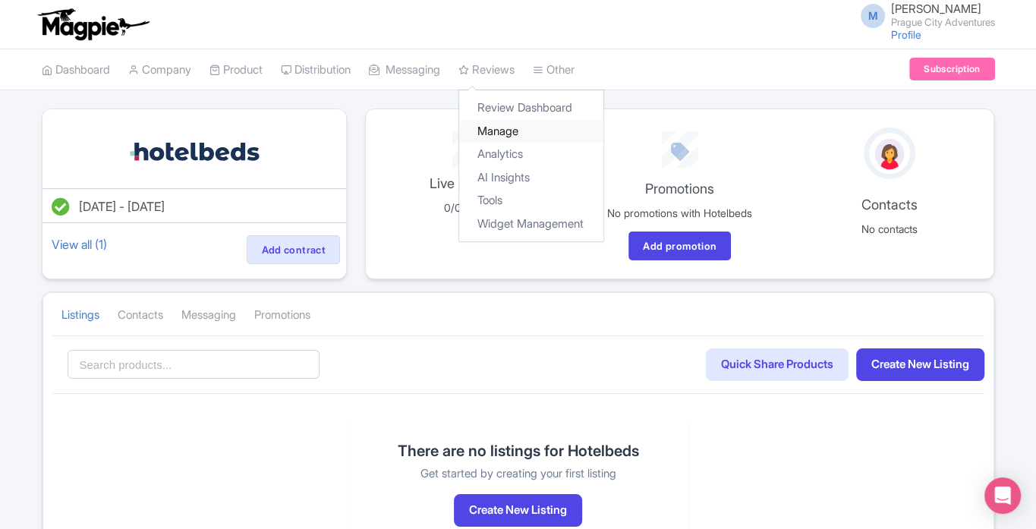
click at [512, 134] on link "Manage" at bounding box center [531, 132] width 144 height 24
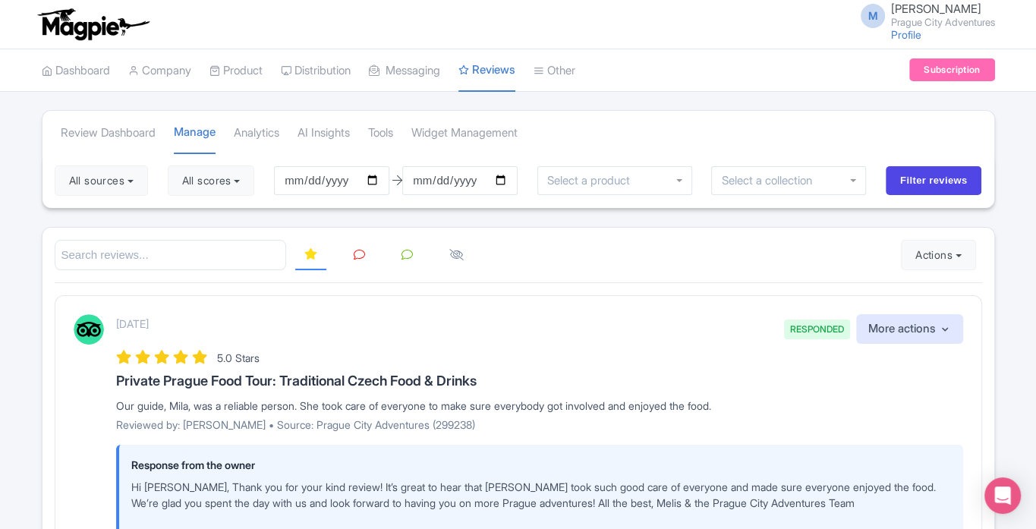
click at [616, 180] on input "select-one" at bounding box center [592, 181] width 91 height 14
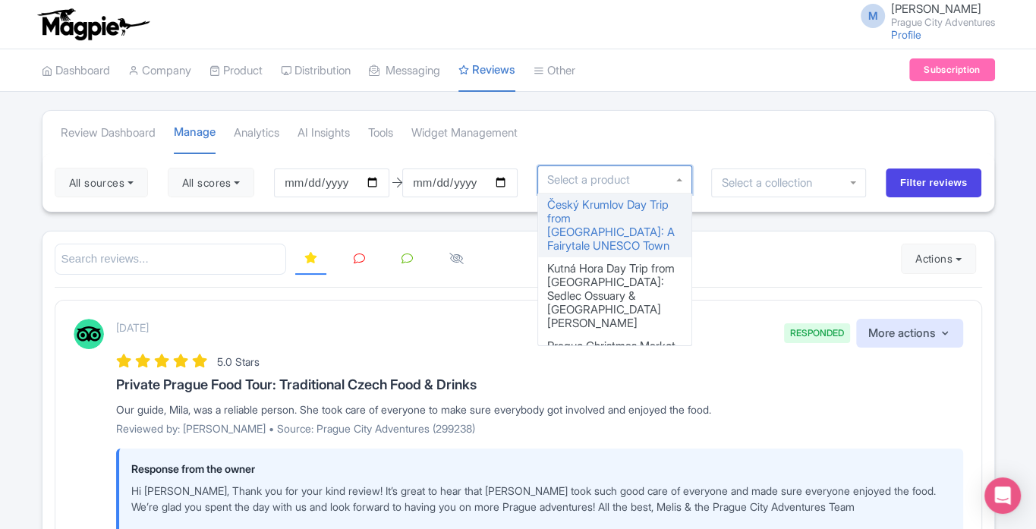
click at [616, 180] on input "select-one" at bounding box center [592, 180] width 91 height 14
click at [840, 268] on div at bounding box center [519, 259] width 928 height 31
